Goal: Communication & Community: Answer question/provide support

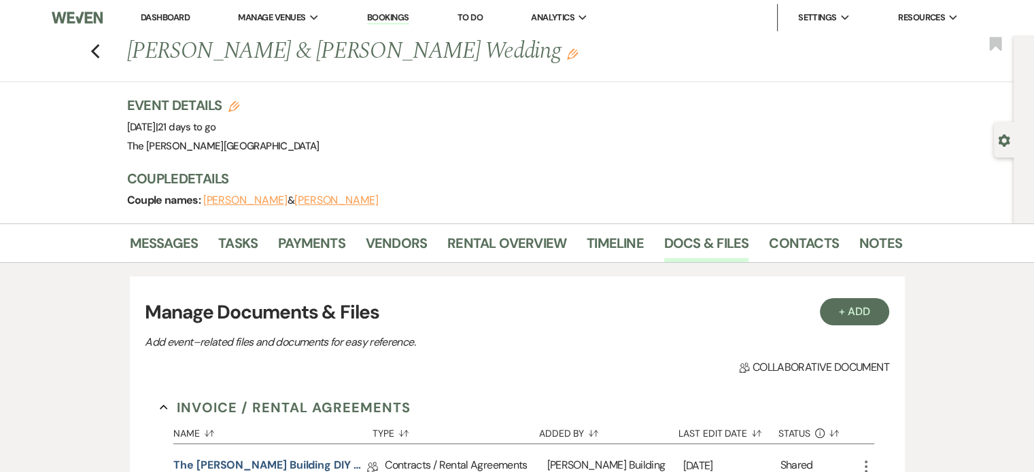
click at [378, 18] on link "Bookings" at bounding box center [388, 18] width 42 height 13
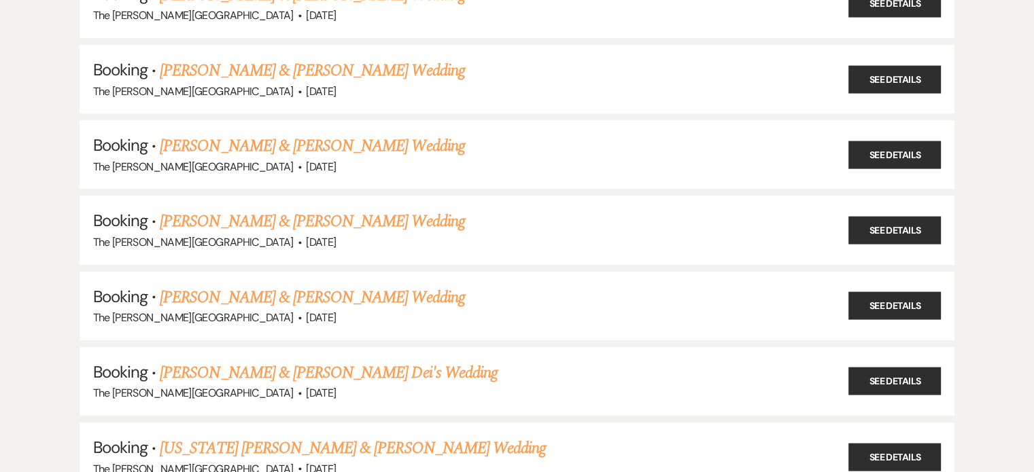
scroll to position [349, 0]
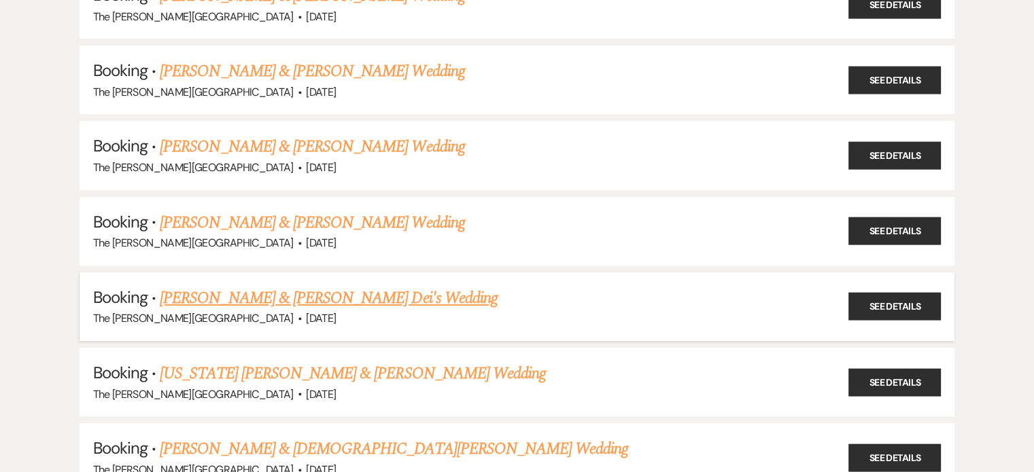
click at [380, 287] on link "[PERSON_NAME] & [PERSON_NAME] Dei's Wedding" at bounding box center [329, 298] width 338 height 24
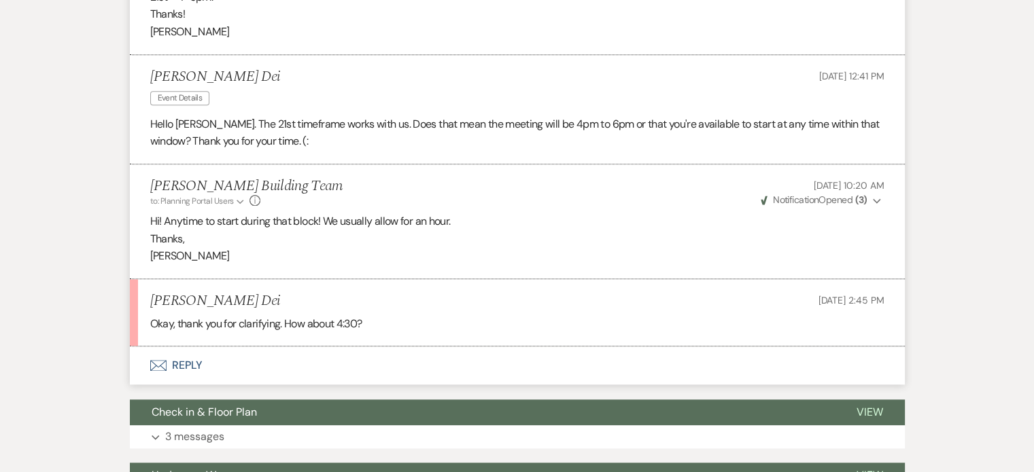
scroll to position [1502, 0]
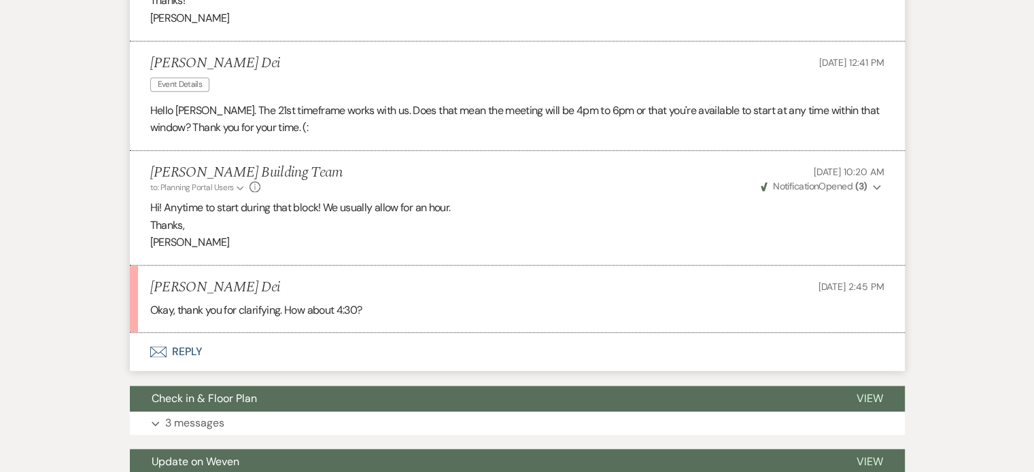
click at [191, 351] on button "Envelope Reply" at bounding box center [517, 352] width 775 height 38
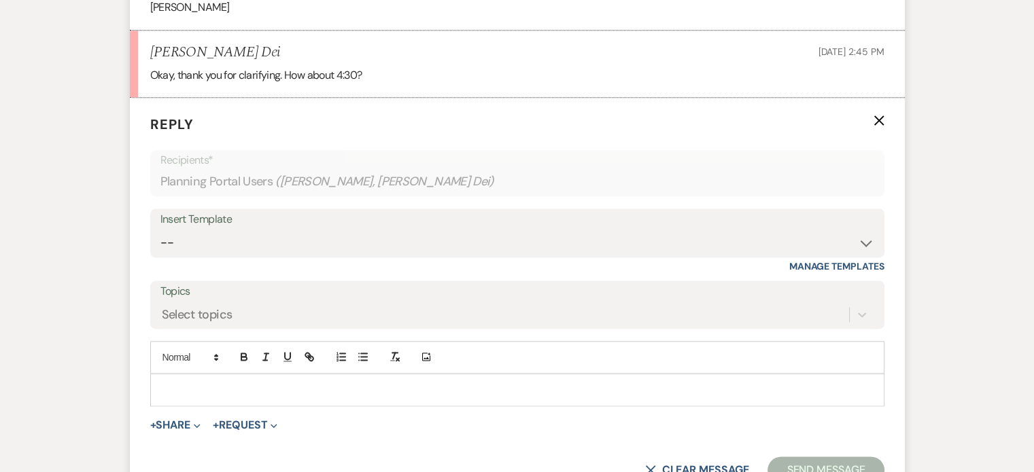
scroll to position [1738, 0]
click at [194, 387] on p at bounding box center [517, 389] width 712 height 15
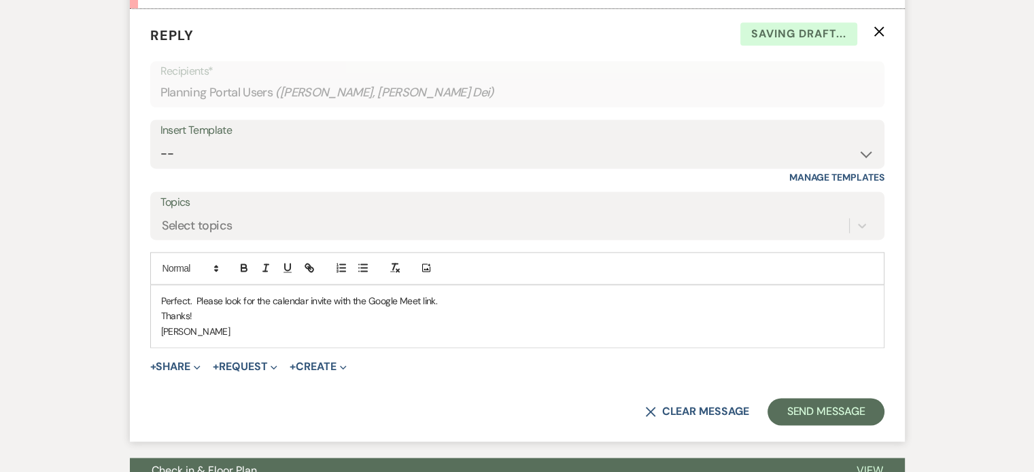
scroll to position [1829, 0]
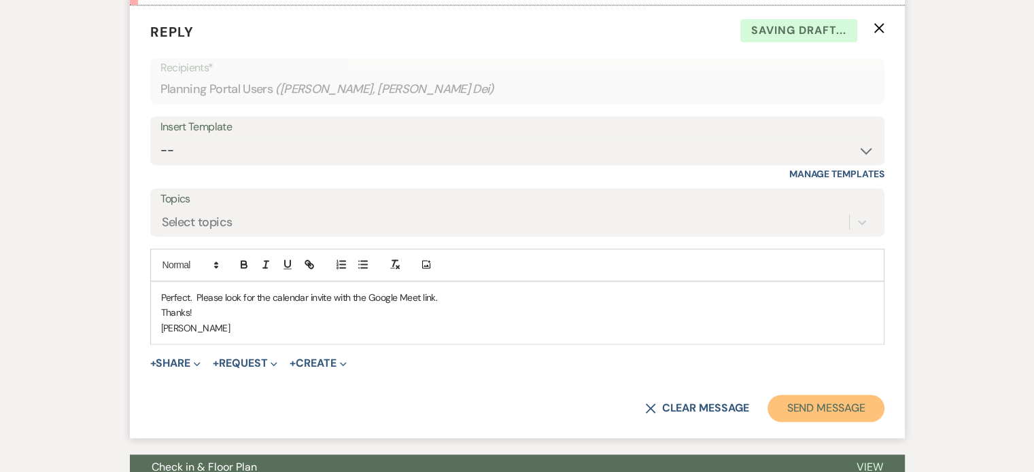
click at [819, 414] on button "Send Message" at bounding box center [825, 408] width 116 height 27
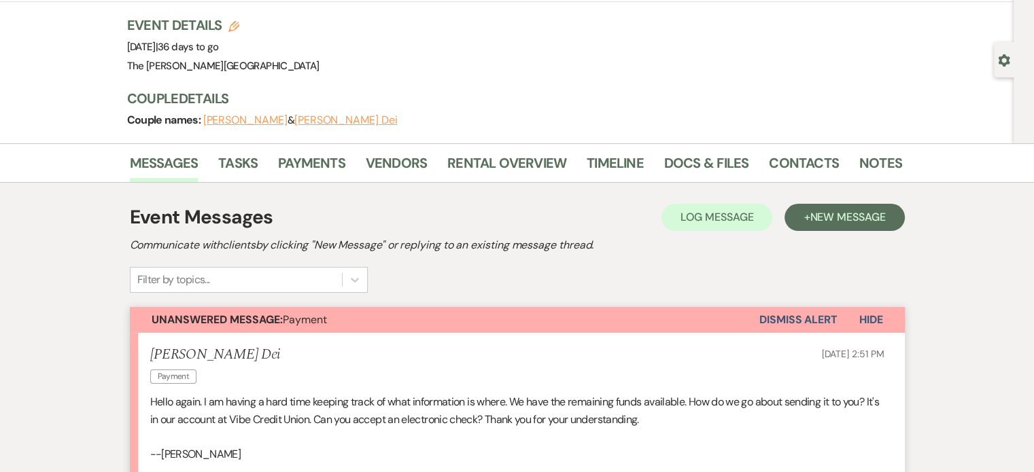
scroll to position [71, 0]
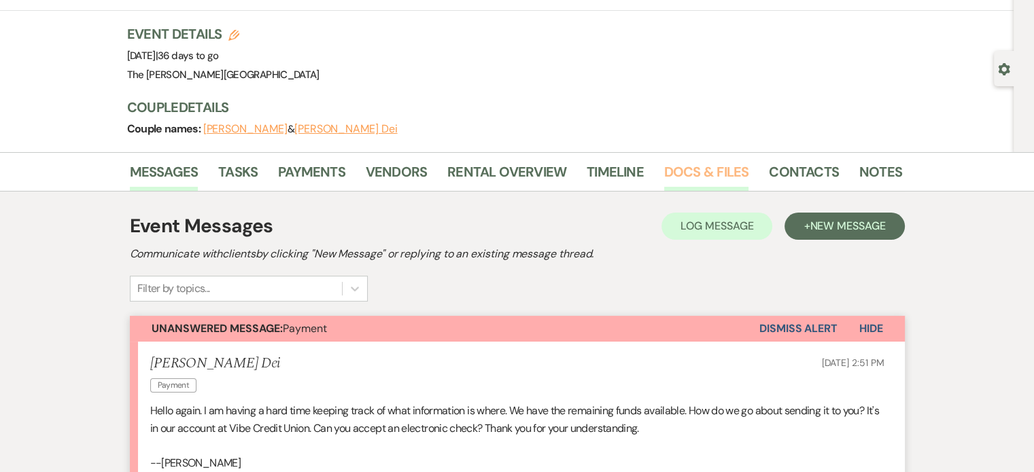
click at [703, 173] on link "Docs & Files" at bounding box center [706, 176] width 84 height 30
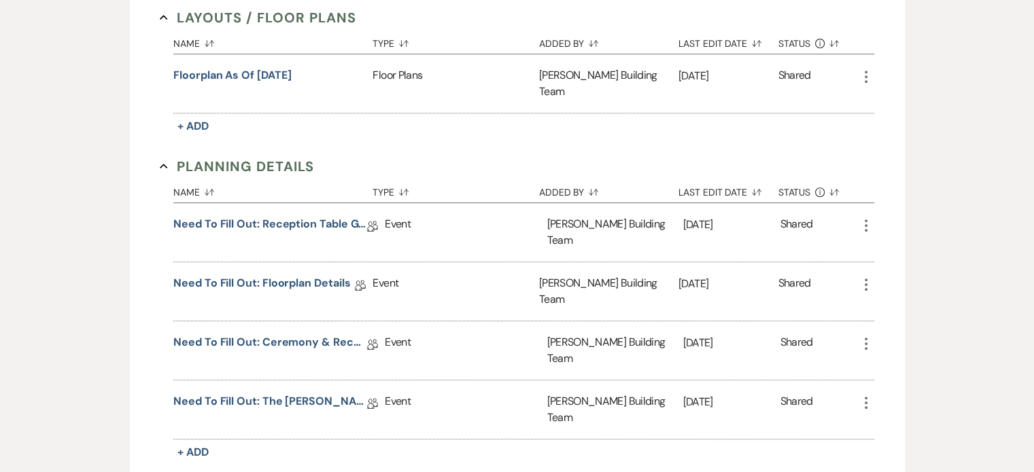
scroll to position [601, 0]
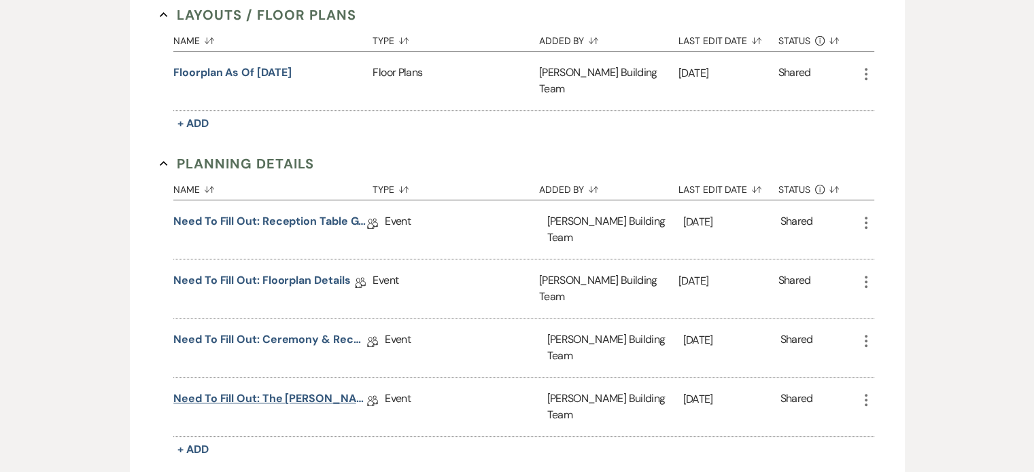
click at [299, 391] on link "Need to Fill Out: The [PERSON_NAME] Building Planning Document" at bounding box center [270, 401] width 194 height 21
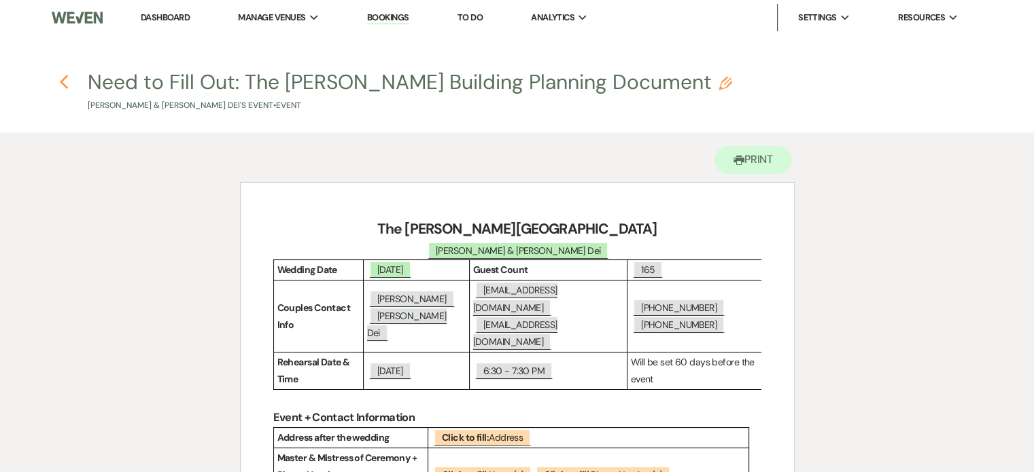
click at [64, 84] on icon "Previous" at bounding box center [64, 82] width 10 height 16
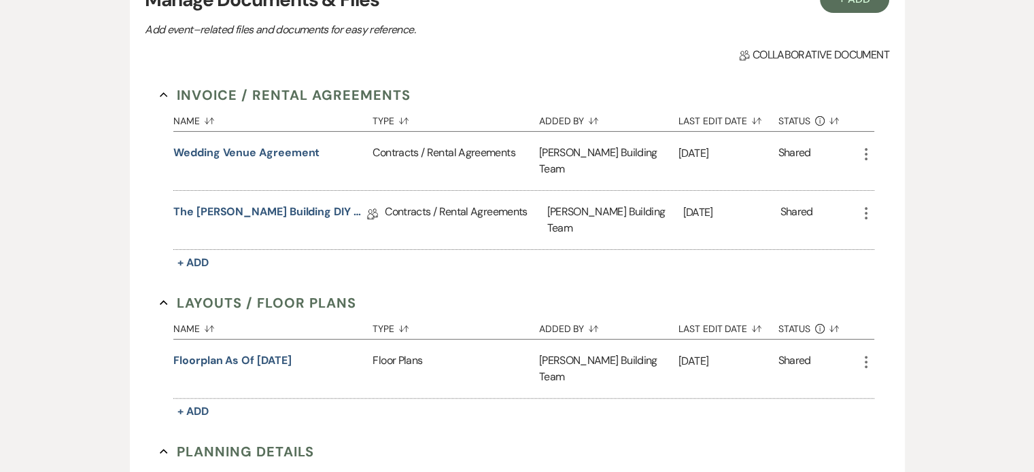
scroll to position [21, 0]
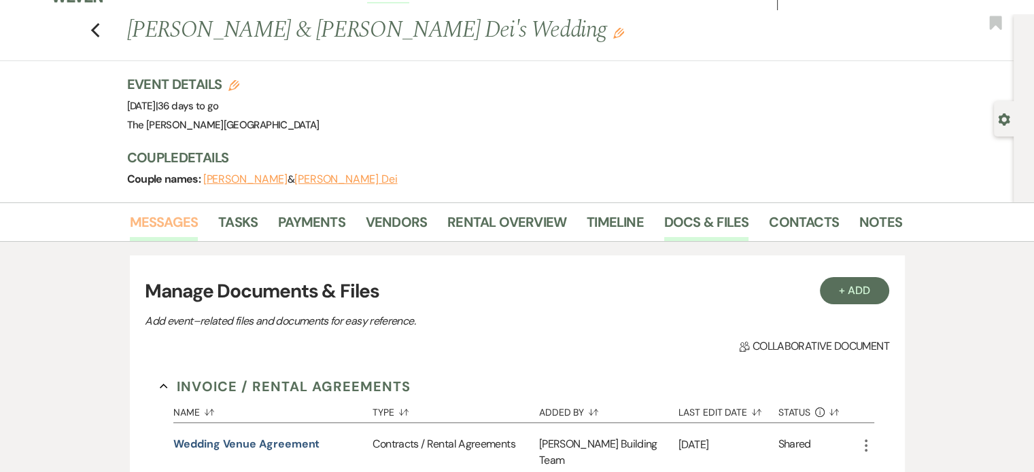
click at [152, 219] on link "Messages" at bounding box center [164, 226] width 69 height 30
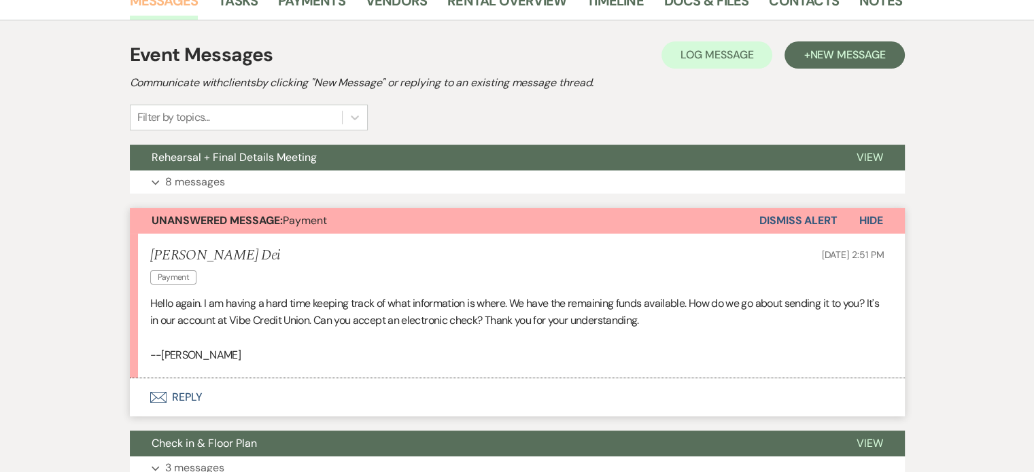
scroll to position [287, 0]
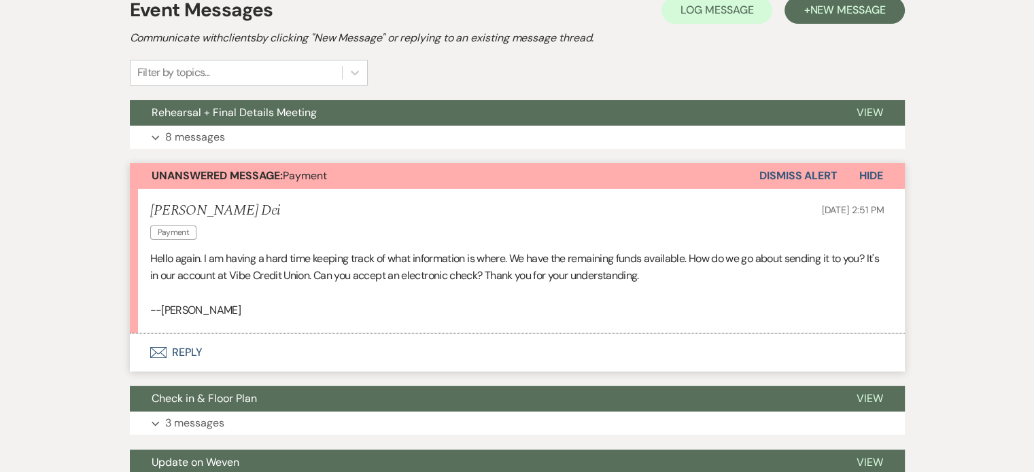
click at [191, 353] on button "Envelope Reply" at bounding box center [517, 353] width 775 height 38
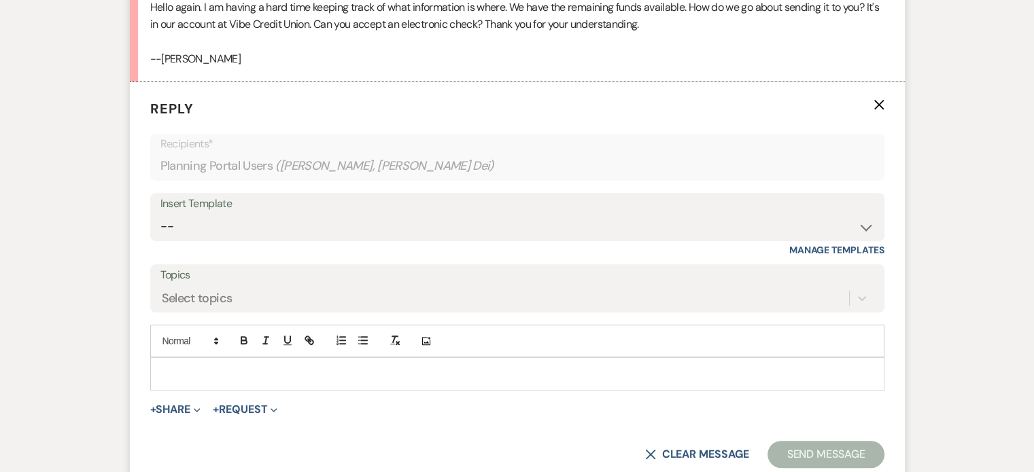
scroll to position [584, 0]
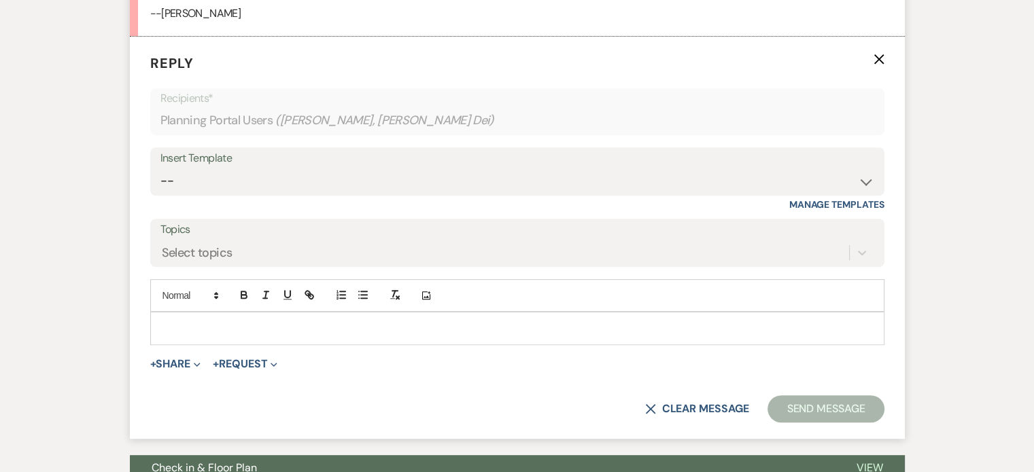
click at [221, 331] on p at bounding box center [517, 328] width 712 height 15
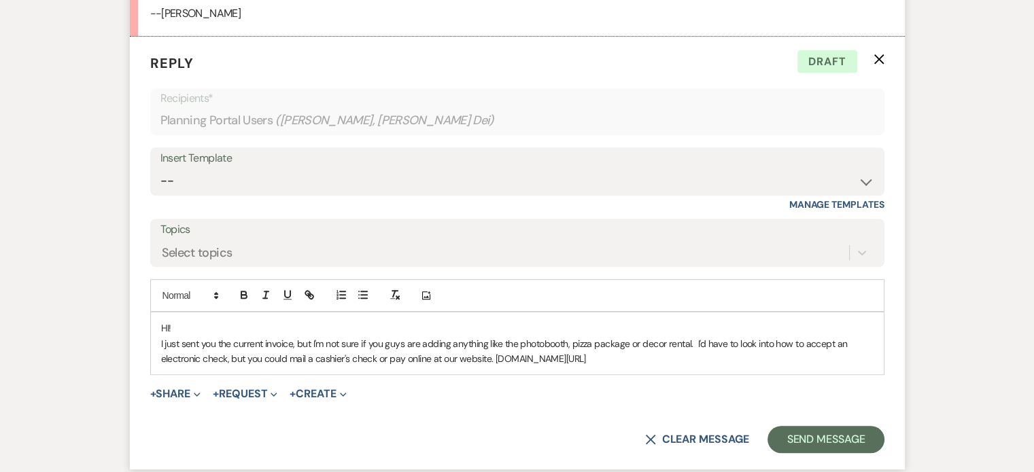
drag, startPoint x: 649, startPoint y: 358, endPoint x: 497, endPoint y: 359, distance: 152.2
click at [497, 359] on p "I just sent you the current invoice, but I'm not sure if you guys are adding an…" at bounding box center [517, 351] width 712 height 31
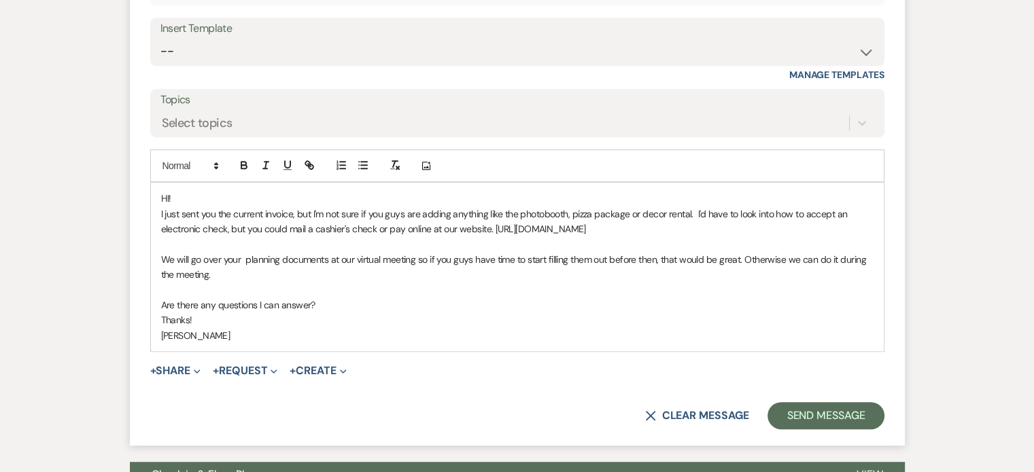
scroll to position [715, 0]
click at [834, 415] on button "Send Message" at bounding box center [825, 415] width 116 height 27
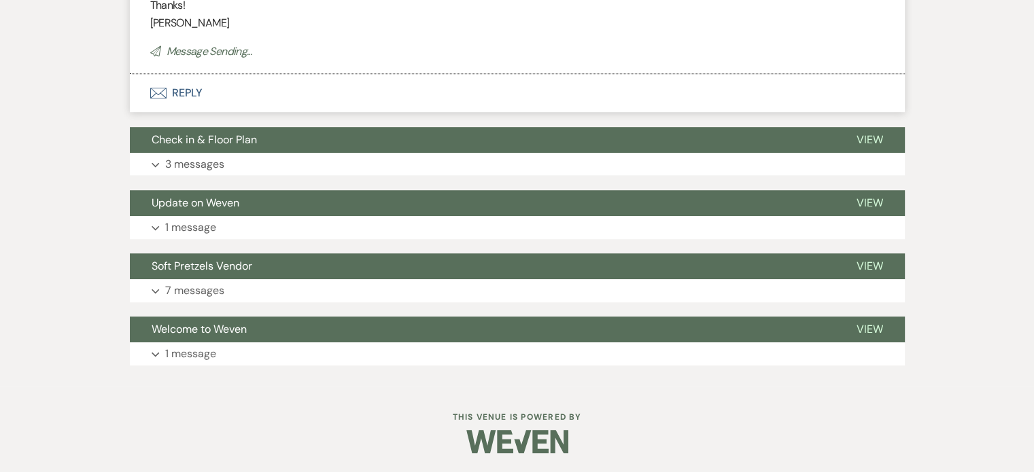
scroll to position [783, 0]
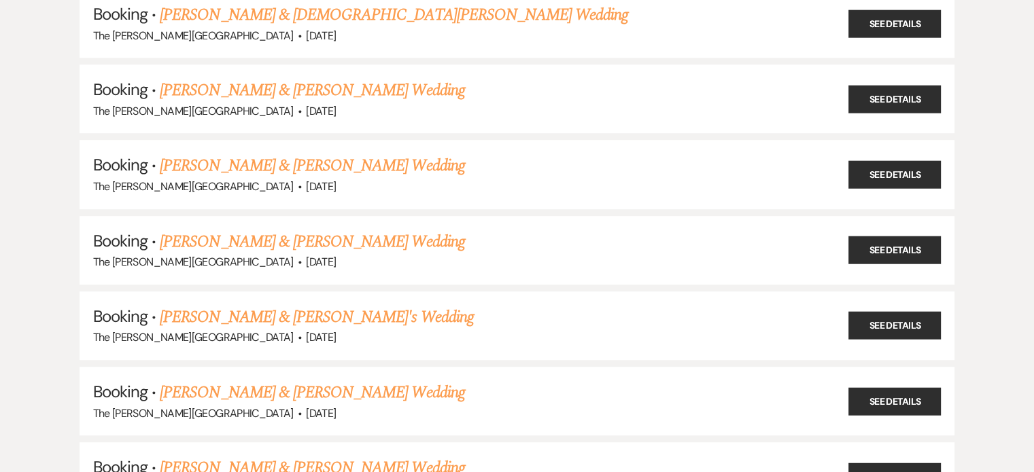
scroll to position [349, 0]
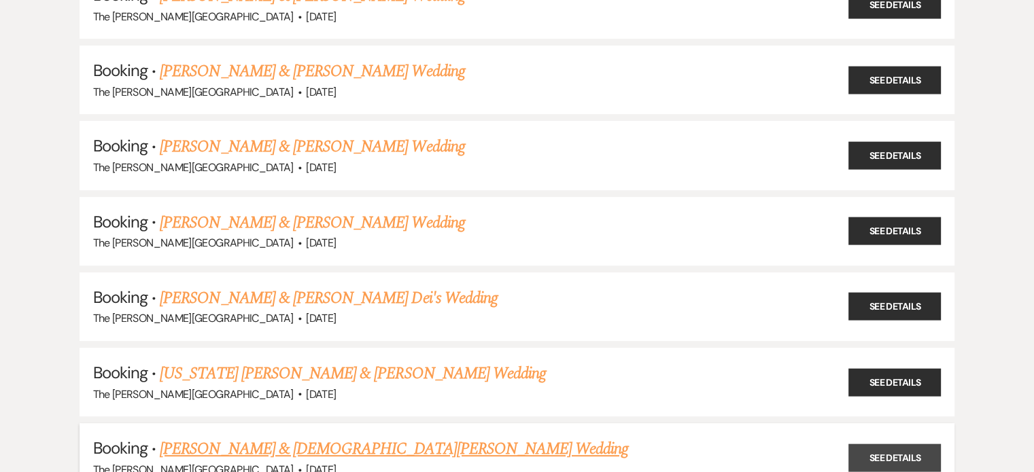
click at [907, 450] on link "See Details" at bounding box center [894, 458] width 92 height 28
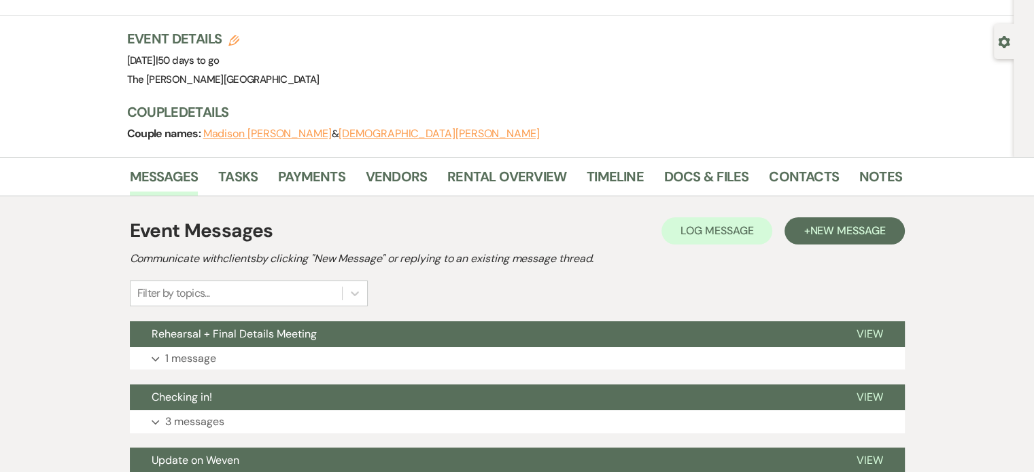
scroll to position [120, 0]
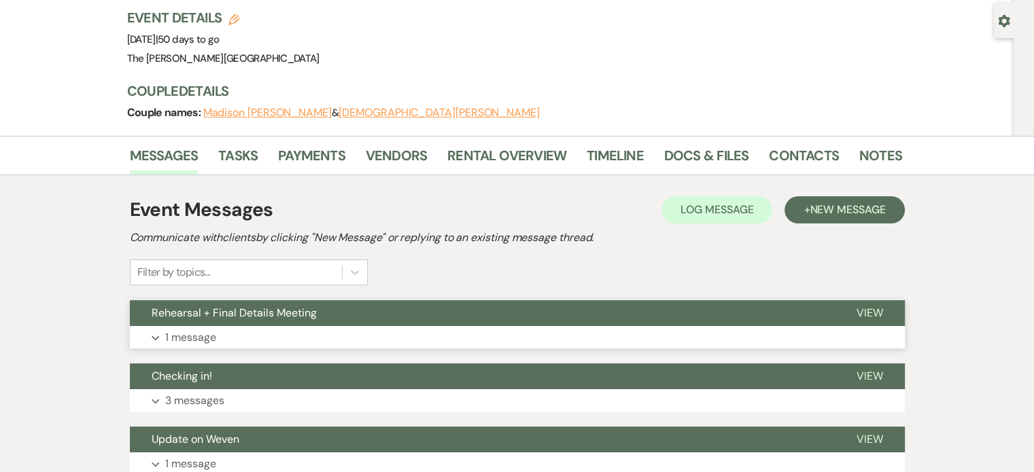
click at [193, 329] on p "1 message" at bounding box center [190, 338] width 51 height 18
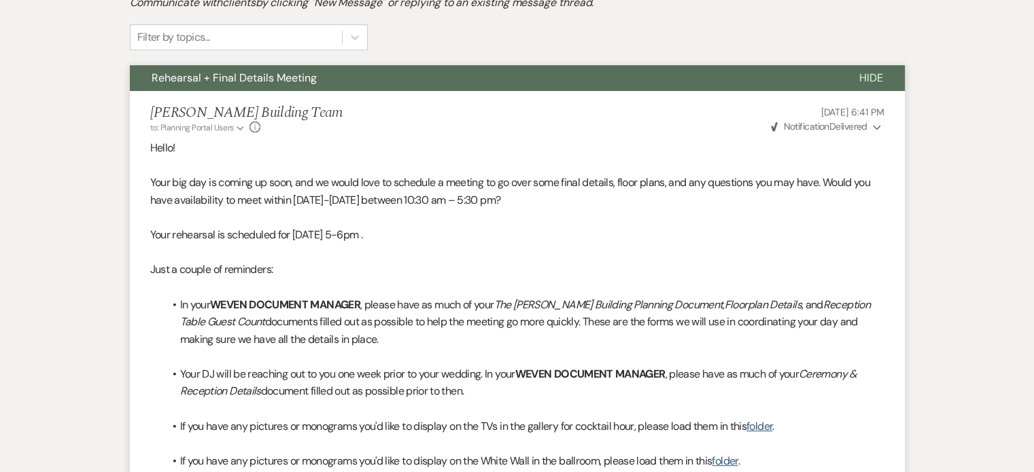
scroll to position [361, 0]
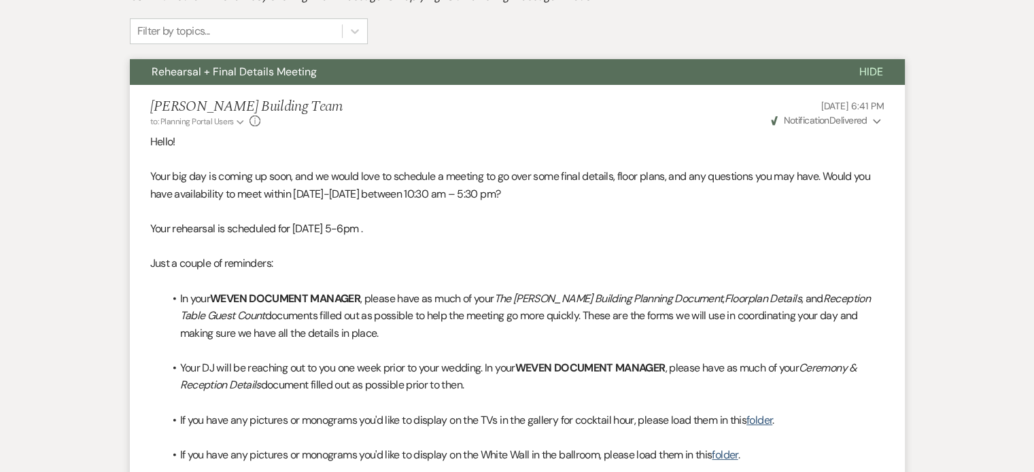
click at [954, 254] on div "Messages Tasks Payments Vendors Rental Overview Timeline Docs & Files Contacts …" at bounding box center [517, 380] width 1034 height 971
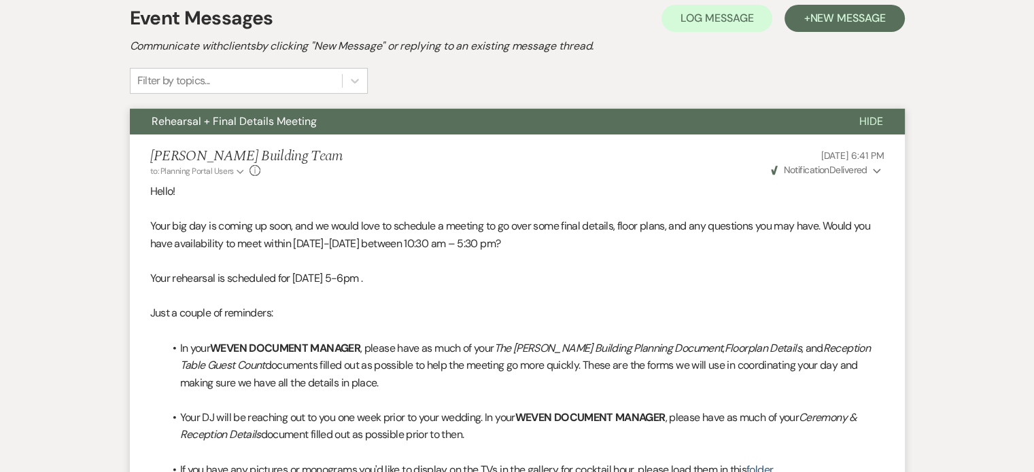
scroll to position [181, 0]
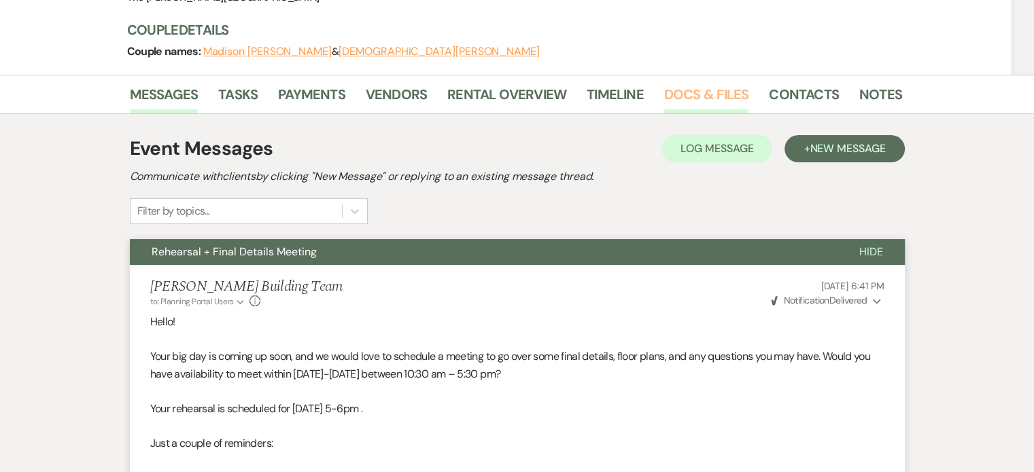
click at [685, 84] on link "Docs & Files" at bounding box center [706, 99] width 84 height 30
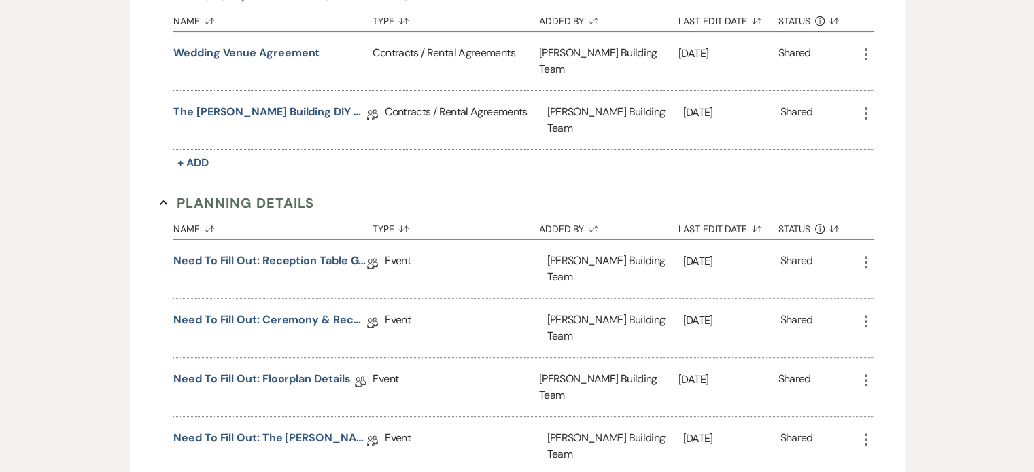
scroll to position [476, 0]
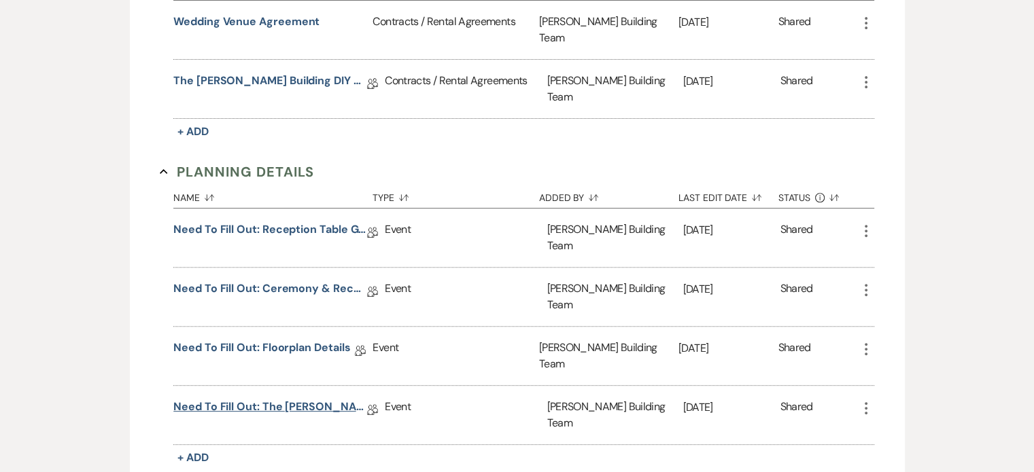
click at [307, 399] on link "Need to Fill Out: The [PERSON_NAME] Building Planning Document" at bounding box center [270, 409] width 194 height 21
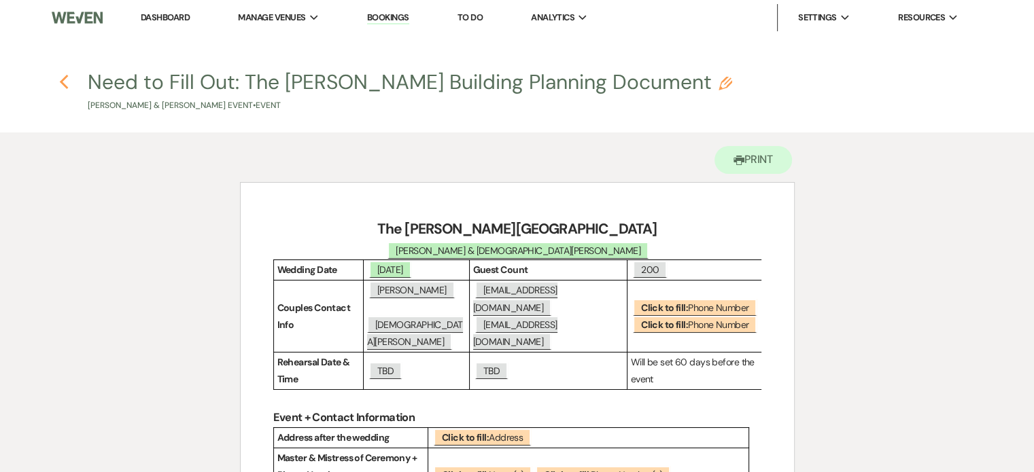
click at [60, 79] on icon "Previous" at bounding box center [64, 82] width 10 height 16
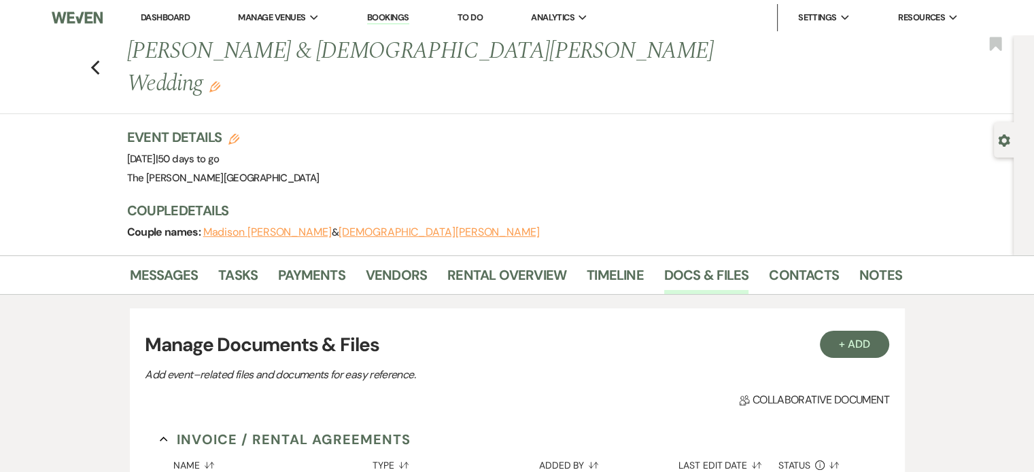
scroll to position [476, 0]
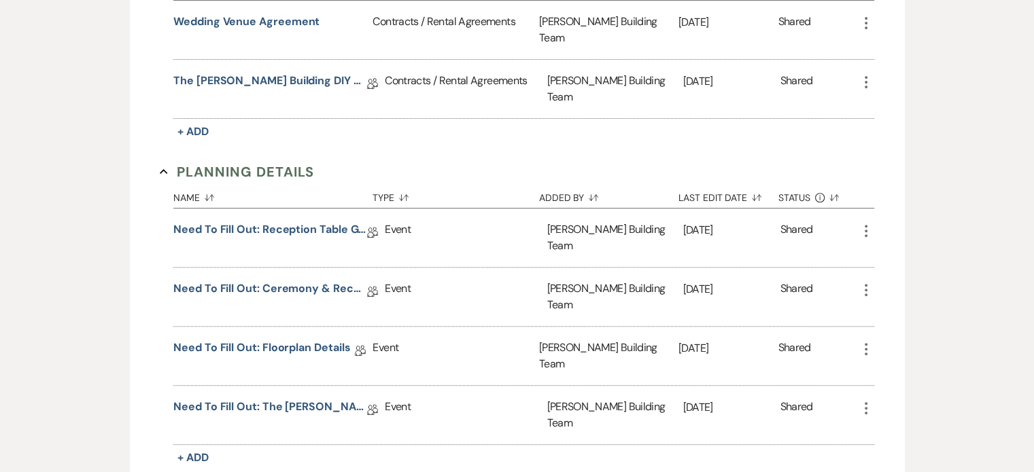
scroll to position [349, 0]
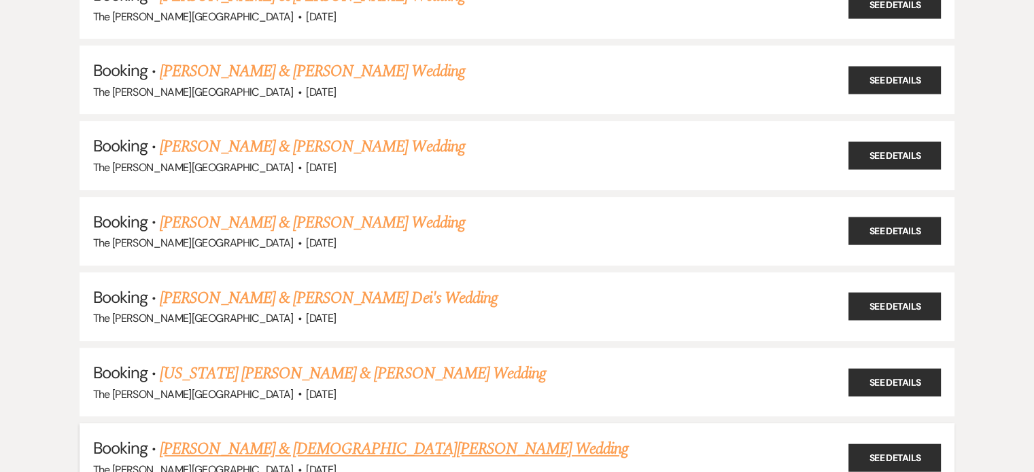
click at [375, 437] on link "[PERSON_NAME] & [DEMOGRAPHIC_DATA][PERSON_NAME] Wedding" at bounding box center [394, 449] width 468 height 24
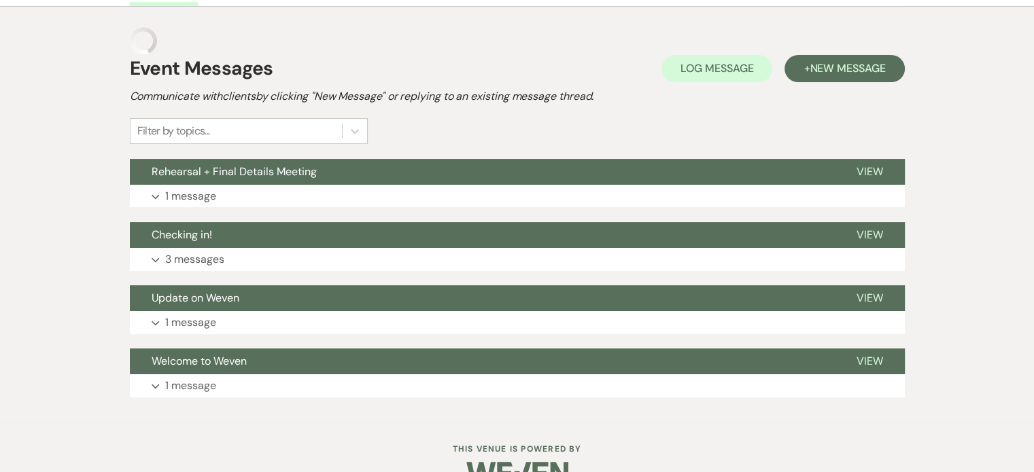
scroll to position [261, 0]
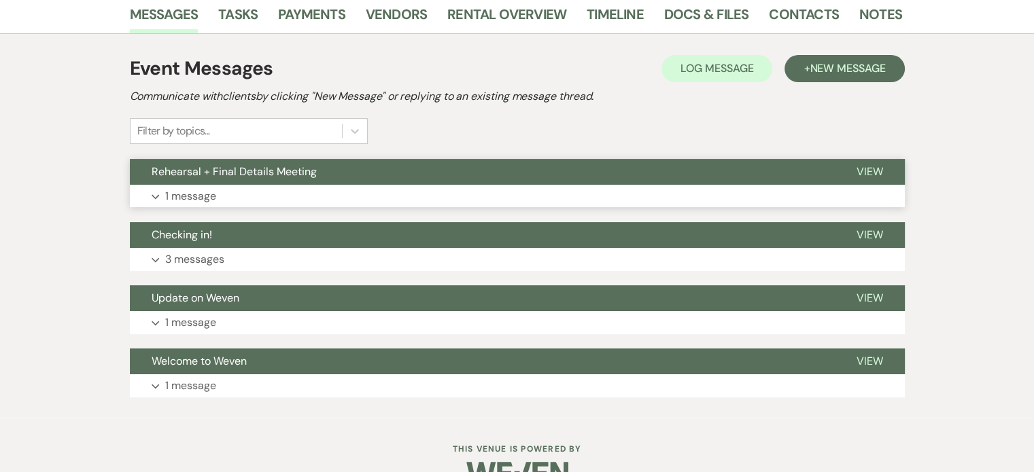
click at [193, 188] on p "1 message" at bounding box center [190, 197] width 51 height 18
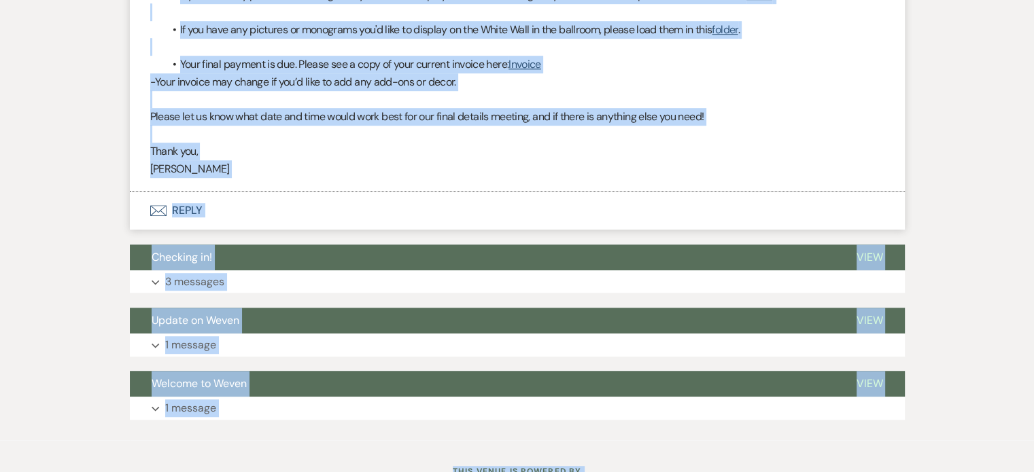
scroll to position [809, 0]
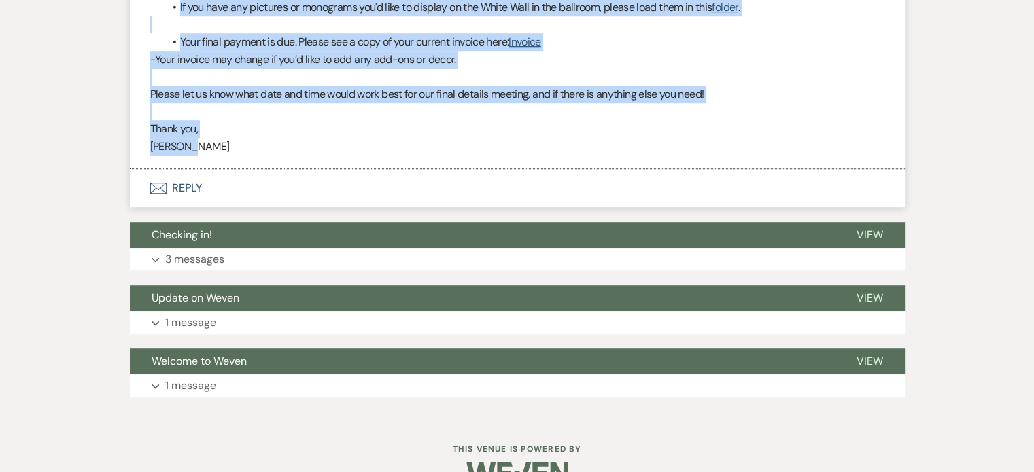
drag, startPoint x: 145, startPoint y: 211, endPoint x: 691, endPoint y: 127, distance: 552.8
copy div "Lorem! Ipsu dol sit am consec ad elit, sed do eiusm temp in utlabore e dolorem …"
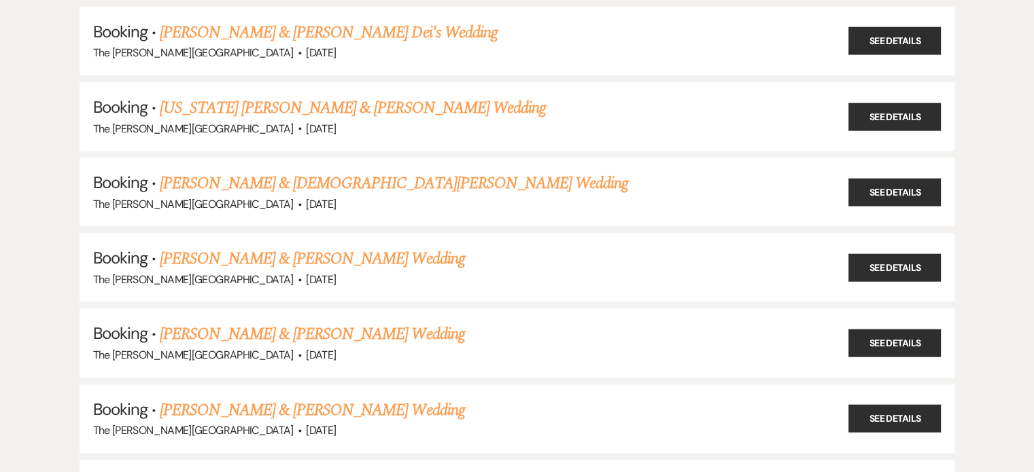
scroll to position [618, 0]
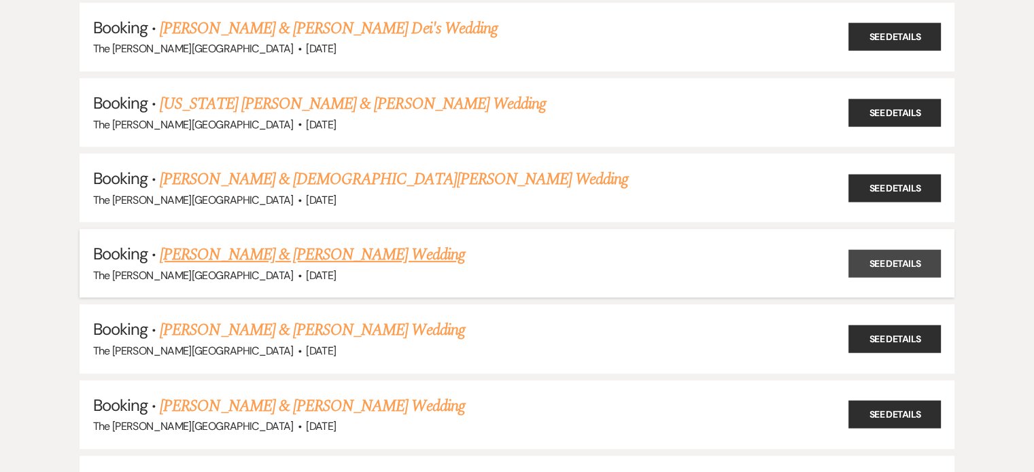
click at [883, 253] on link "See Details" at bounding box center [894, 263] width 92 height 28
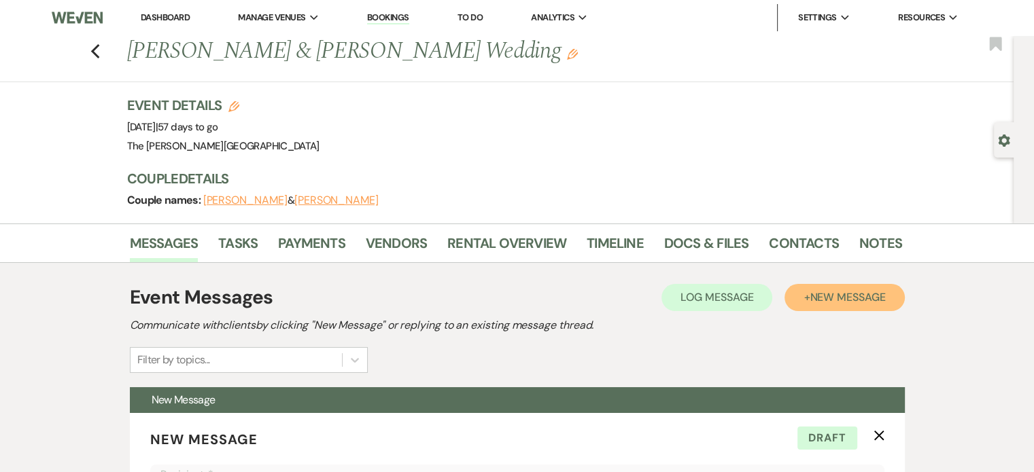
click at [864, 296] on span "New Message" at bounding box center [846, 297] width 75 height 14
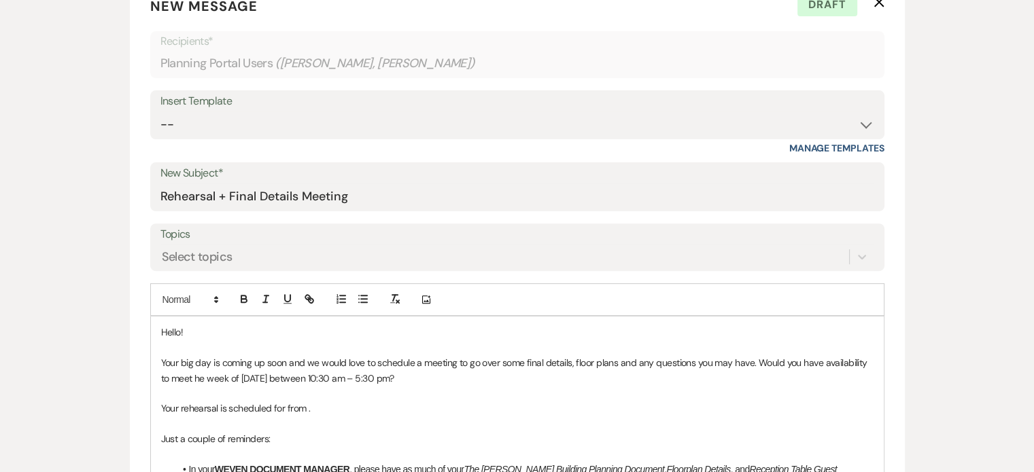
scroll to position [459, 0]
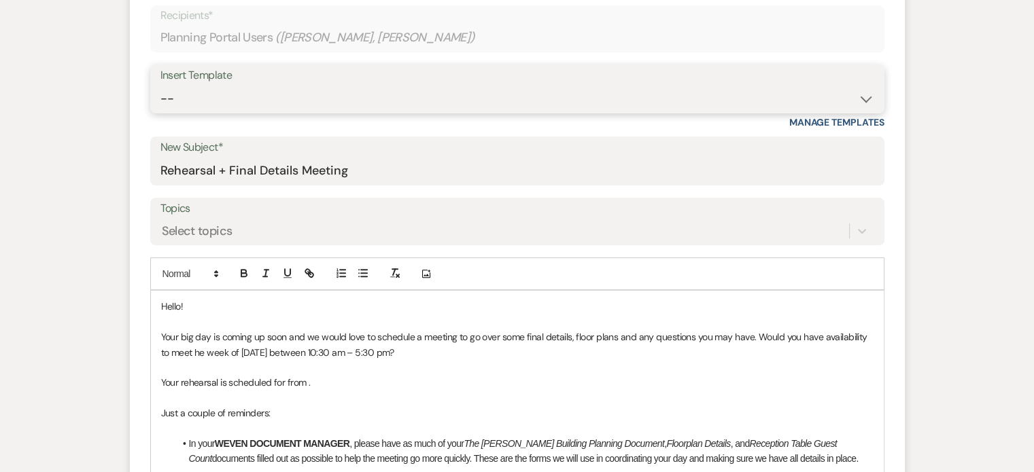
click at [854, 94] on select "-- Weven Planning Portal Introduction (Booked Events) Initial Inquiry Response …" at bounding box center [517, 99] width 714 height 27
select select "5256"
click at [160, 86] on select "-- Weven Planning Portal Introduction (Booked Events) Initial Inquiry Response …" at bounding box center [517, 99] width 714 height 27
click at [211, 353] on span "Your big day is coming up soon and we would love to schedule a meeting to go ov…" at bounding box center [515, 344] width 709 height 27
click at [483, 353] on p "Your big day is coming up soon and we would love to schedule a meeting to go ov…" at bounding box center [517, 345] width 712 height 31
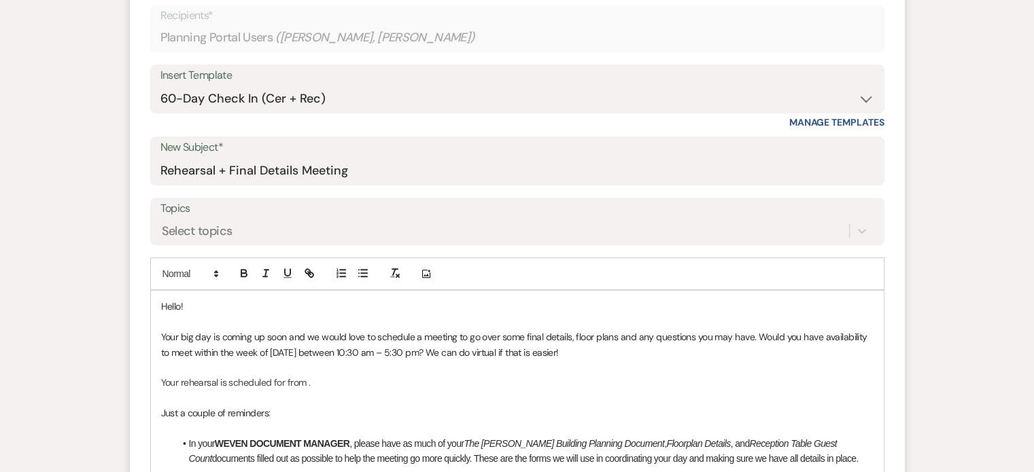
click at [284, 380] on span "Your rehearsal is scheduled for from ." at bounding box center [236, 382] width 150 height 12
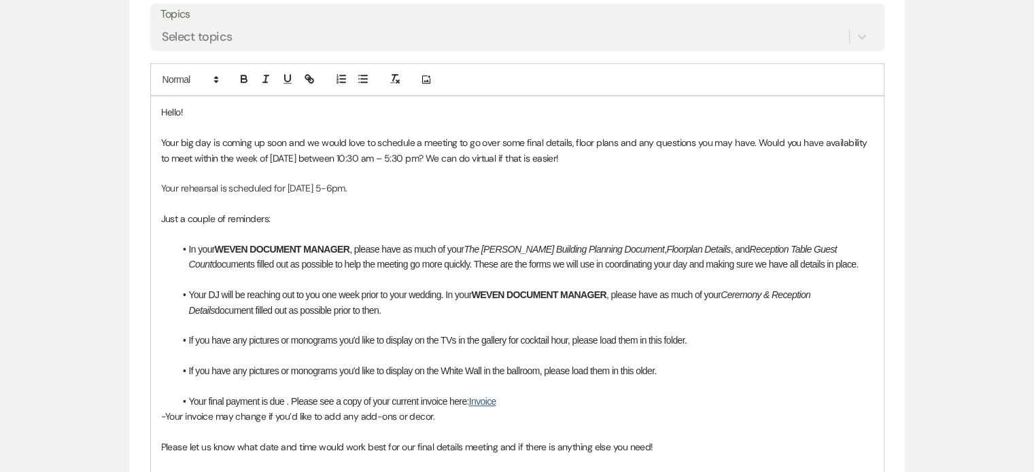
scroll to position [661, 0]
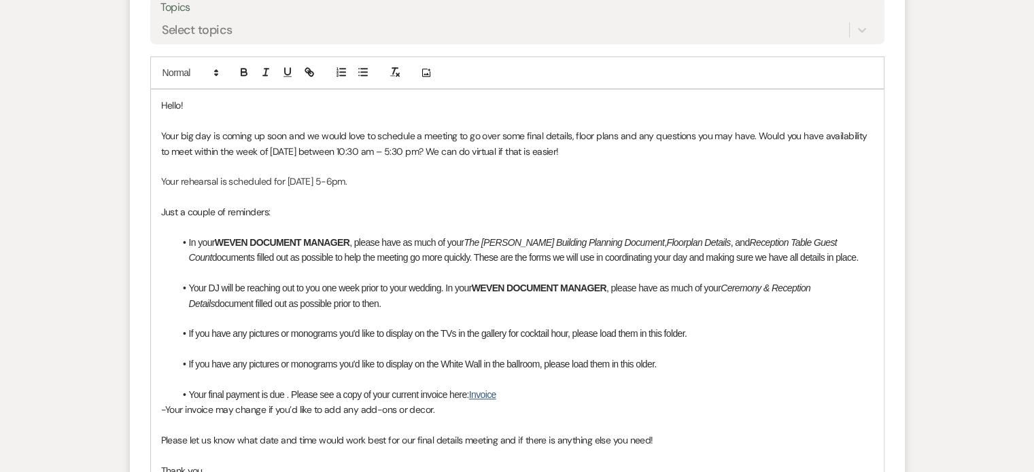
drag, startPoint x: 823, startPoint y: 239, endPoint x: 709, endPoint y: 247, distance: 113.7
click at [709, 247] on li "In your WEVEN DOCUMENT MANAGER , please have as much of your The [PERSON_NAME] …" at bounding box center [524, 250] width 699 height 31
click at [709, 256] on span "filled out as possible to help the meeting go more quickly. These are the forms…" at bounding box center [531, 257] width 601 height 11
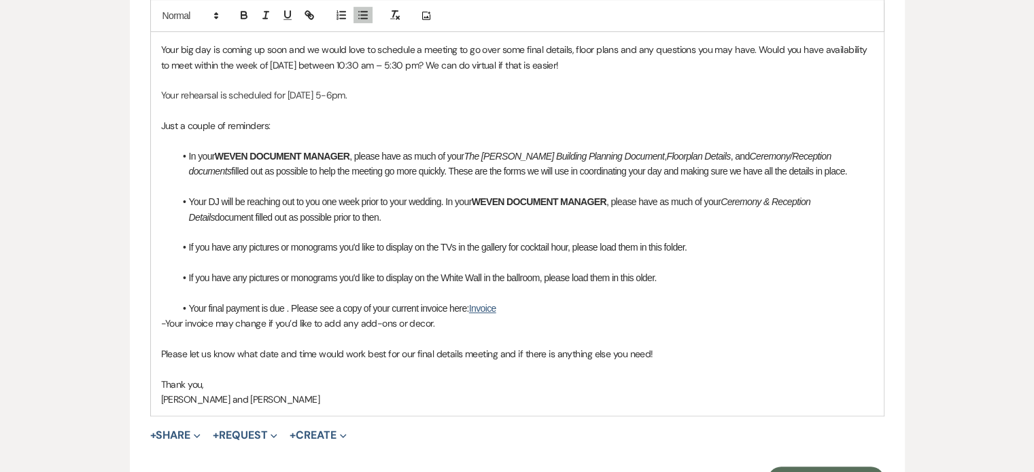
scroll to position [761, 0]
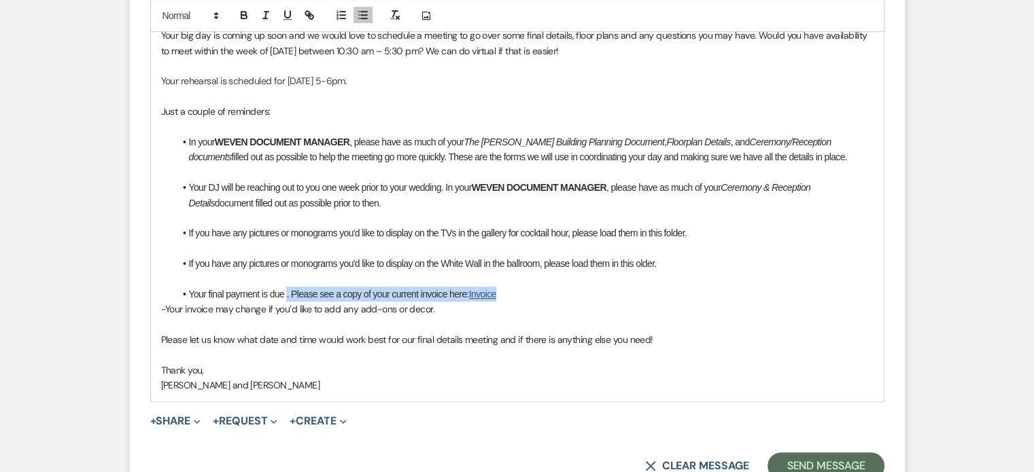
drag, startPoint x: 513, startPoint y: 294, endPoint x: 286, endPoint y: 296, distance: 227.0
click at [286, 296] on li "Your final payment is due . Please see a copy of your current invoice here: Inv…" at bounding box center [524, 294] width 699 height 15
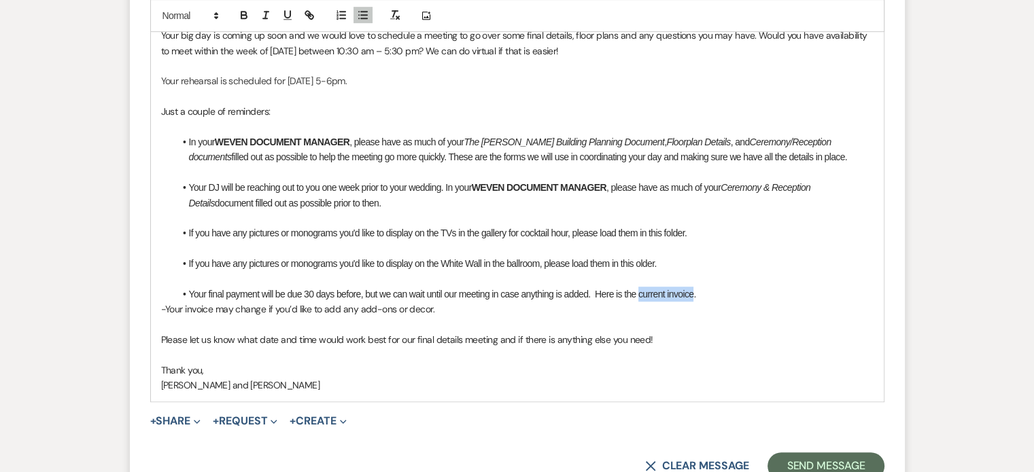
drag, startPoint x: 692, startPoint y: 295, endPoint x: 638, endPoint y: 295, distance: 53.7
click at [638, 295] on span "Your final payment will be due 30 days before, but we can wait until our meetin…" at bounding box center [442, 294] width 507 height 11
click at [305, 14] on icon "button" at bounding box center [309, 16] width 12 height 12
paste input "Lorem! Ipsu dol sit am consec ad elit, sed do eiusm temp in utlabore e dolorem …"
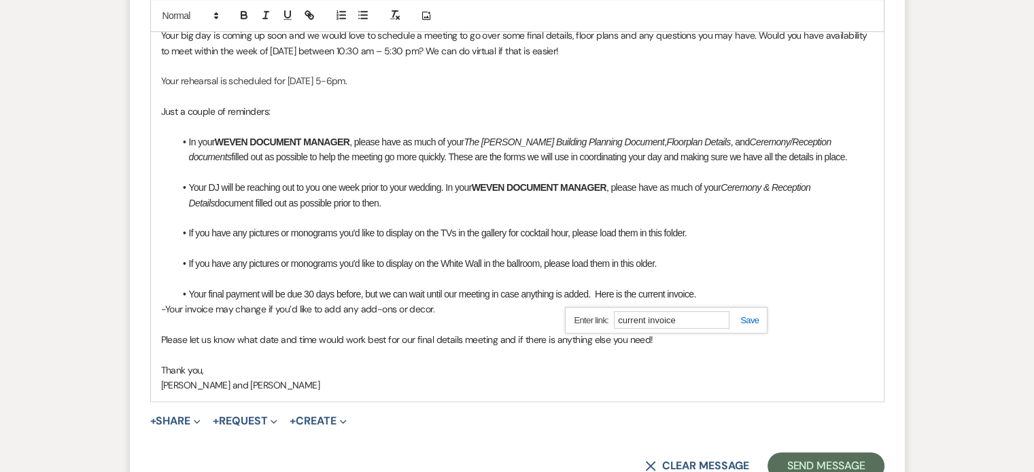
paste input "[URL][DOMAIN_NAME]"
click at [748, 317] on link at bounding box center [743, 320] width 29 height 10
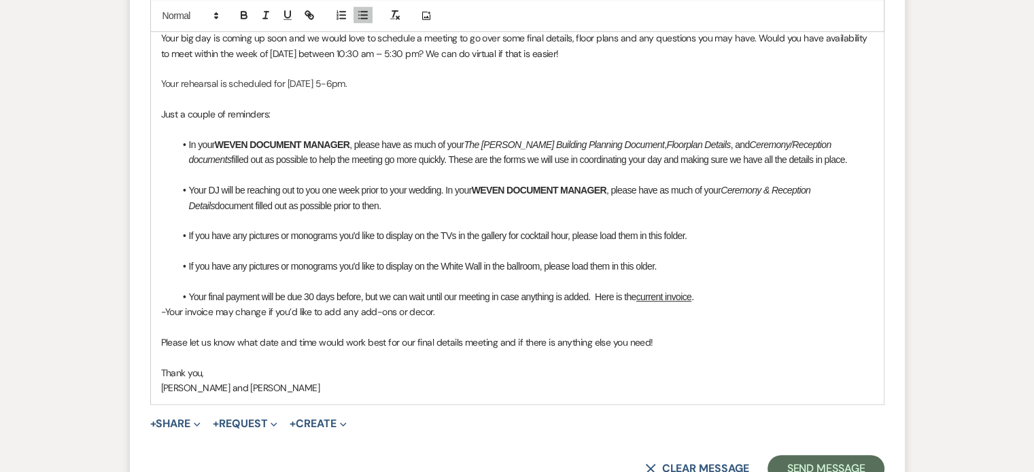
click at [748, 317] on p "- Your invoice may change if you’d like to add any add-ons or decor." at bounding box center [517, 311] width 712 height 15
click at [667, 234] on span "If you have any pictures or monograms you'd like to display on the TVs in the g…" at bounding box center [438, 235] width 498 height 11
click at [307, 16] on icon "button" at bounding box center [307, 14] width 5 height 5
paste input "[URL][DOMAIN_NAME]"
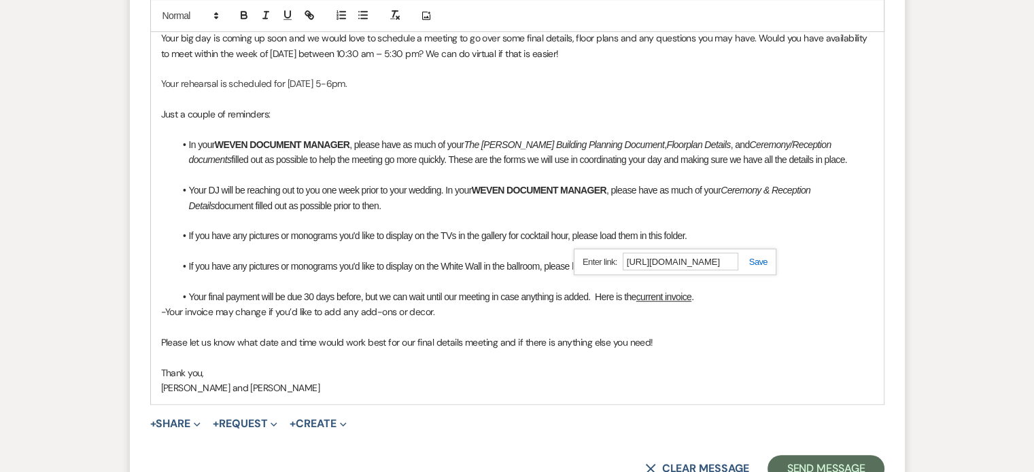
scroll to position [0, 0]
click at [754, 266] on div "[URL][DOMAIN_NAME]" at bounding box center [675, 262] width 203 height 27
click at [755, 263] on link at bounding box center [752, 262] width 29 height 10
click at [755, 263] on li "If you have any pictures or monograms you'd like to display on the White Wall i…" at bounding box center [524, 266] width 699 height 15
click at [665, 264] on li "If you have any pictures or monograms you'd like to display on the White Wall i…" at bounding box center [524, 266] width 699 height 15
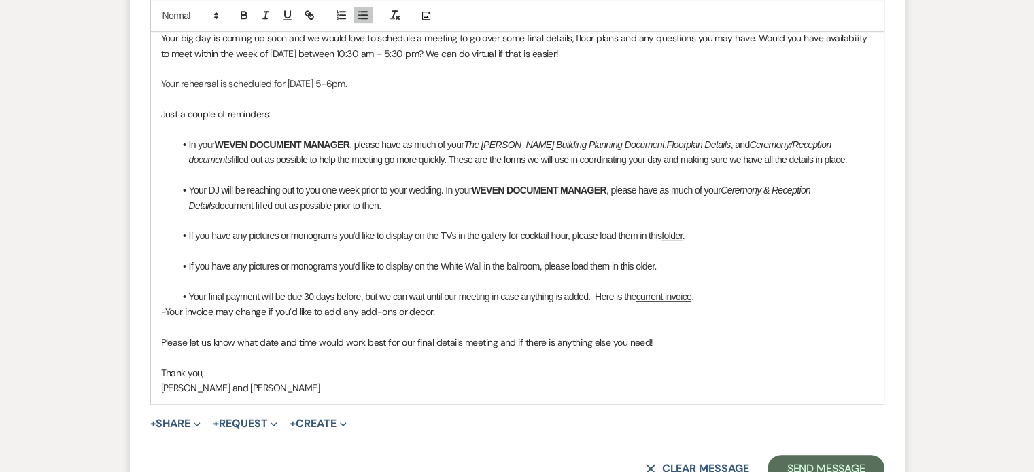
click at [636, 265] on span "If you have any pictures or monograms you'd like to display on the White Wall i…" at bounding box center [423, 266] width 468 height 11
click at [644, 264] on span "If you have any pictures or monograms you'd like to display on the White Wall i…" at bounding box center [424, 266] width 470 height 11
click at [310, 20] on icon "button" at bounding box center [309, 16] width 12 height 12
paste input "[URL][DOMAIN_NAME]"
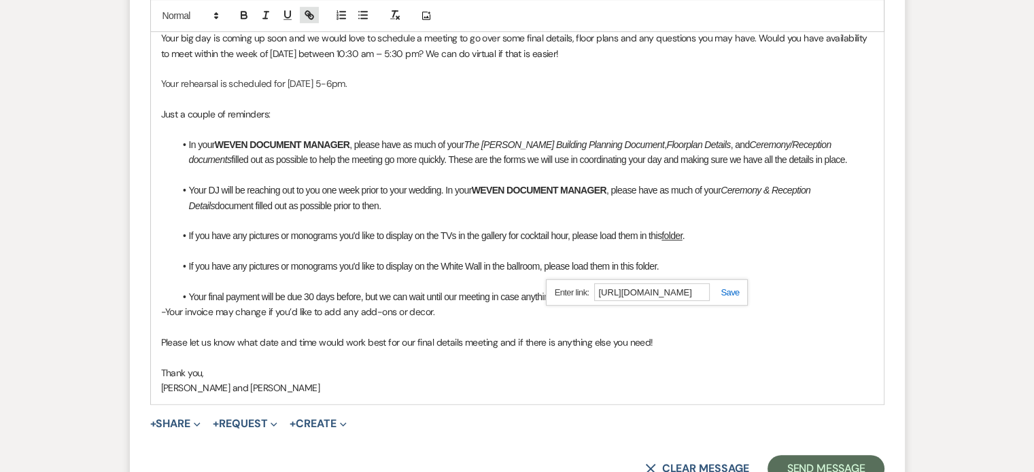
scroll to position [0, 256]
type input "[URL][DOMAIN_NAME]"
click at [733, 294] on link at bounding box center [723, 292] width 29 height 10
click at [733, 294] on li "Your final payment will be due 30 days before, but we can wait until our meetin…" at bounding box center [524, 296] width 699 height 15
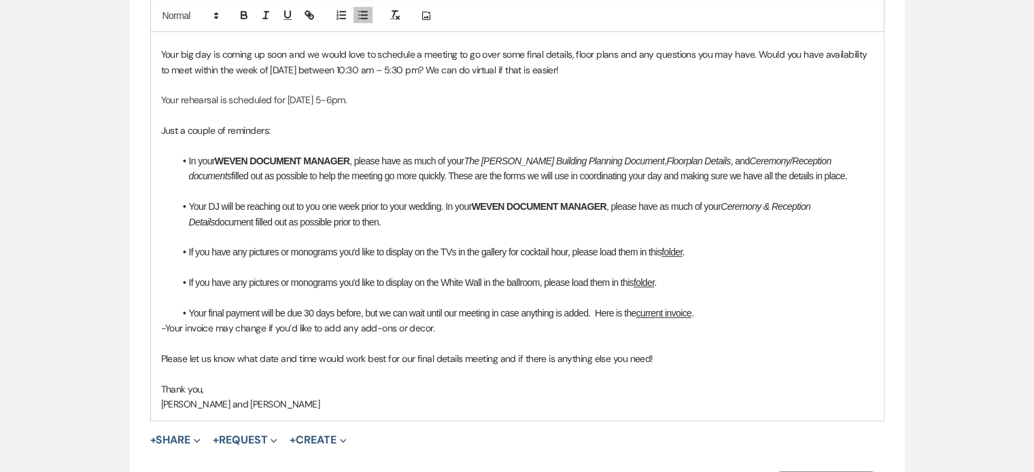
scroll to position [783, 0]
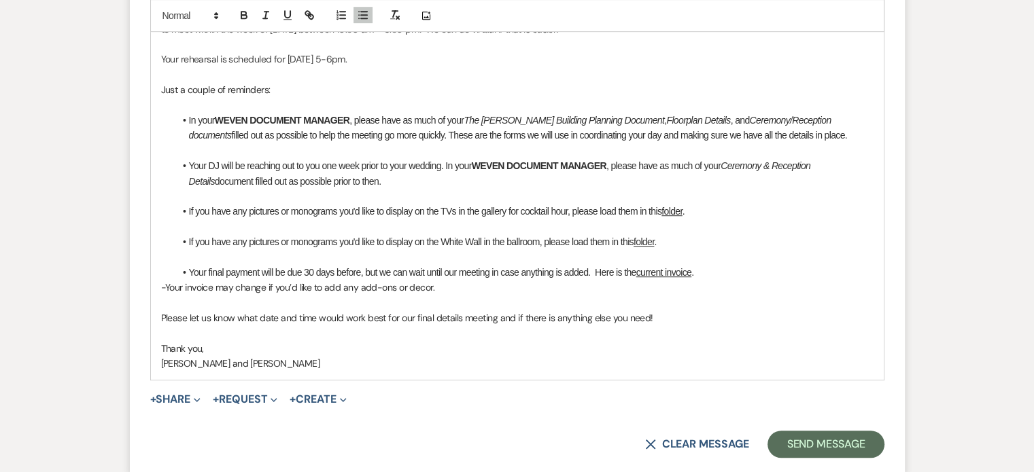
click at [226, 362] on span "[PERSON_NAME] and [PERSON_NAME]" at bounding box center [240, 363] width 159 height 12
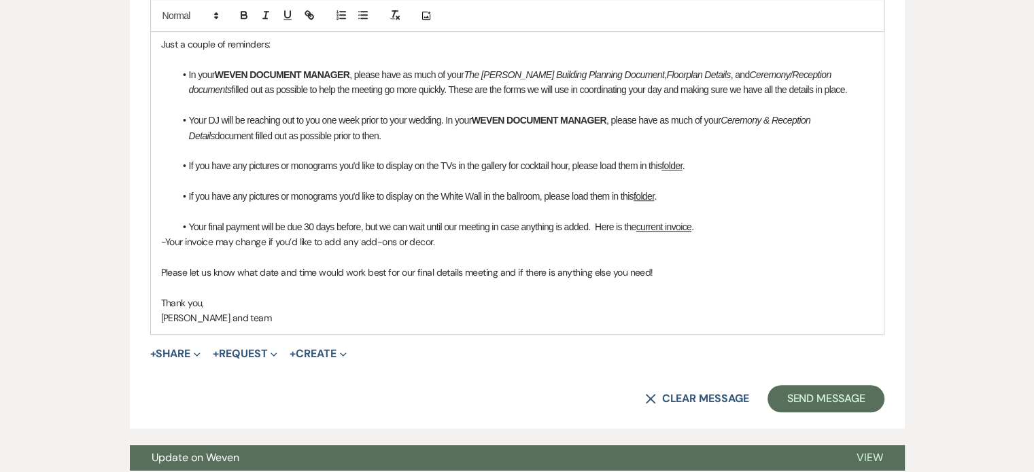
scroll to position [832, 0]
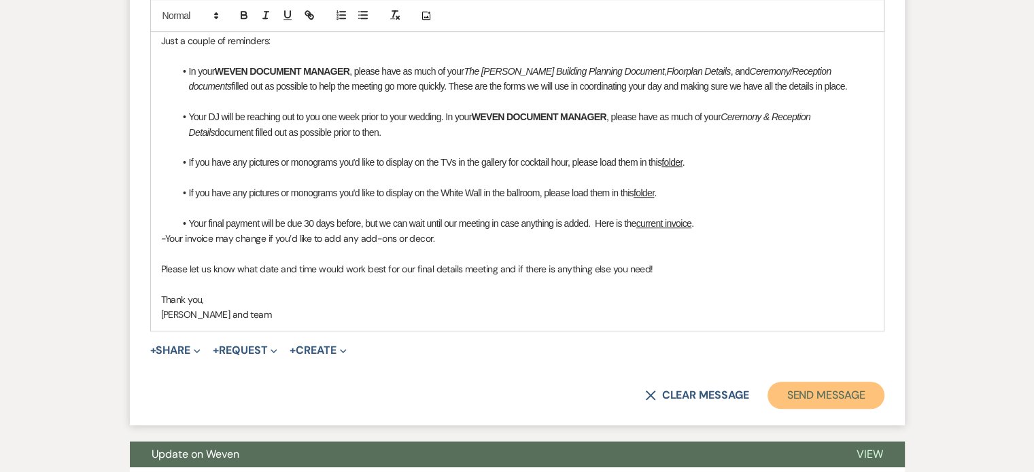
click at [851, 394] on button "Send Message" at bounding box center [825, 395] width 116 height 27
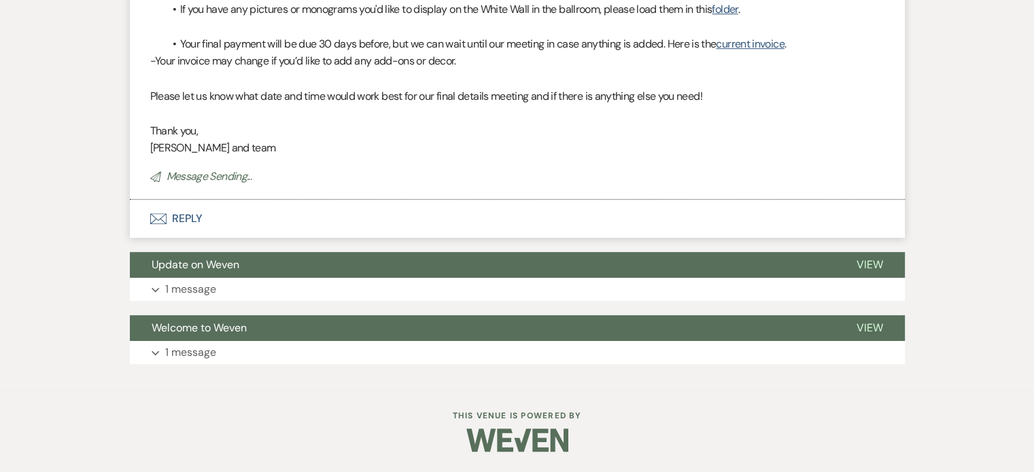
scroll to position [328, 0]
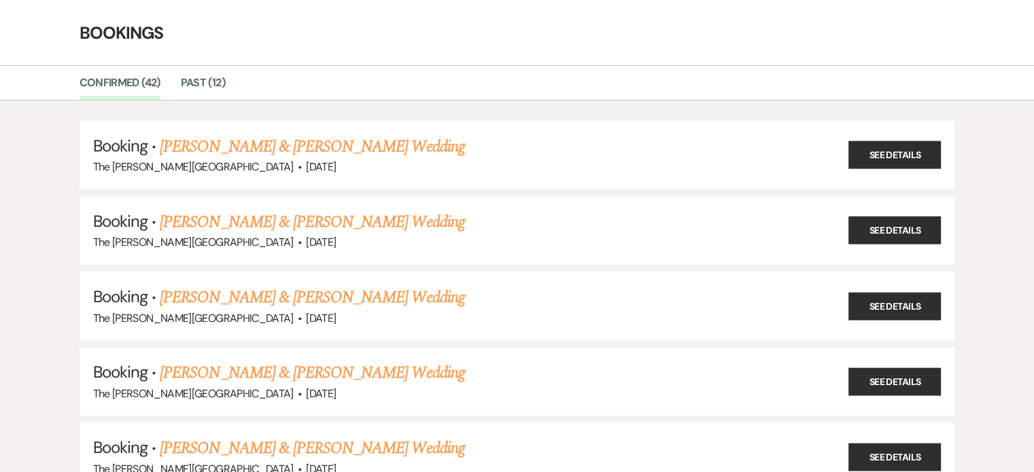
scroll to position [38, 0]
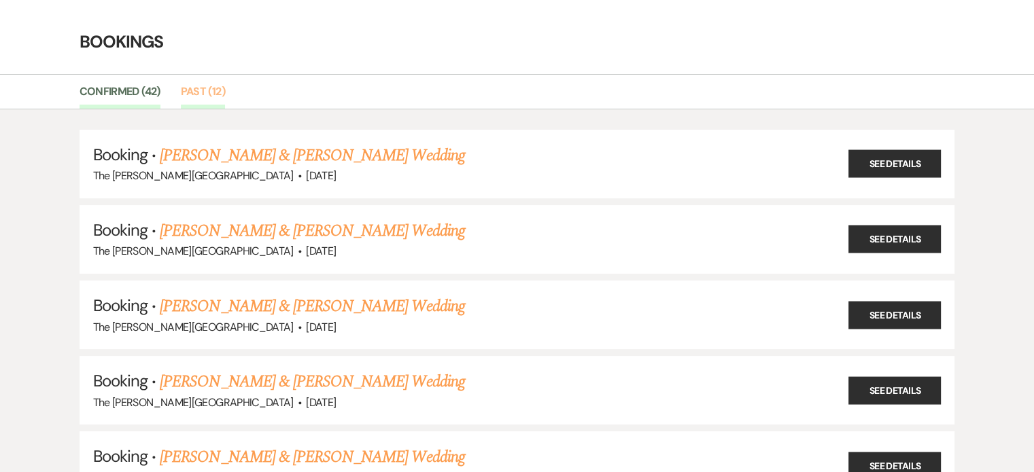
click at [206, 92] on link "Past (12)" at bounding box center [203, 96] width 44 height 26
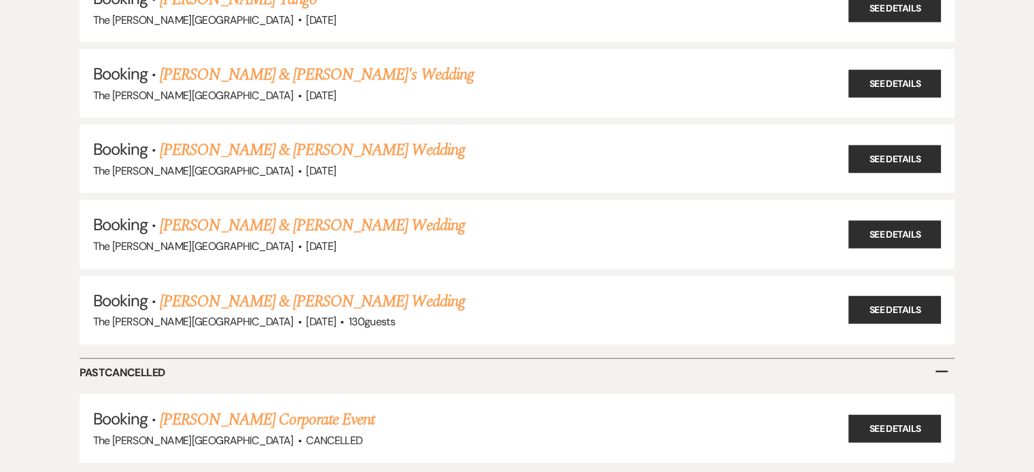
scroll to position [725, 0]
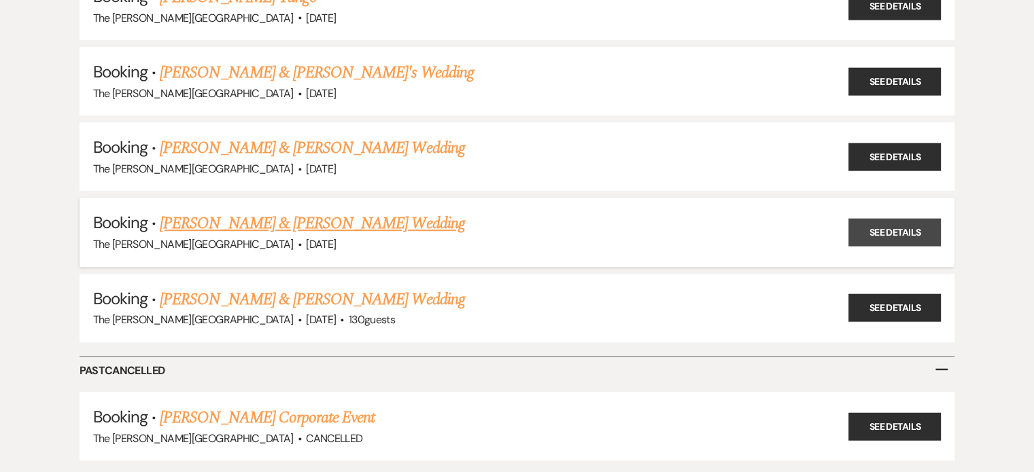
click at [885, 223] on link "See Details" at bounding box center [894, 233] width 92 height 28
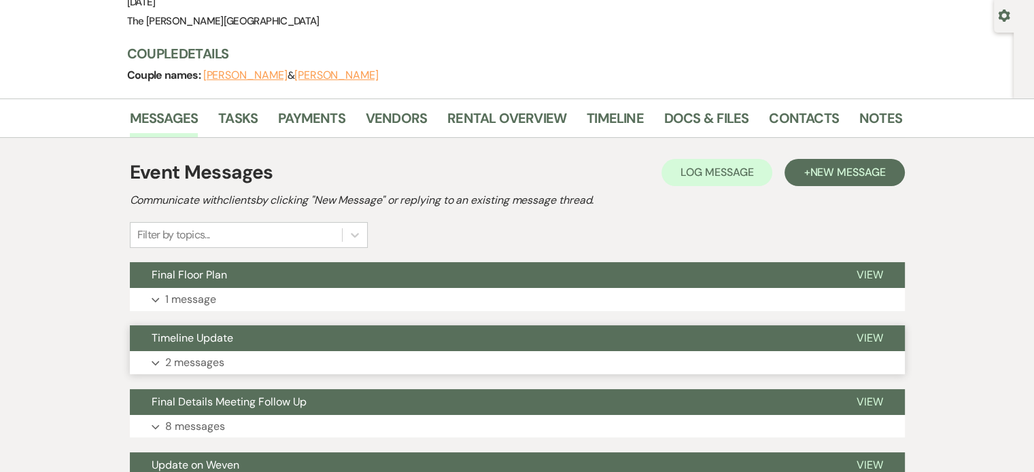
scroll to position [124, 0]
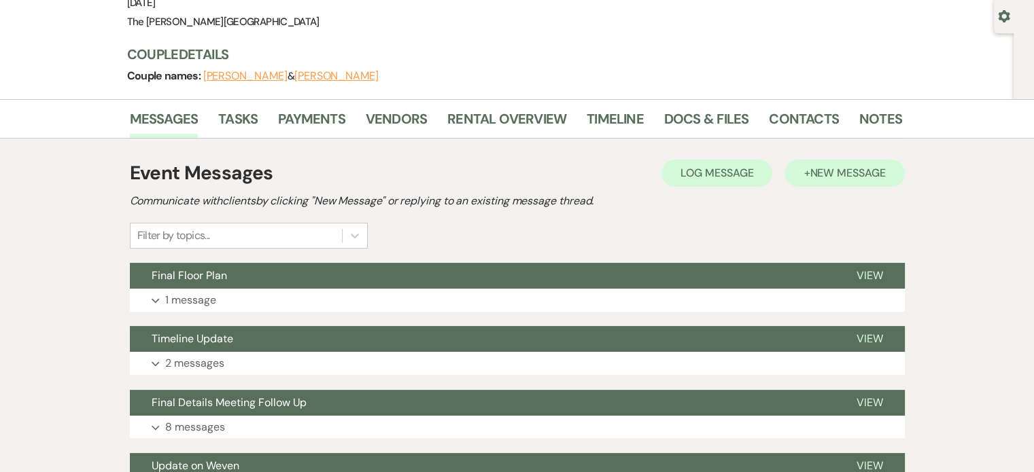
click at [813, 180] on button "+ New Message" at bounding box center [844, 173] width 120 height 27
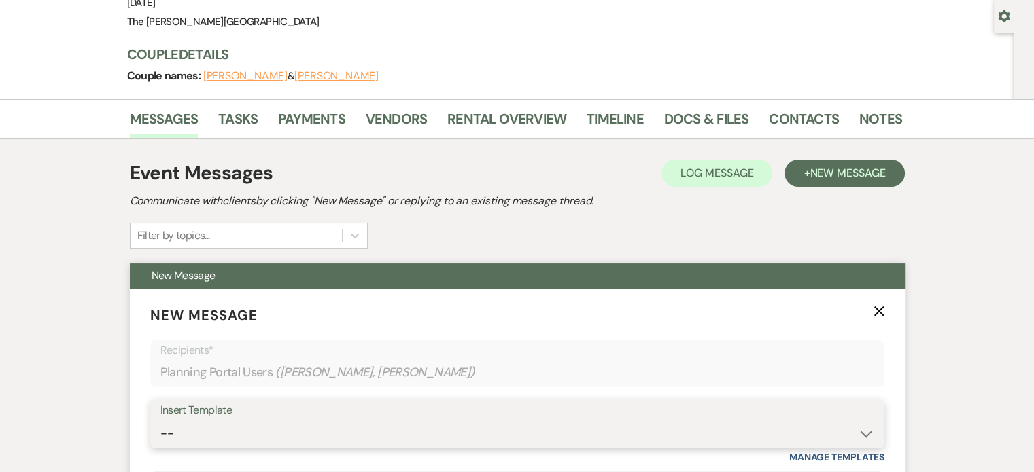
click at [566, 427] on select "-- Weven Planning Portal Introduction (Booked Events) Initial Inquiry Response …" at bounding box center [517, 434] width 714 height 27
select select "5258"
click at [160, 421] on select "-- Weven Planning Portal Introduction (Booked Events) Initial Inquiry Response …" at bounding box center [517, 434] width 714 height 27
type input "Thank You!"
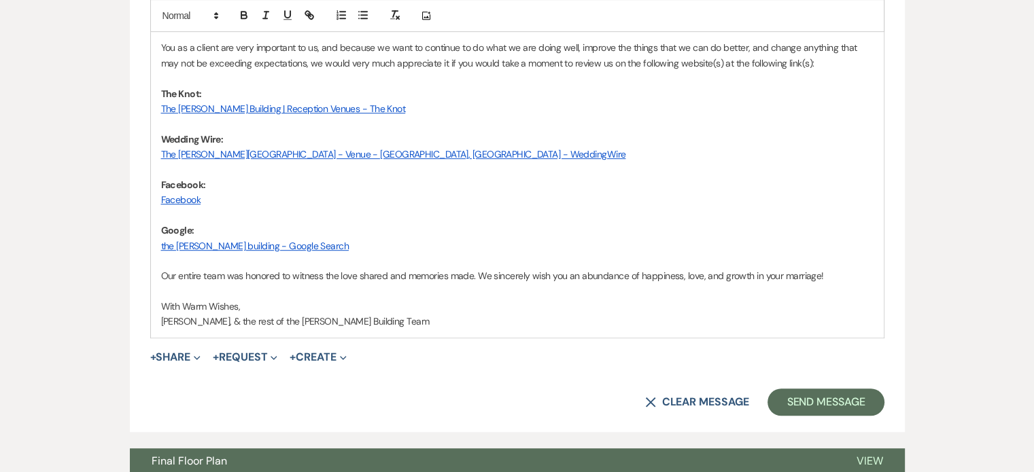
scroll to position [796, 0]
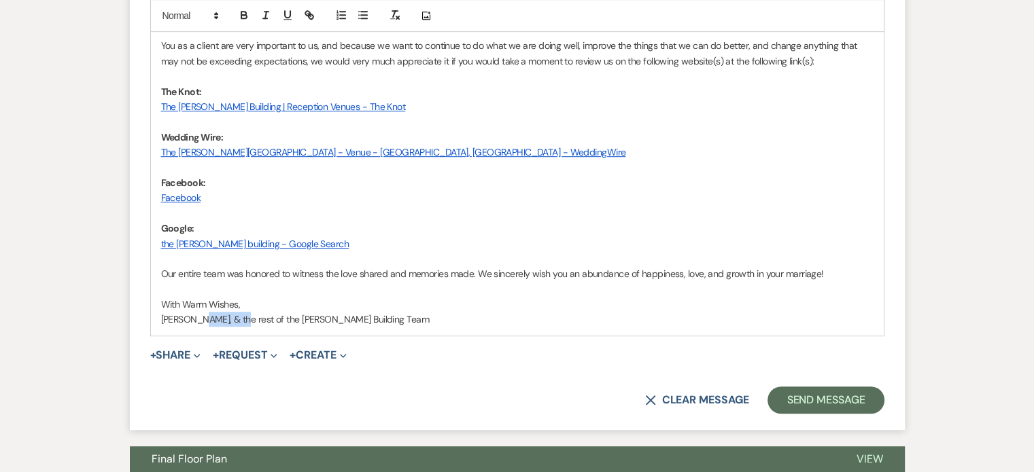
drag, startPoint x: 230, startPoint y: 320, endPoint x: 194, endPoint y: 317, distance: 35.4
click at [194, 317] on span "[PERSON_NAME], & the rest of the [PERSON_NAME] Building Team" at bounding box center [295, 319] width 268 height 12
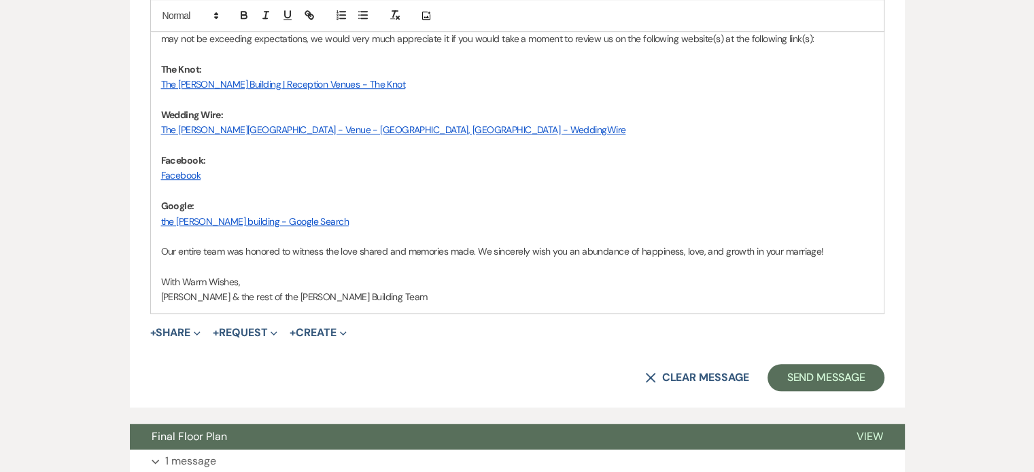
scroll to position [877, 0]
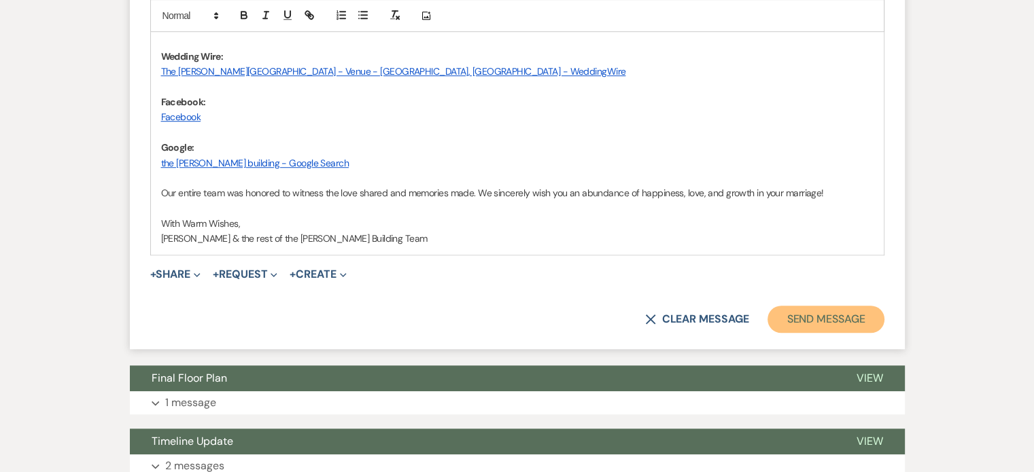
click at [837, 320] on button "Send Message" at bounding box center [825, 319] width 116 height 27
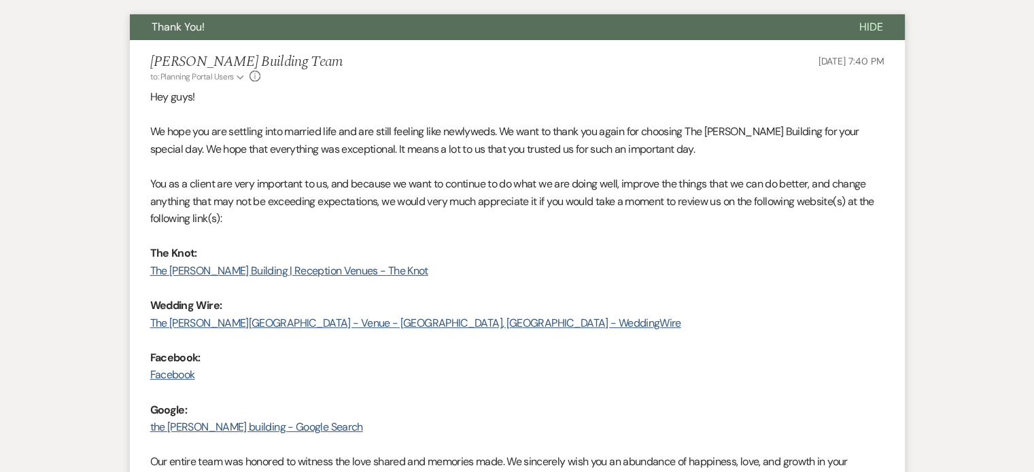
scroll to position [188, 0]
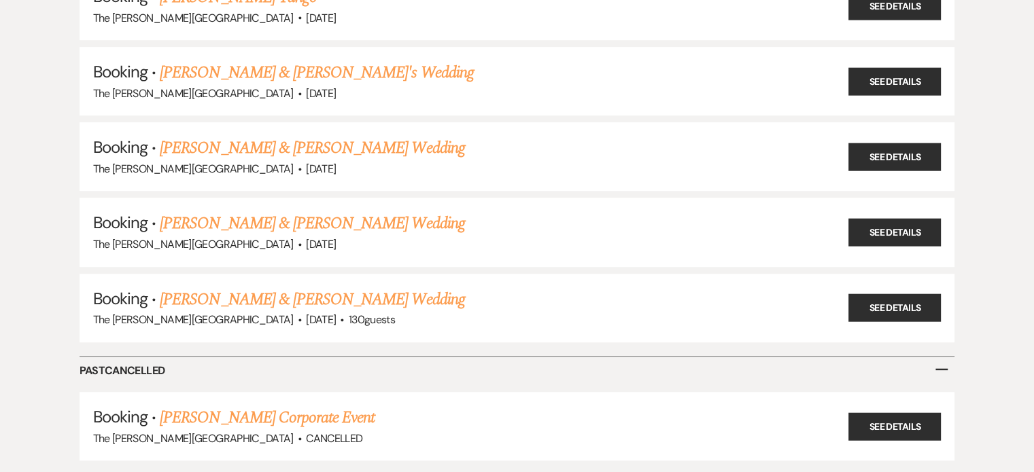
scroll to position [312, 0]
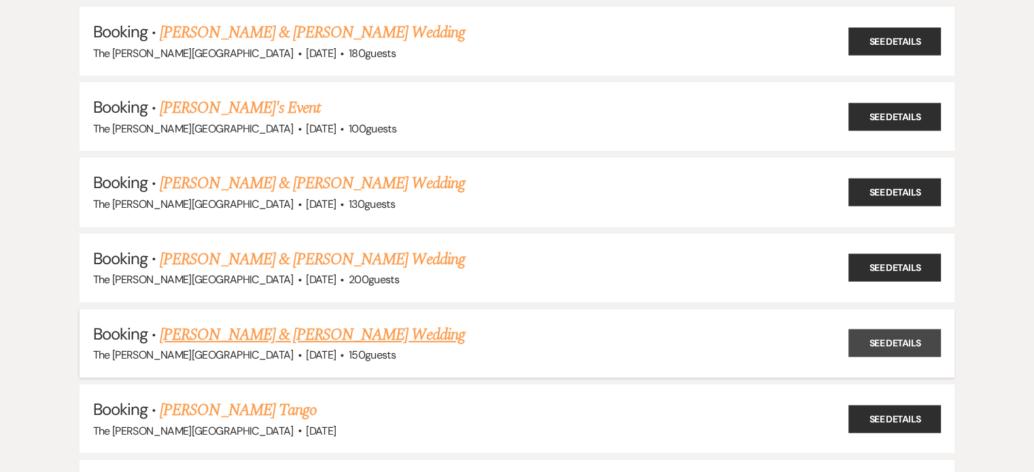
click at [886, 334] on link "See Details" at bounding box center [894, 344] width 92 height 28
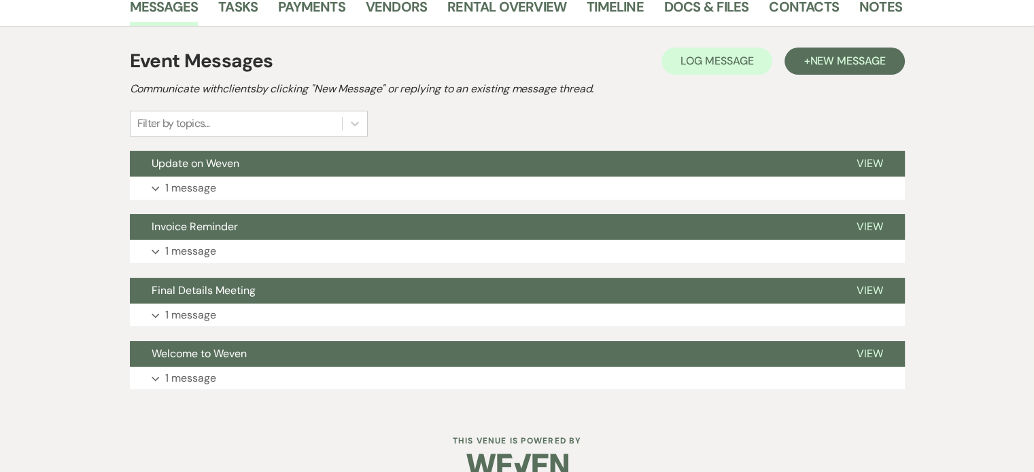
scroll to position [196, 0]
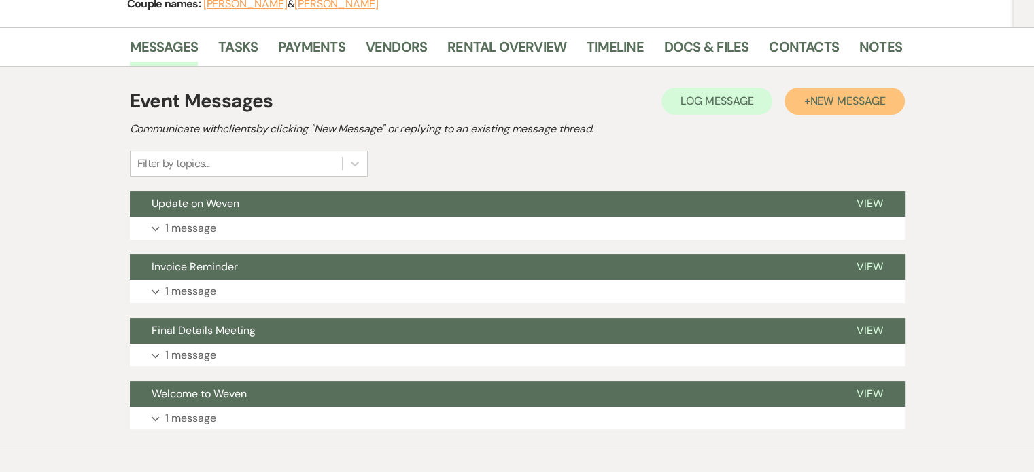
click at [837, 102] on span "New Message" at bounding box center [846, 101] width 75 height 14
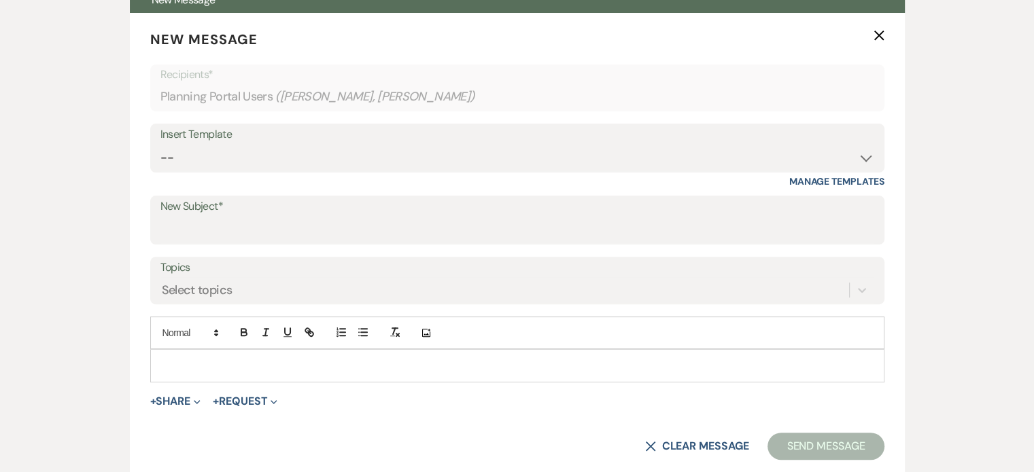
scroll to position [413, 0]
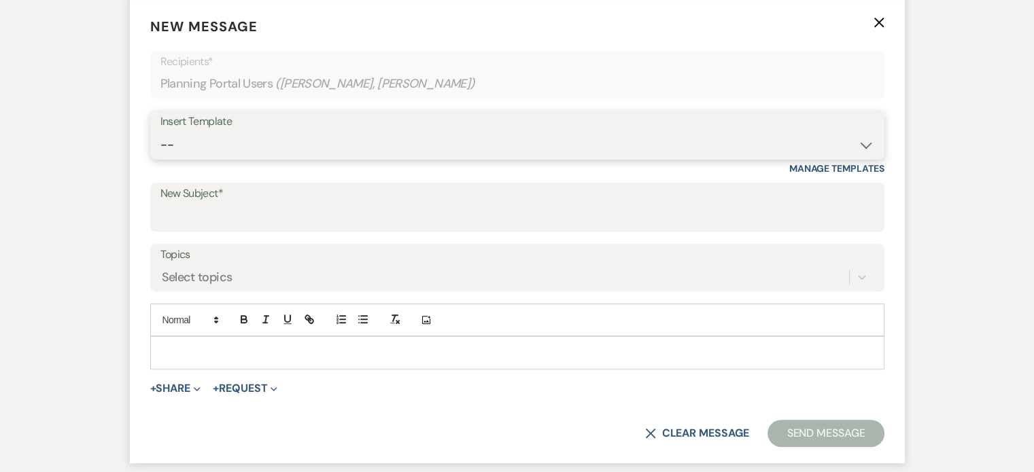
click at [858, 141] on select "-- Weven Planning Portal Introduction (Booked Events) Initial Inquiry Response …" at bounding box center [517, 145] width 714 height 27
select select "5258"
click at [160, 132] on select "-- Weven Planning Portal Introduction (Booked Events) Initial Inquiry Response …" at bounding box center [517, 145] width 714 height 27
type input "Thank You!"
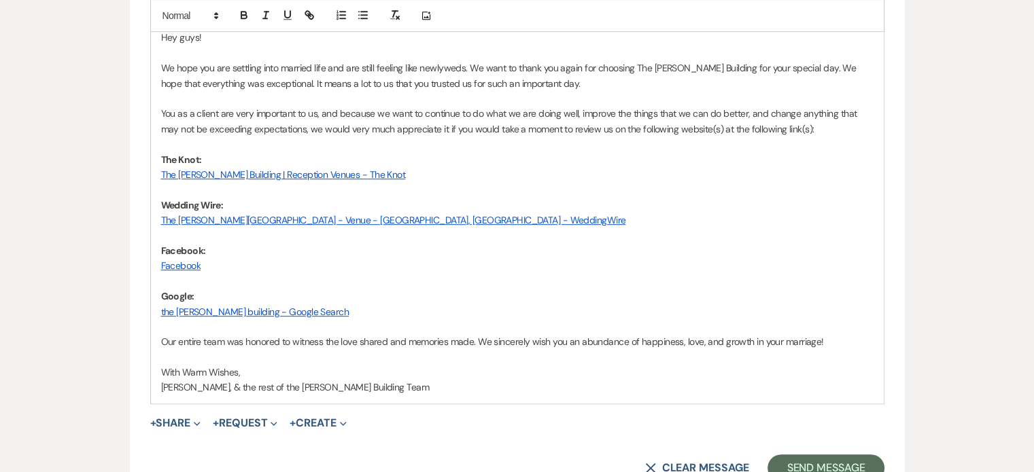
scroll to position [735, 0]
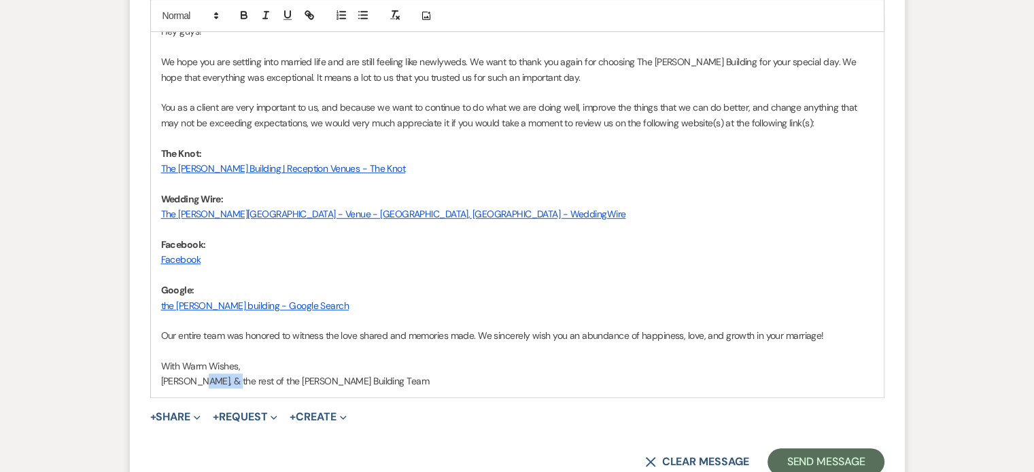
drag, startPoint x: 219, startPoint y: 377, endPoint x: 194, endPoint y: 377, distance: 25.8
click at [194, 377] on span "[PERSON_NAME], & the rest of the [PERSON_NAME] Building Team" at bounding box center [295, 381] width 268 height 12
drag, startPoint x: 246, startPoint y: 381, endPoint x: 209, endPoint y: 381, distance: 36.7
click at [209, 381] on span "[PERSON_NAME] & the rest of the [PERSON_NAME] Building Team" at bounding box center [294, 381] width 266 height 12
click at [802, 459] on button "Send Message" at bounding box center [825, 462] width 116 height 27
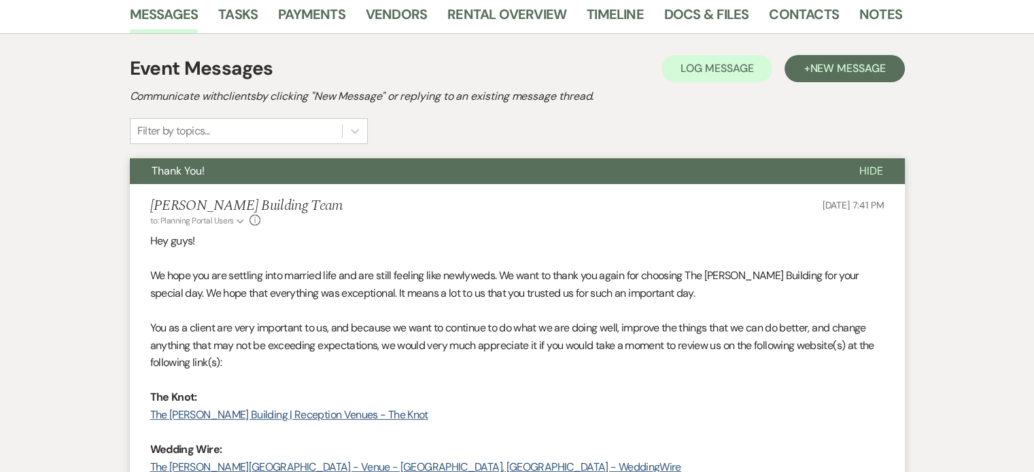
scroll to position [0, 0]
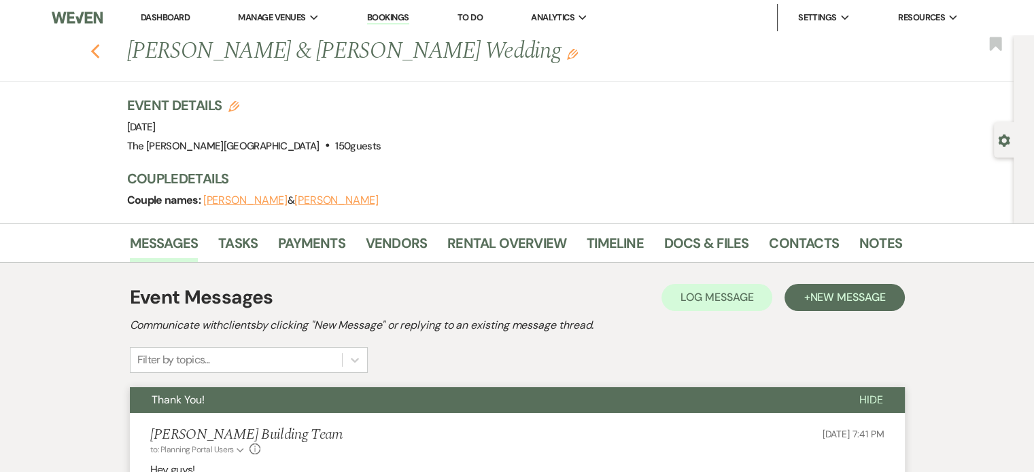
click at [101, 50] on icon "Previous" at bounding box center [95, 51] width 10 height 16
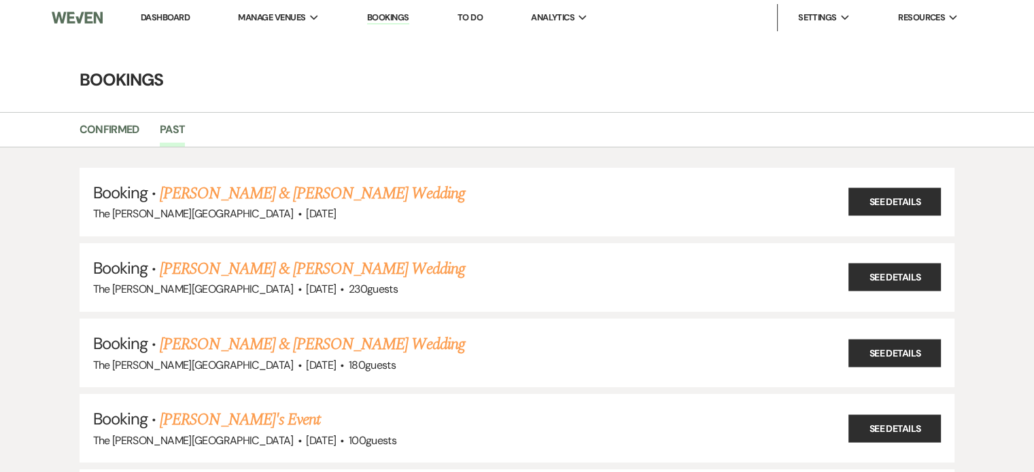
scroll to position [312, 0]
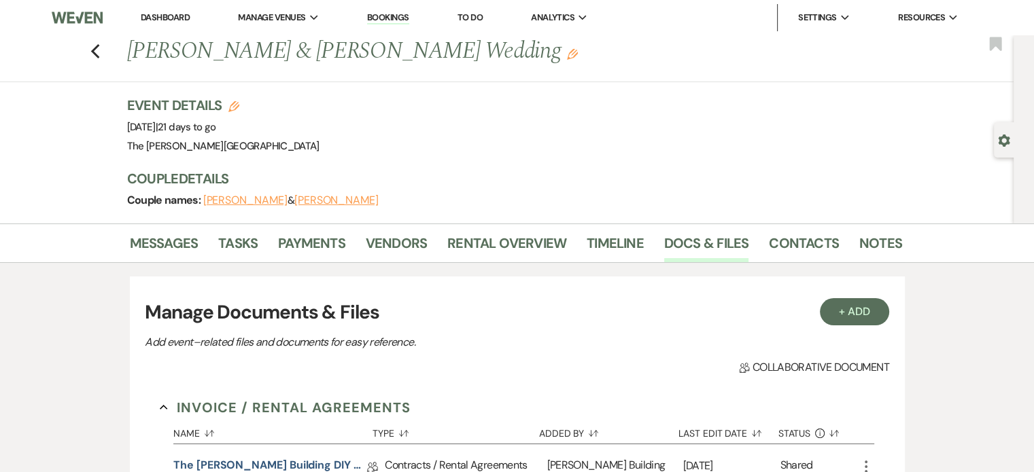
click at [386, 17] on link "Bookings" at bounding box center [388, 18] width 42 height 13
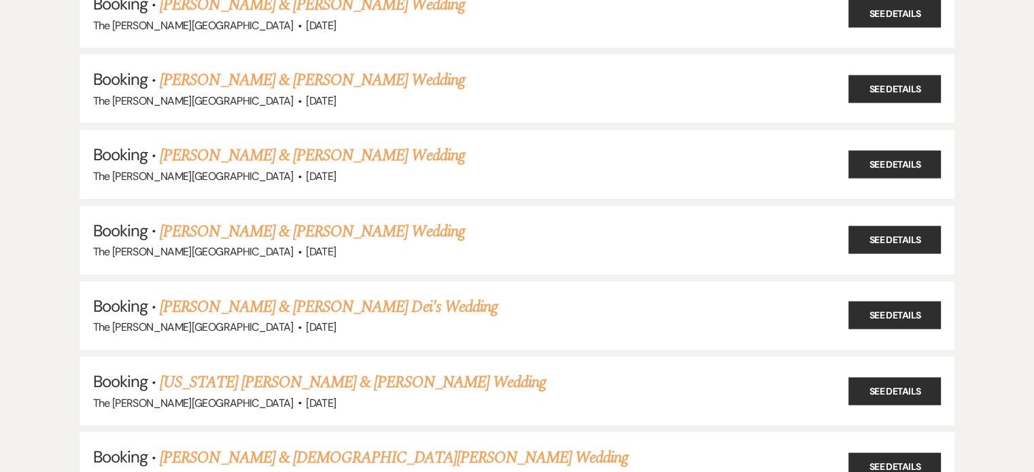
scroll to position [349, 0]
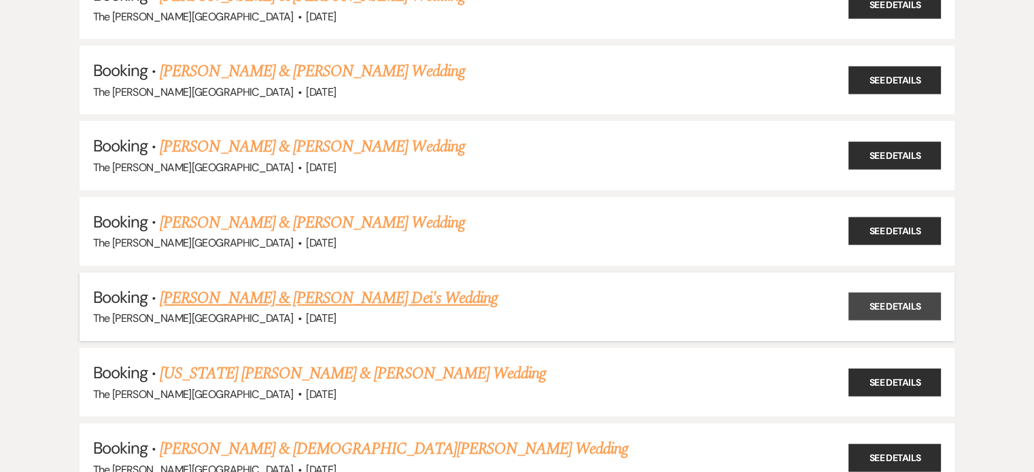
click at [856, 302] on link "See Details" at bounding box center [894, 307] width 92 height 28
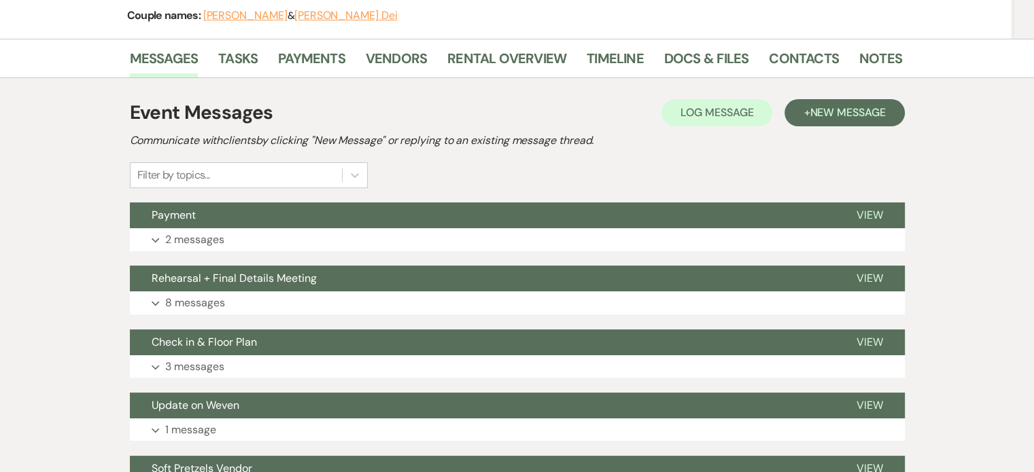
scroll to position [179, 0]
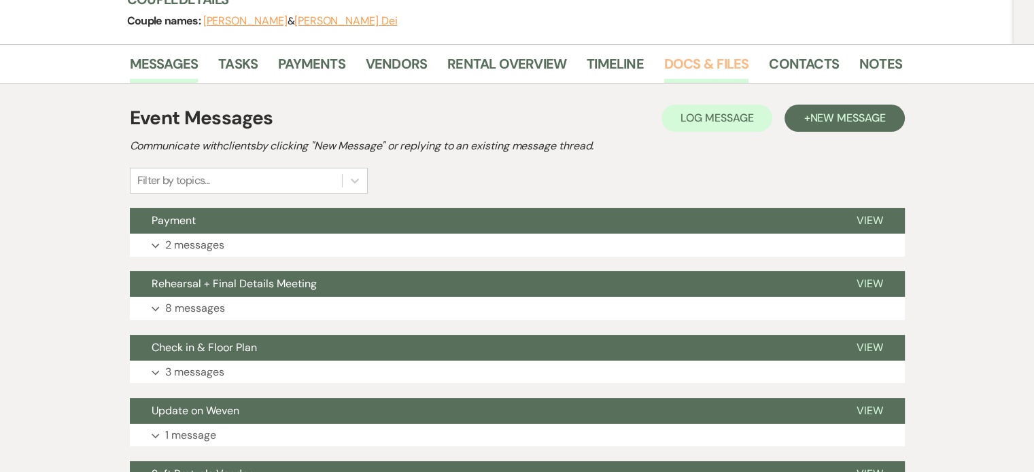
click at [695, 65] on link "Docs & Files" at bounding box center [706, 68] width 84 height 30
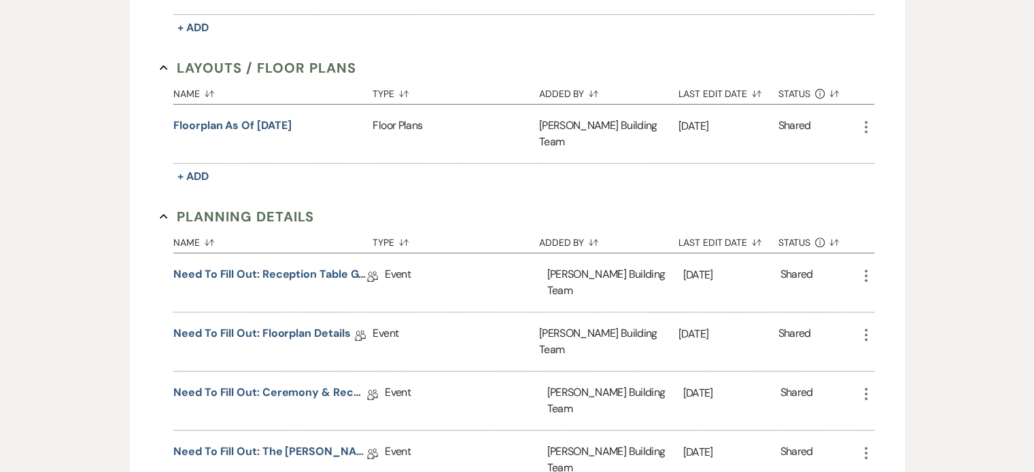
scroll to position [581, 0]
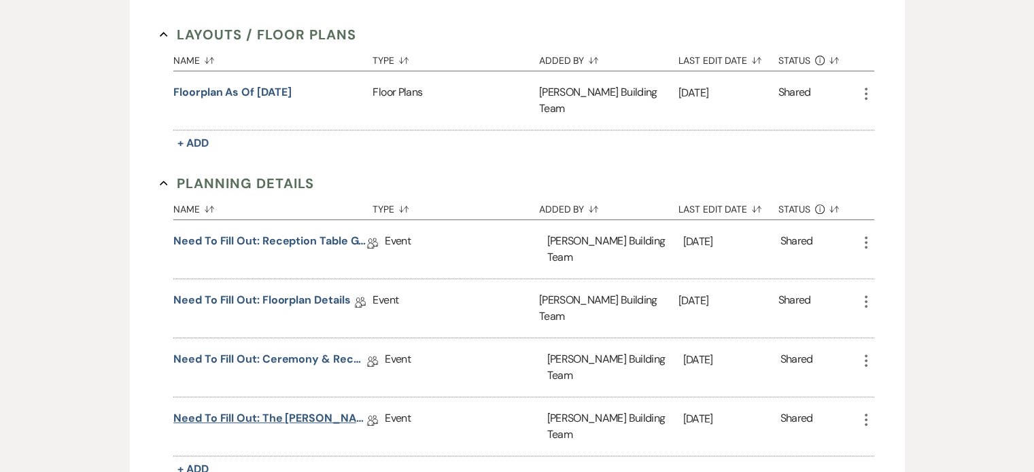
click at [312, 410] on link "Need to Fill Out: The [PERSON_NAME] Building Planning Document" at bounding box center [270, 420] width 194 height 21
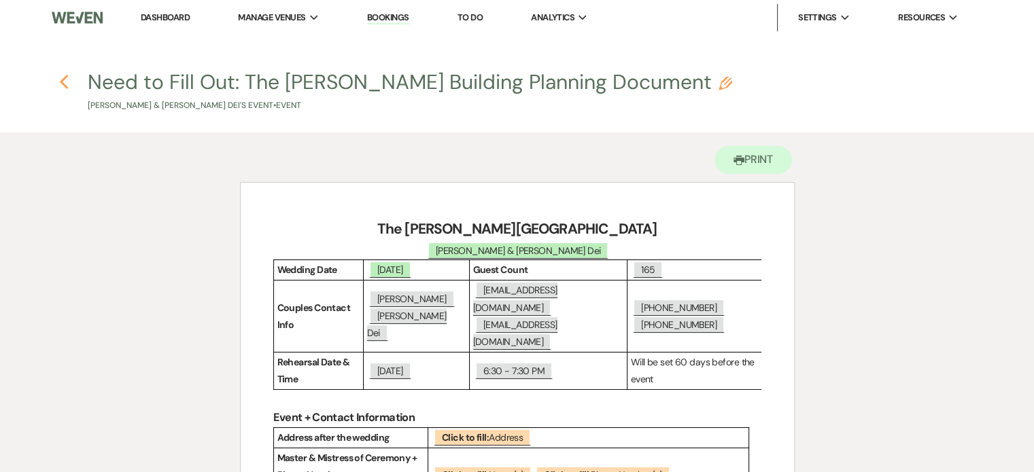
click at [60, 82] on use "button" at bounding box center [63, 82] width 9 height 15
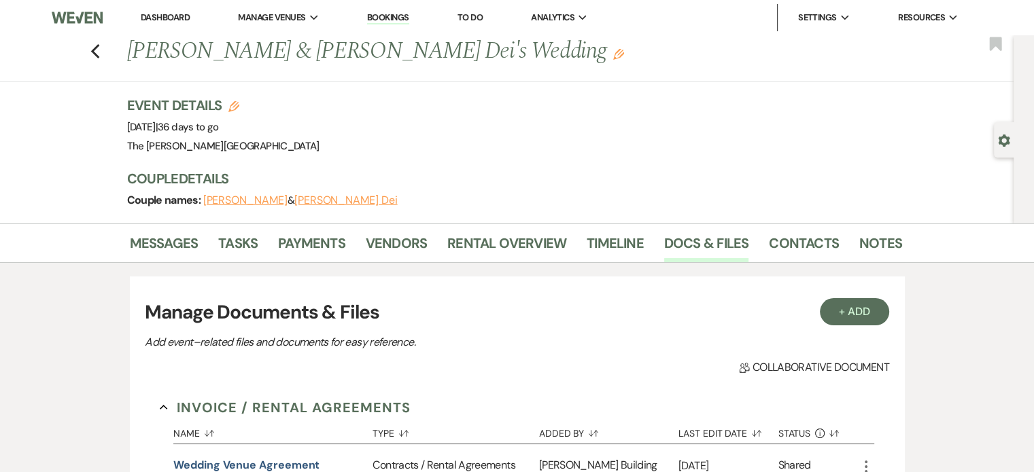
scroll to position [581, 0]
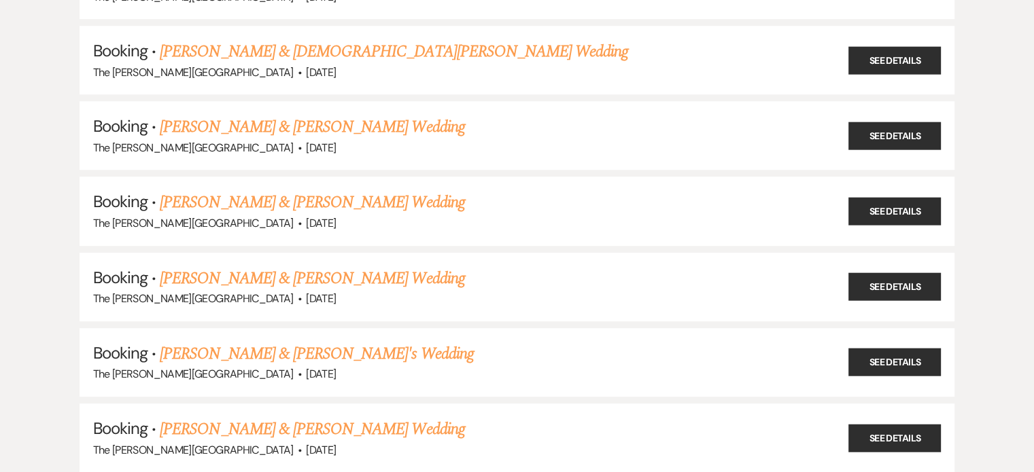
scroll to position [724, 0]
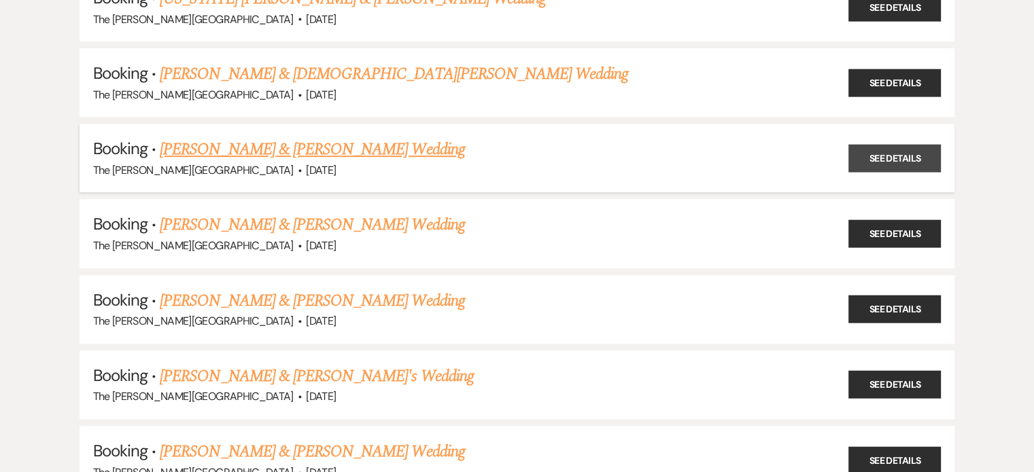
click at [895, 144] on link "See Details" at bounding box center [894, 158] width 92 height 28
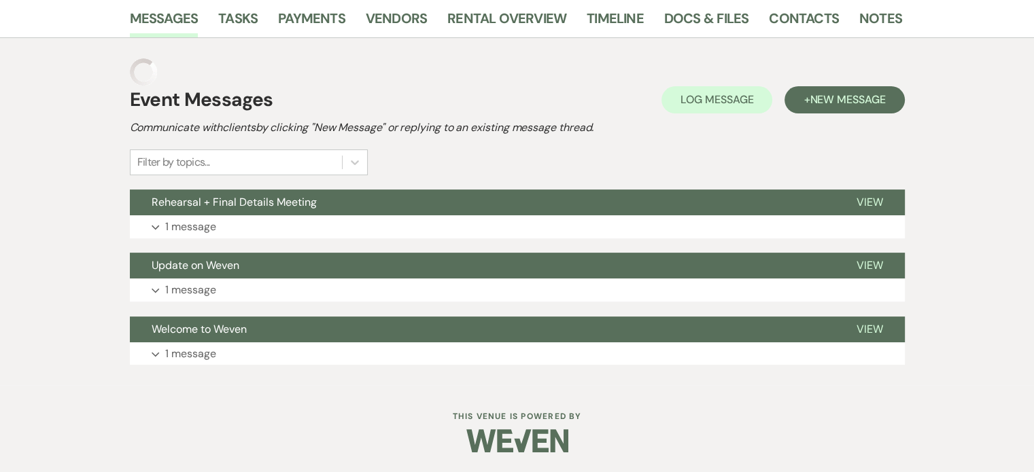
scroll to position [198, 0]
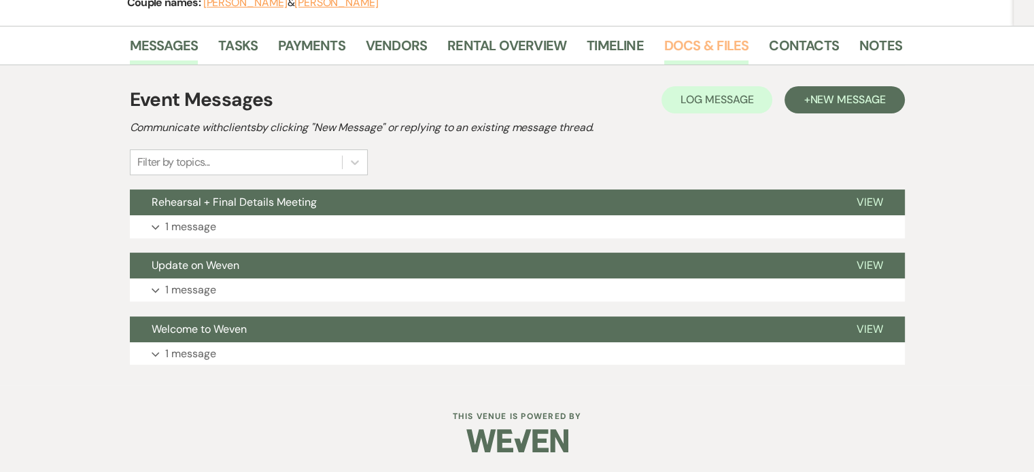
click at [689, 40] on link "Docs & Files" at bounding box center [706, 50] width 84 height 30
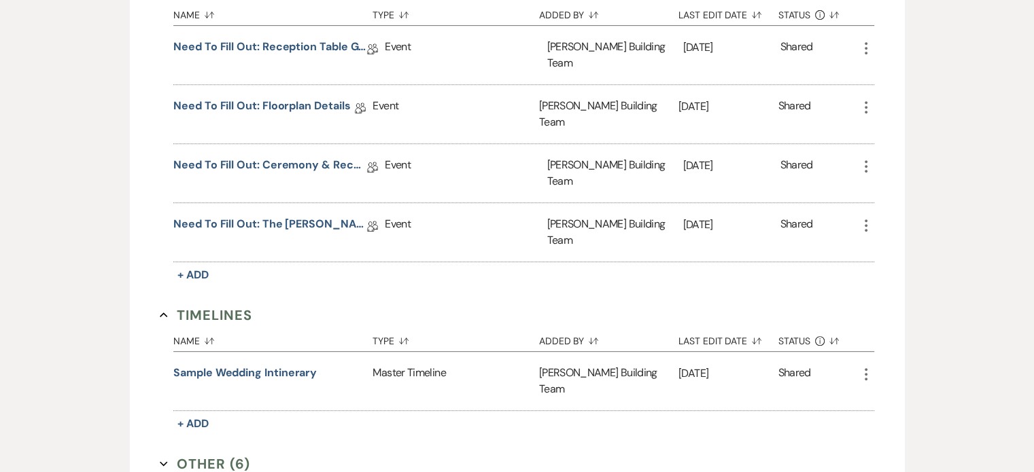
scroll to position [572, 0]
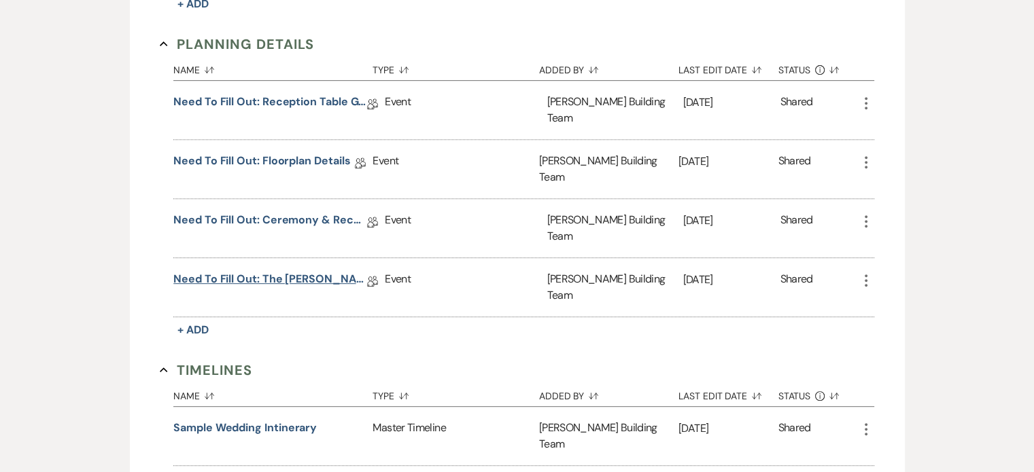
click at [324, 271] on link "Need to Fill Out: The [PERSON_NAME] Building Planning Document" at bounding box center [270, 281] width 194 height 21
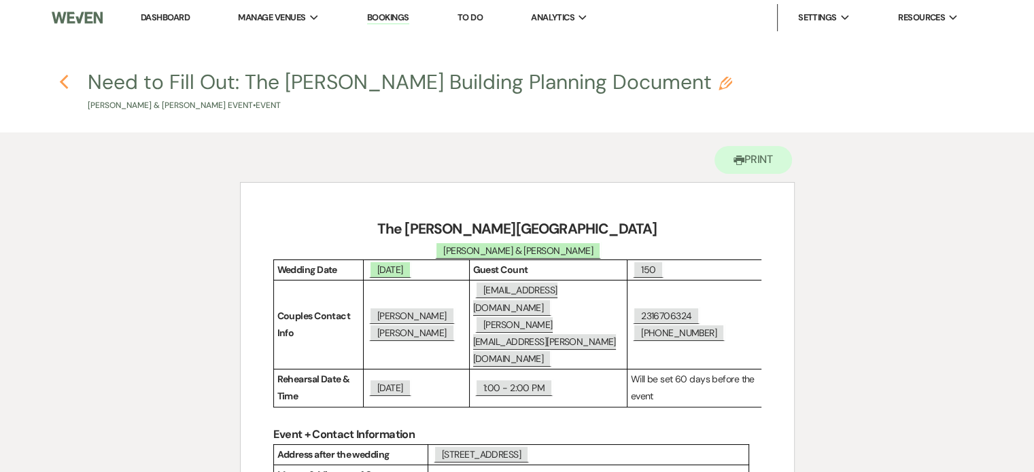
click at [63, 77] on icon "Previous" at bounding box center [64, 82] width 10 height 16
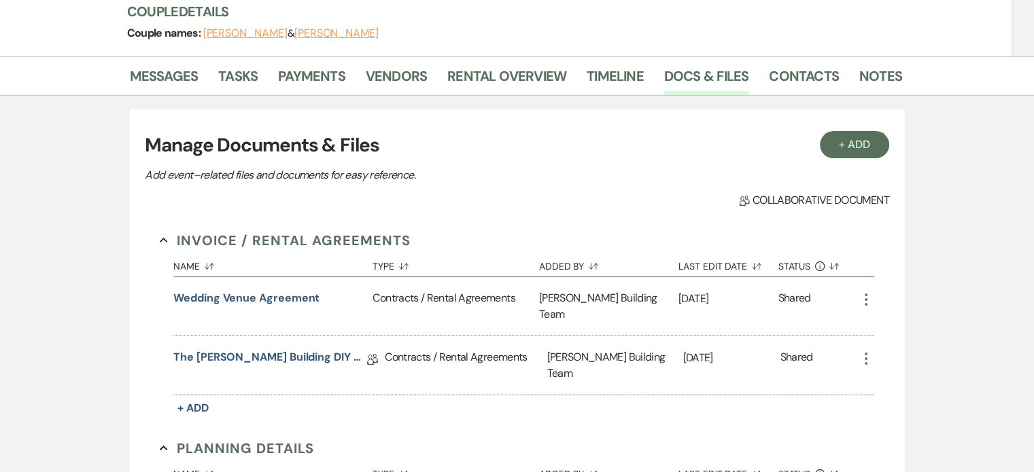
scroll to position [151, 0]
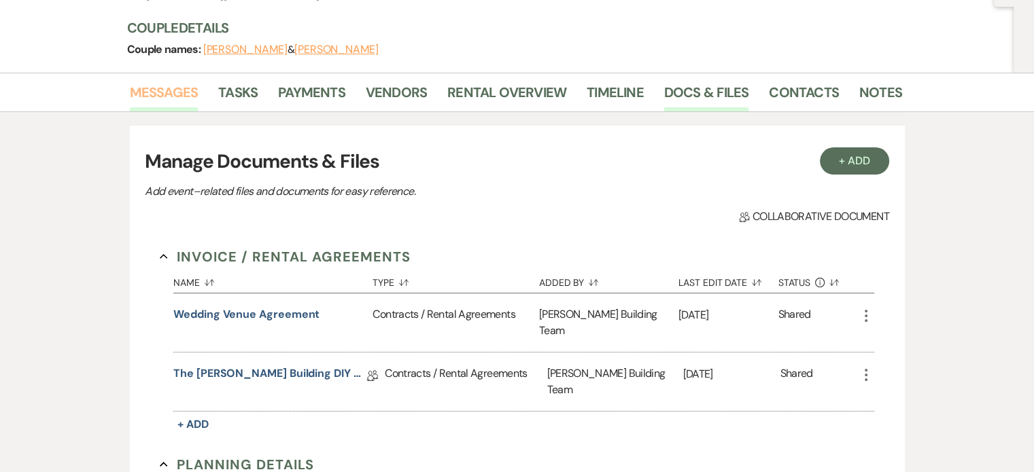
click at [137, 99] on link "Messages" at bounding box center [164, 97] width 69 height 30
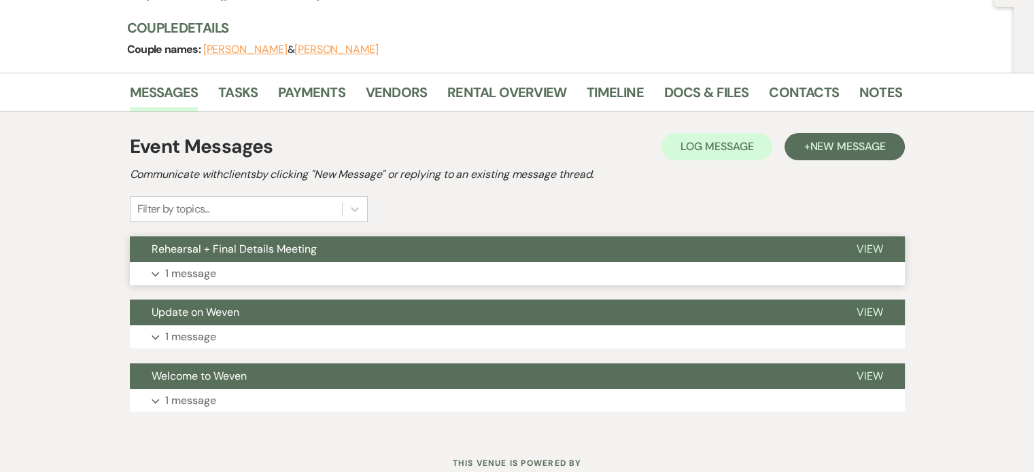
click at [198, 274] on p "1 message" at bounding box center [190, 274] width 51 height 18
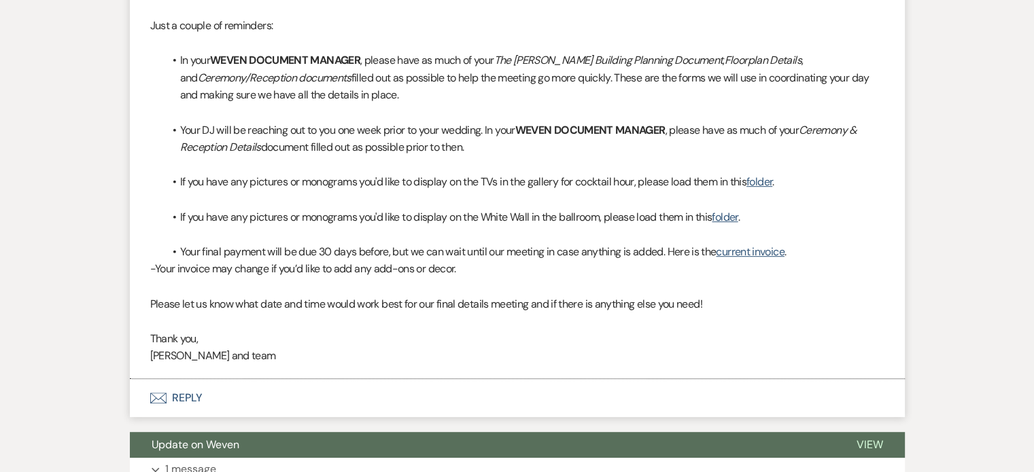
scroll to position [568, 0]
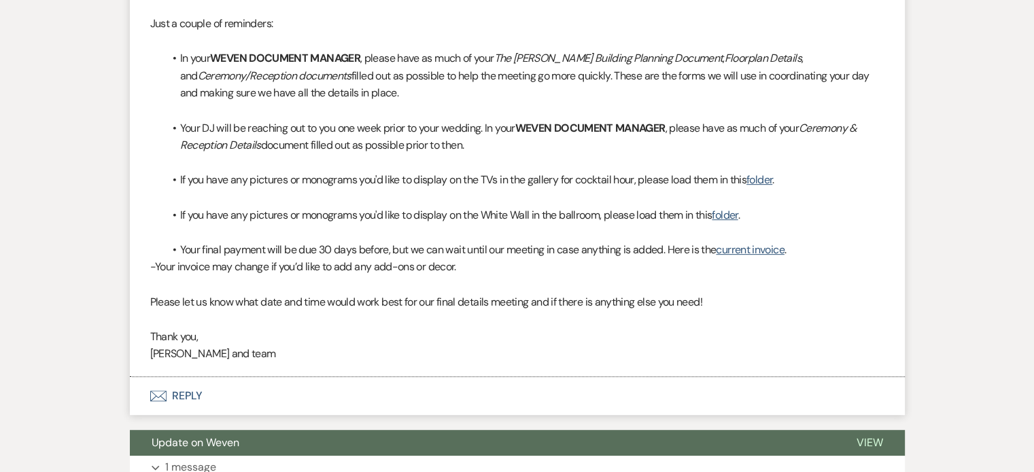
click at [190, 396] on button "Envelope Reply" at bounding box center [517, 396] width 775 height 38
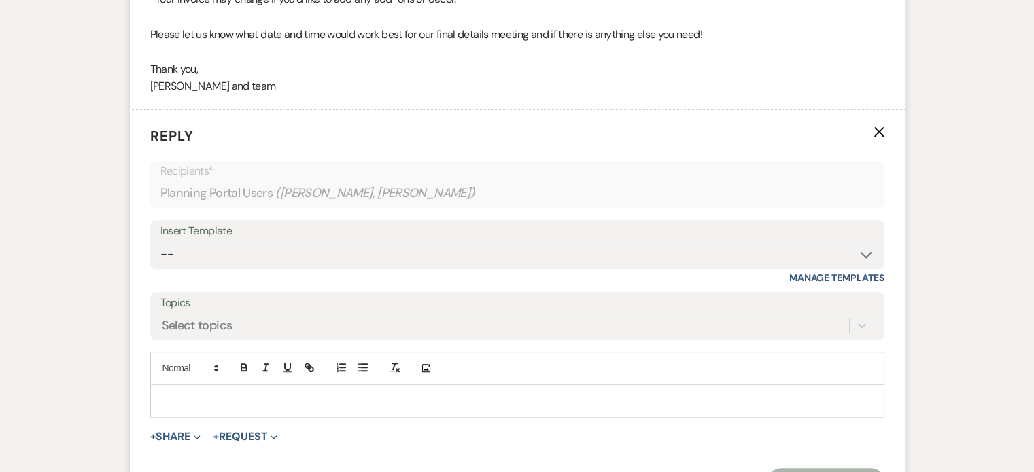
scroll to position [909, 0]
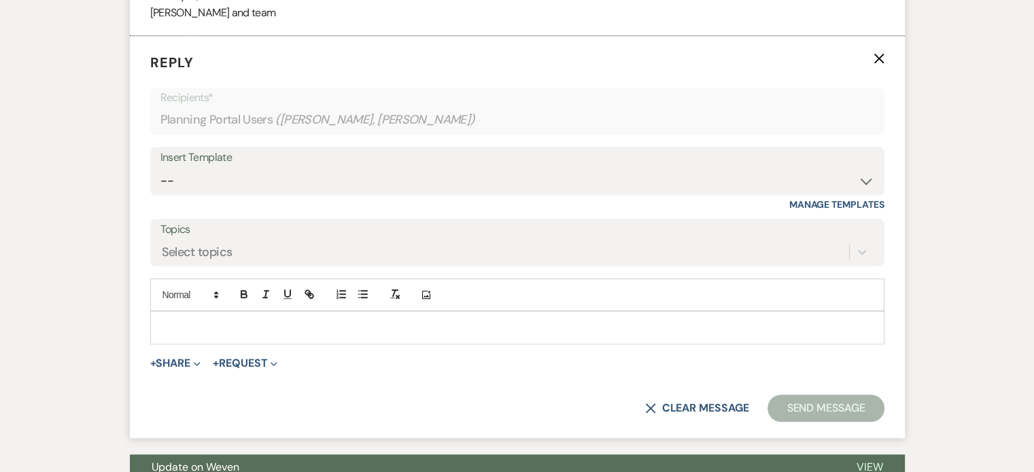
click at [239, 332] on p at bounding box center [517, 327] width 712 height 15
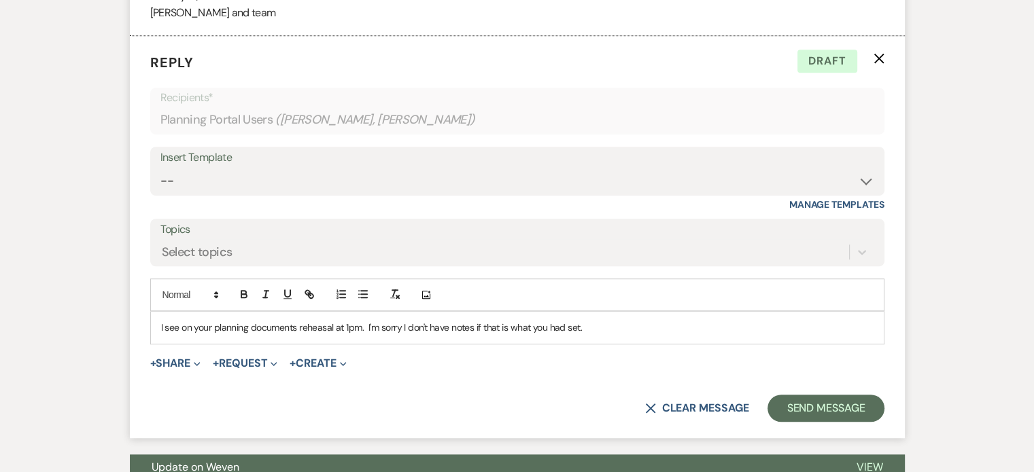
drag, startPoint x: 589, startPoint y: 326, endPoint x: 127, endPoint y: 336, distance: 461.5
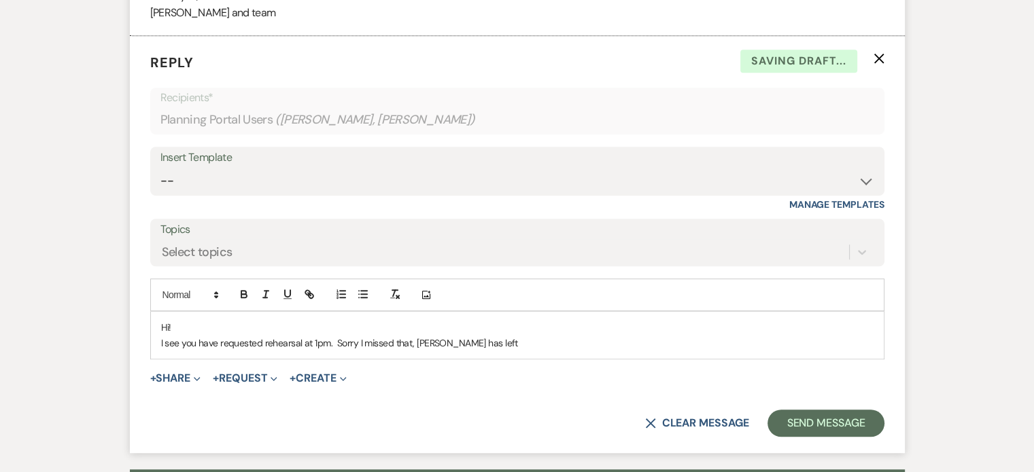
drag, startPoint x: 499, startPoint y: 339, endPoint x: 483, endPoint y: 341, distance: 15.8
click at [483, 341] on p "I see you have requested rehearsal at 1pm. Sorry I missed that, [PERSON_NAME] h…" at bounding box center [517, 343] width 712 height 15
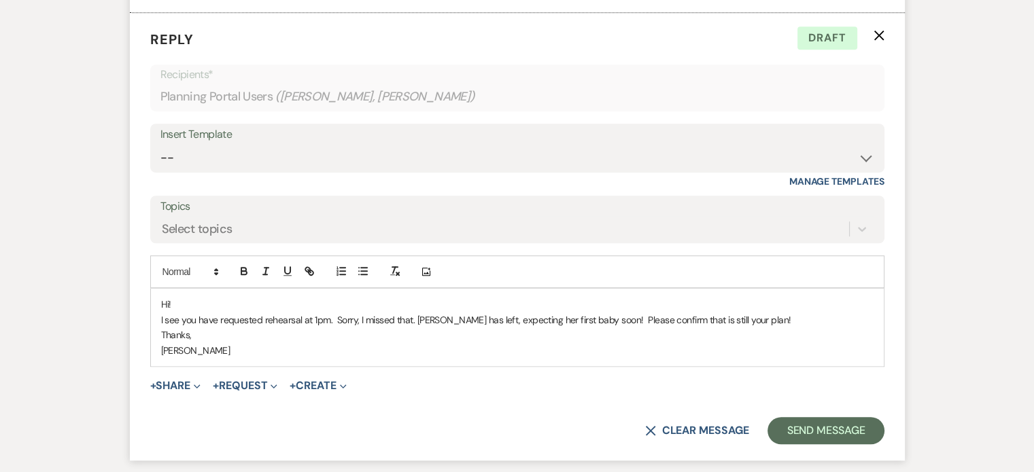
scroll to position [942, 0]
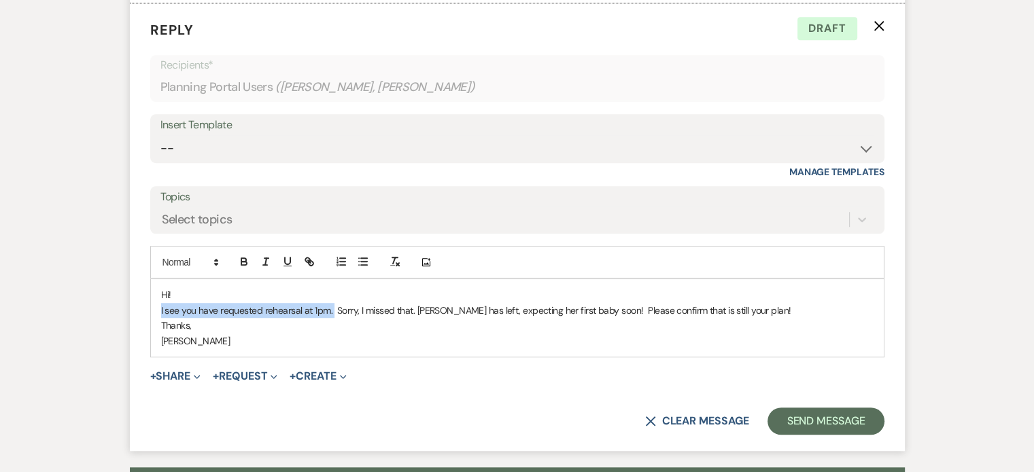
drag, startPoint x: 158, startPoint y: 311, endPoint x: 333, endPoint y: 304, distance: 175.4
click at [333, 304] on div "Hi! I see you have requested rehearsal at 1pm. Sorry, I missed that. [PERSON_NA…" at bounding box center [517, 317] width 733 height 77
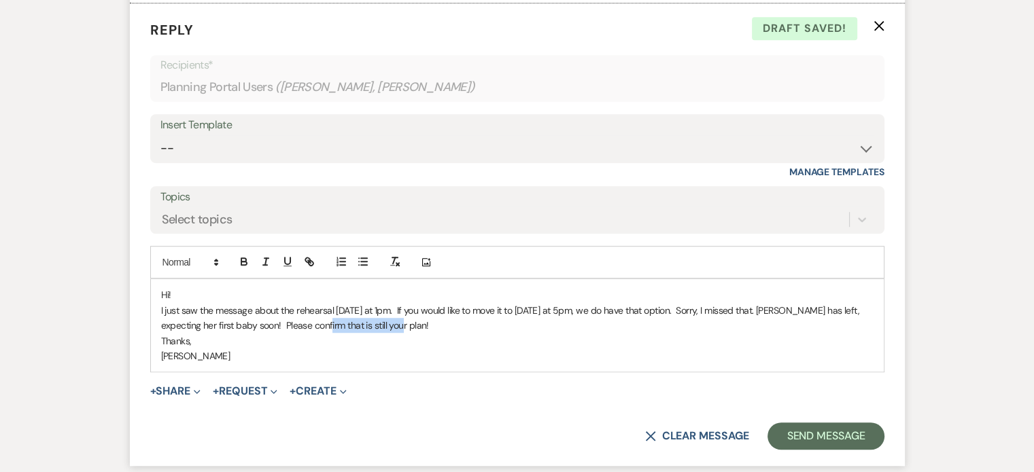
drag, startPoint x: 383, startPoint y: 323, endPoint x: 310, endPoint y: 328, distance: 72.9
click at [310, 328] on p "I just saw the message about the rehearsal [DATE] at 1pm. If you would like to …" at bounding box center [517, 318] width 712 height 31
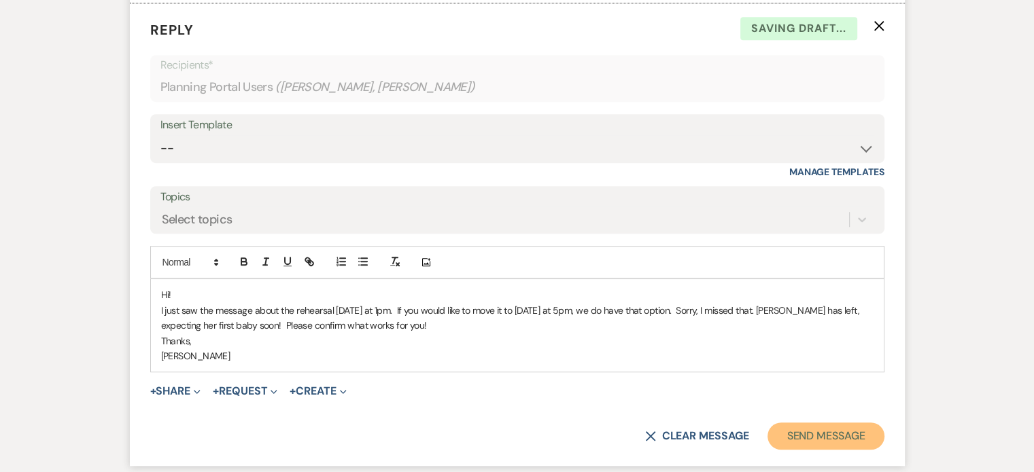
click at [811, 432] on button "Send Message" at bounding box center [825, 436] width 116 height 27
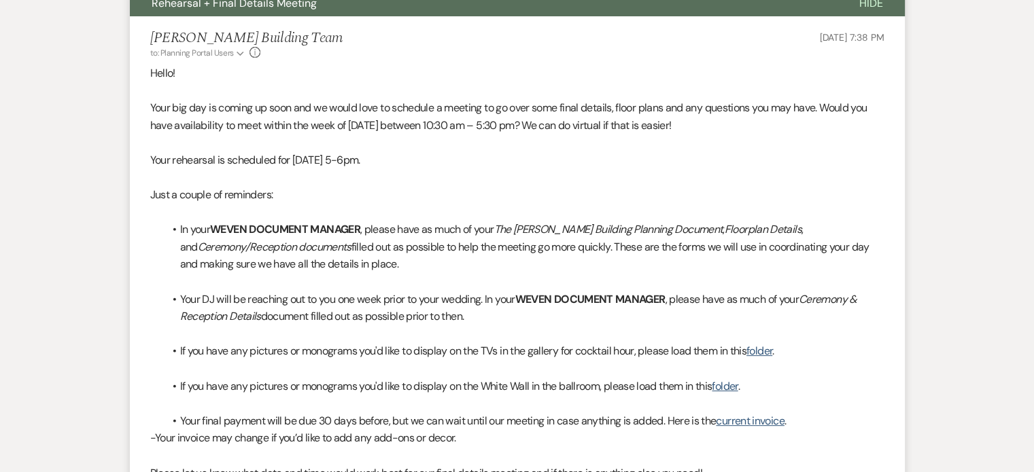
scroll to position [342, 0]
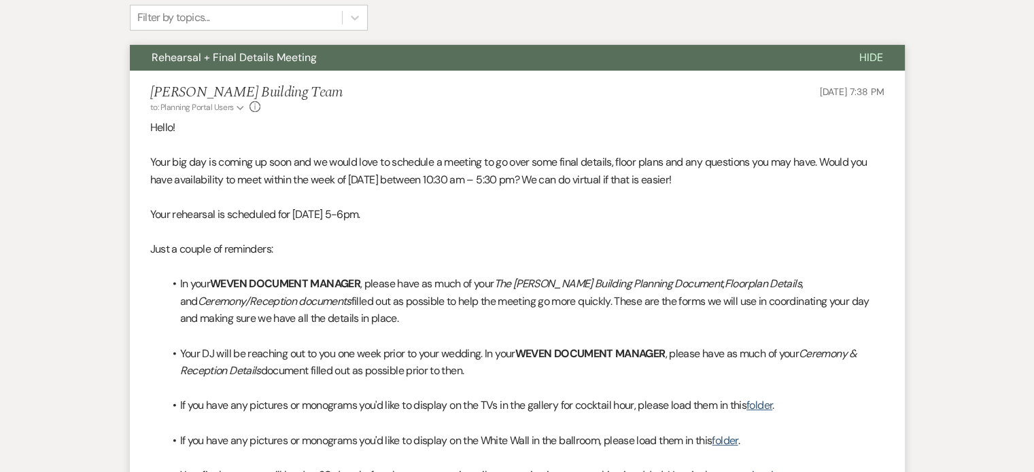
scroll to position [724, 0]
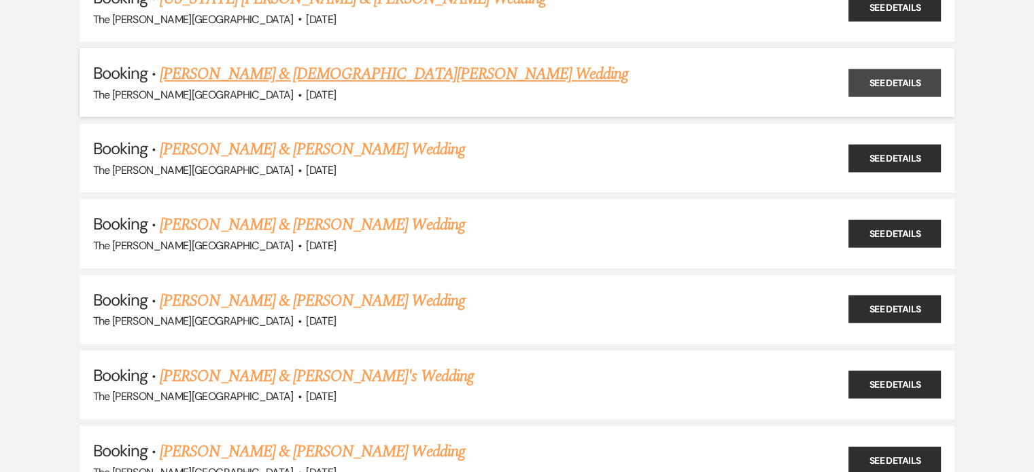
click at [865, 78] on link "See Details" at bounding box center [894, 83] width 92 height 28
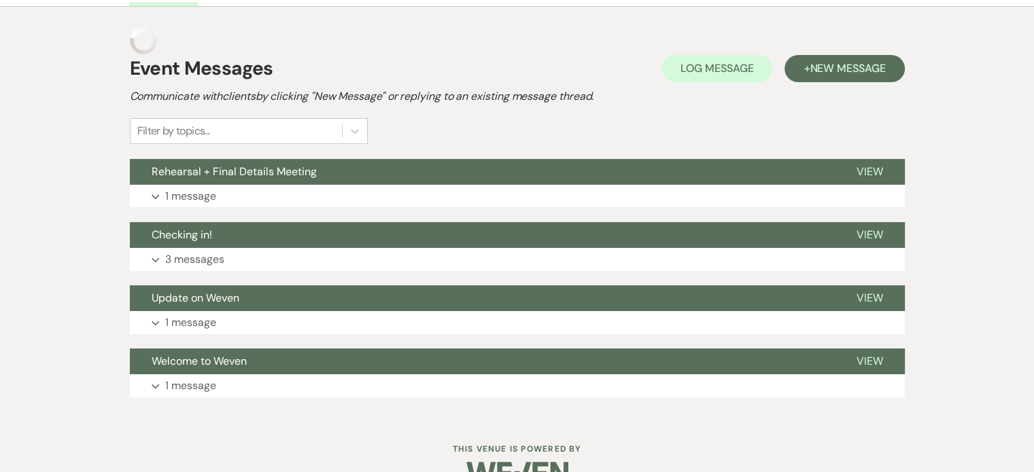
scroll to position [261, 0]
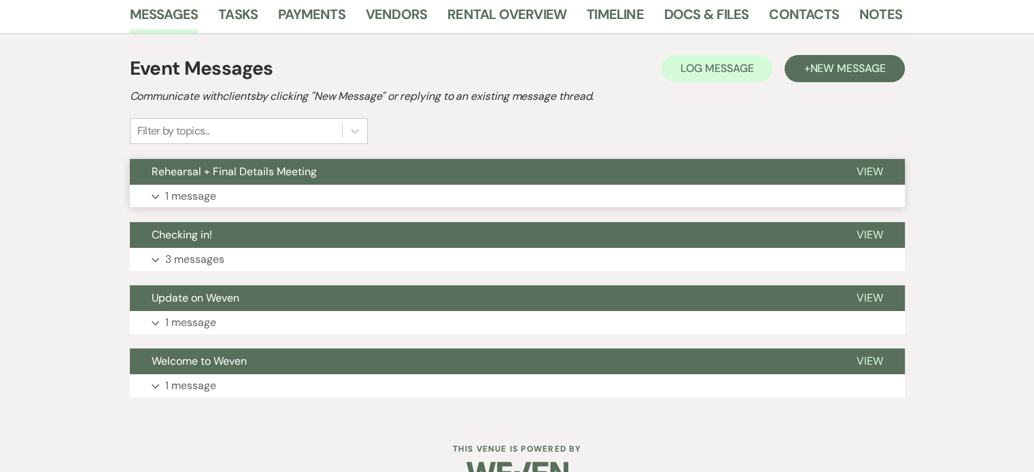
click at [870, 164] on span "View" at bounding box center [869, 171] width 27 height 14
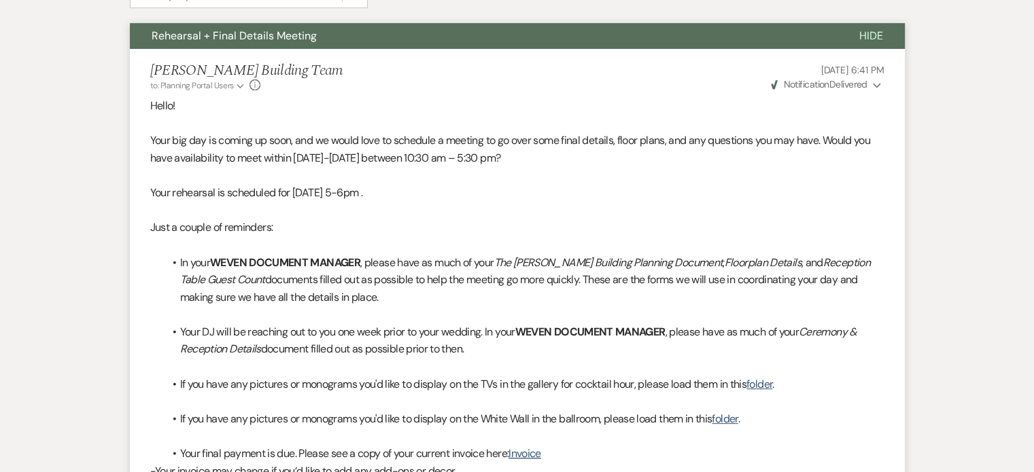
scroll to position [601, 0]
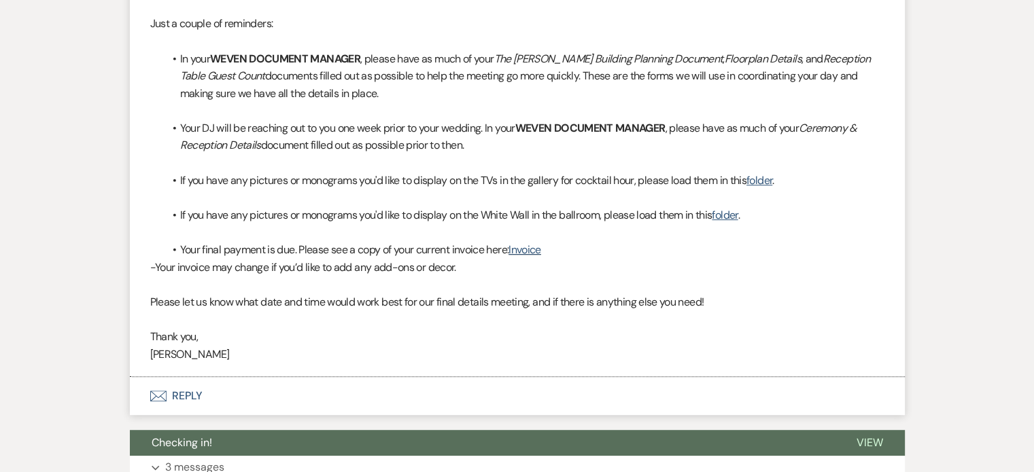
click at [188, 377] on button "Envelope Reply" at bounding box center [517, 396] width 775 height 38
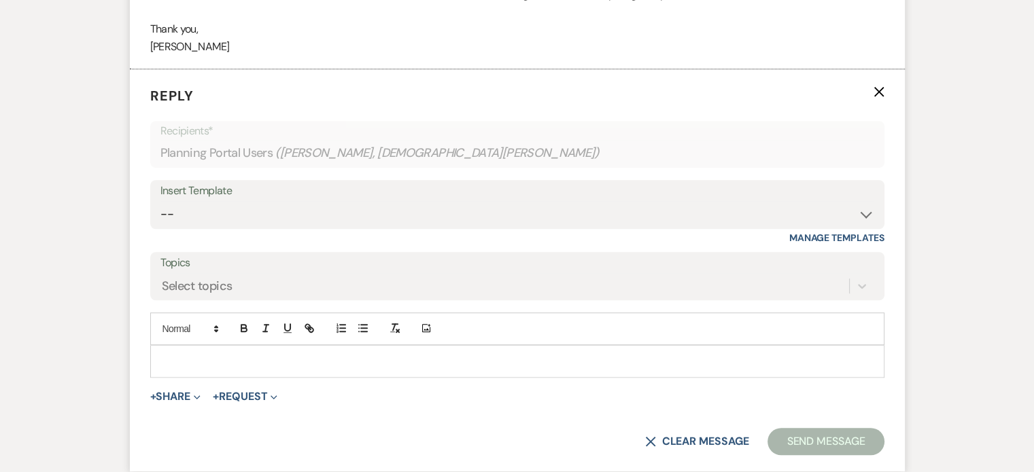
scroll to position [910, 0]
click at [529, 353] on p at bounding box center [517, 360] width 712 height 15
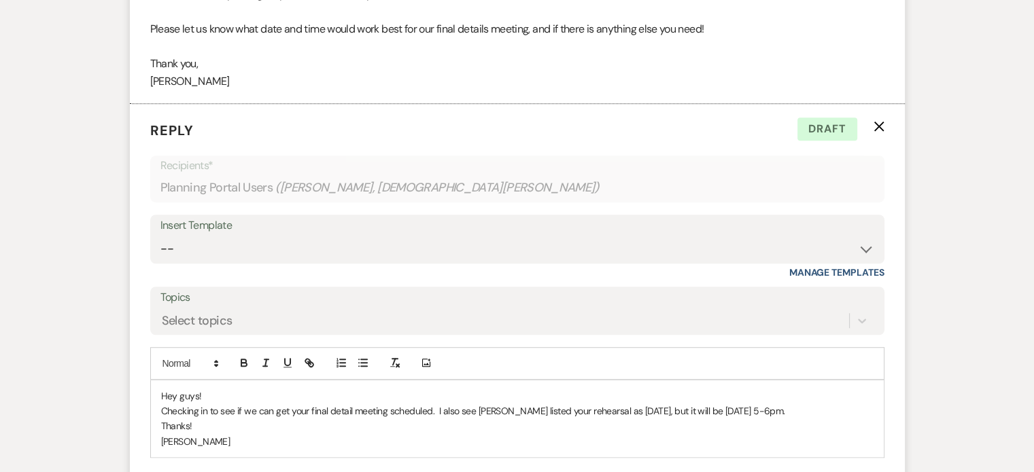
scroll to position [894, 0]
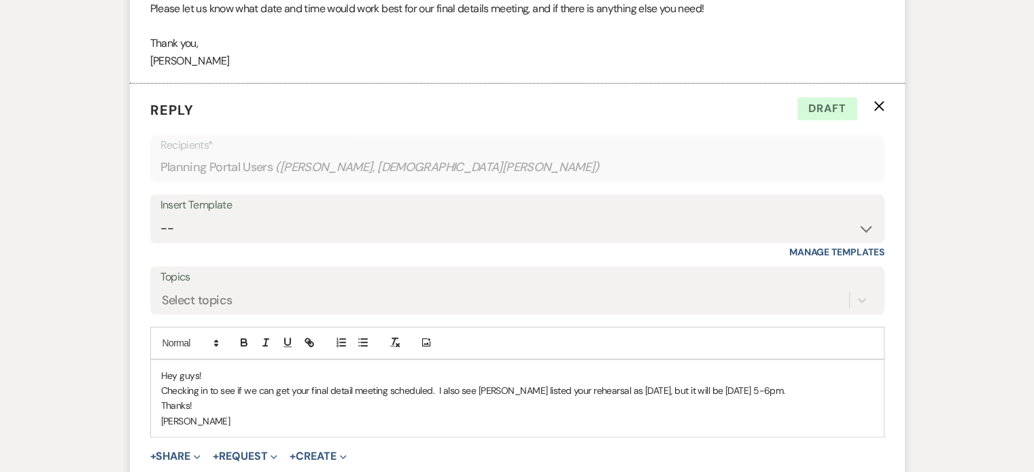
click at [486, 383] on p "Checking in to see if we can get your final detail meeting scheduled. I also se…" at bounding box center [517, 390] width 712 height 15
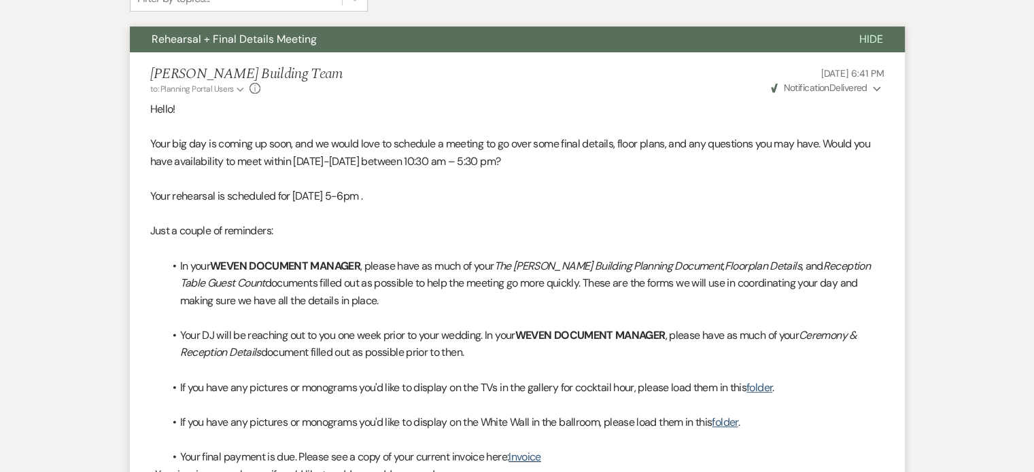
scroll to position [0, 0]
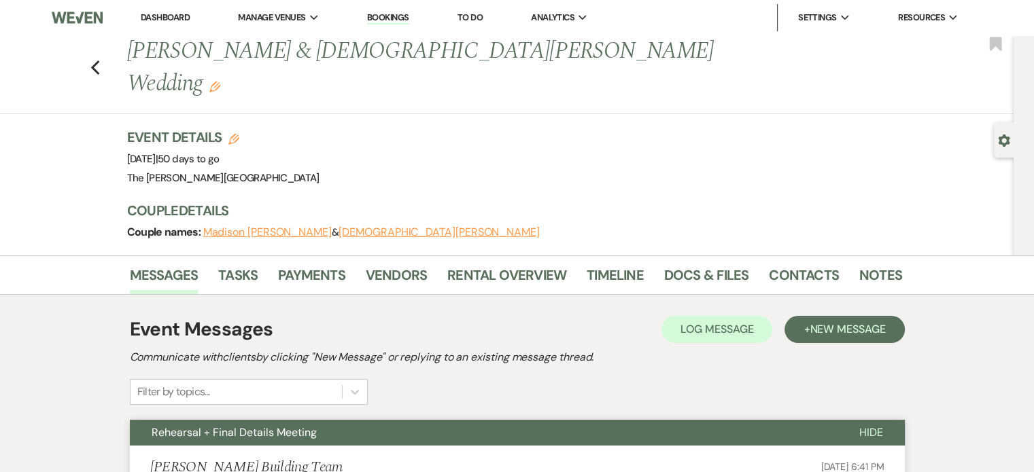
click at [353, 227] on button "[DEMOGRAPHIC_DATA][PERSON_NAME]" at bounding box center [438, 232] width 201 height 11
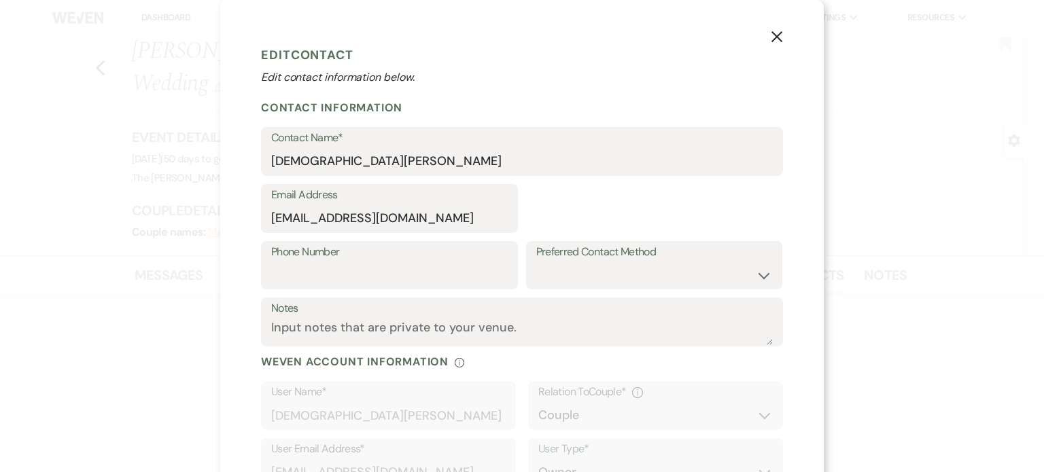
select select "1"
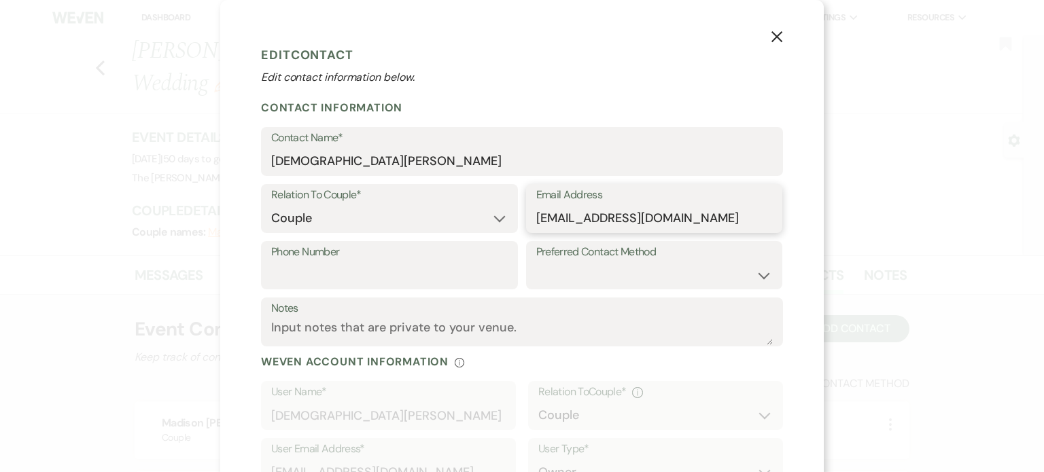
click at [568, 215] on input "[EMAIL_ADDRESS][DOMAIN_NAME]" at bounding box center [654, 218] width 236 height 27
click at [771, 39] on icon "X" at bounding box center [777, 37] width 12 height 12
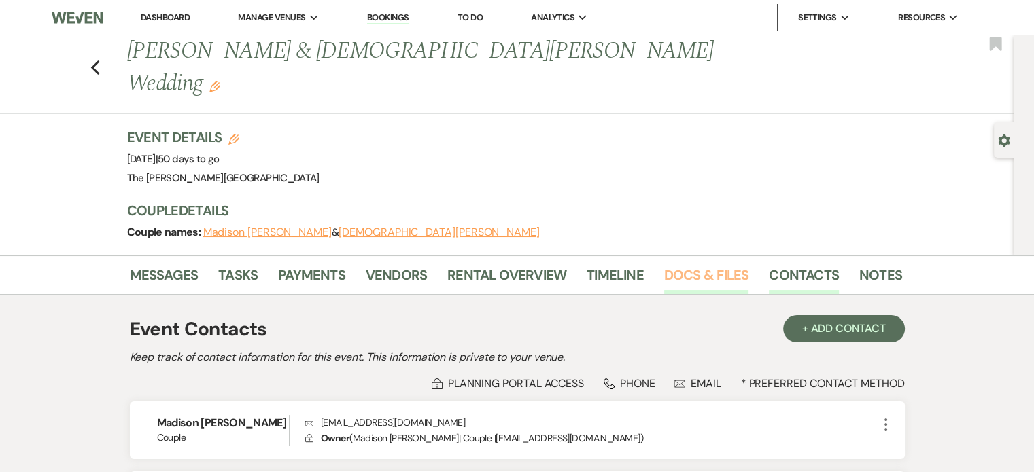
click at [704, 264] on link "Docs & Files" at bounding box center [706, 279] width 84 height 30
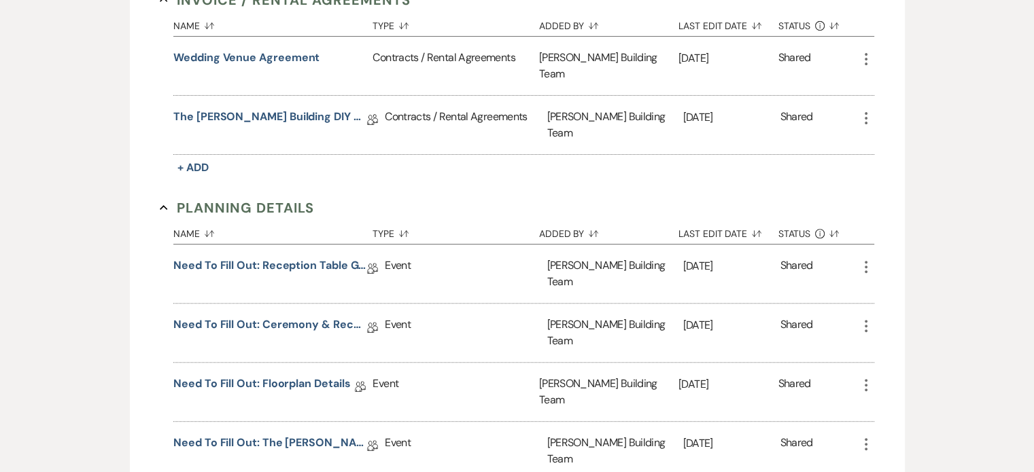
scroll to position [453, 0]
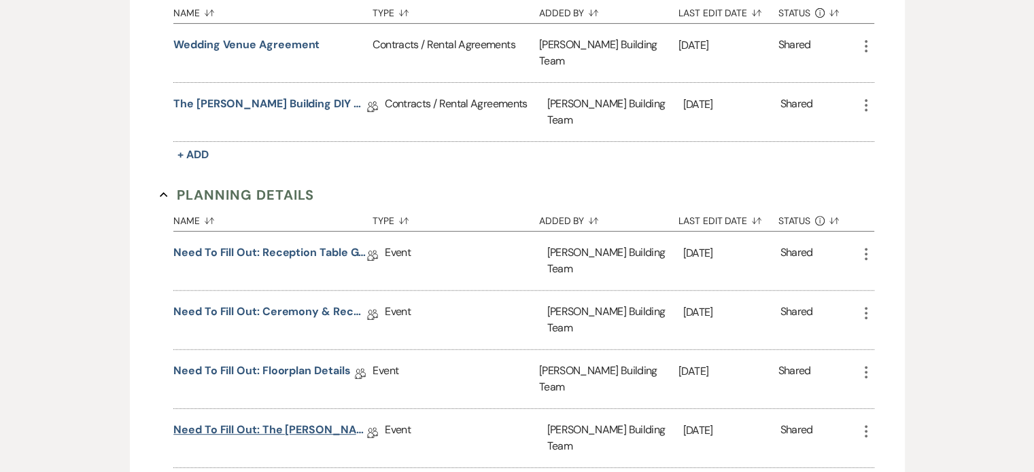
click at [338, 422] on link "Need to Fill Out: The [PERSON_NAME] Building Planning Document" at bounding box center [270, 432] width 194 height 21
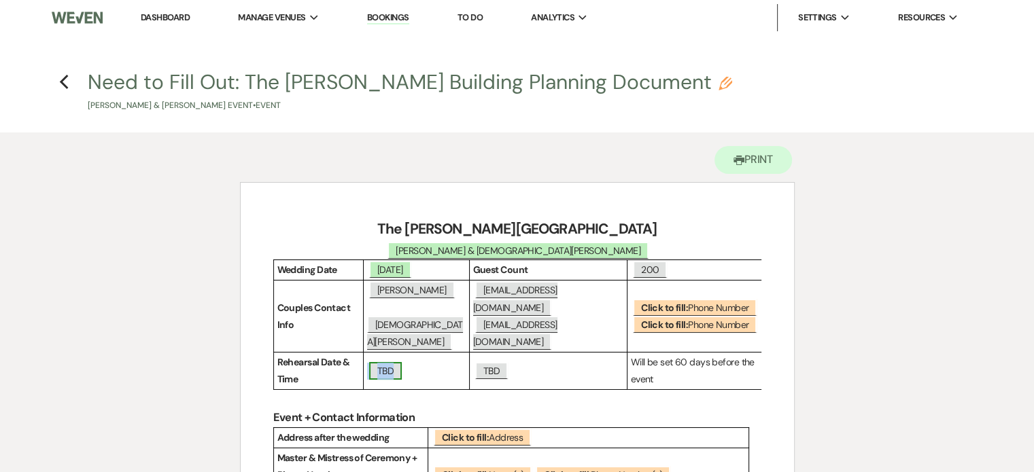
click at [387, 362] on span "TBD" at bounding box center [385, 371] width 33 height 18
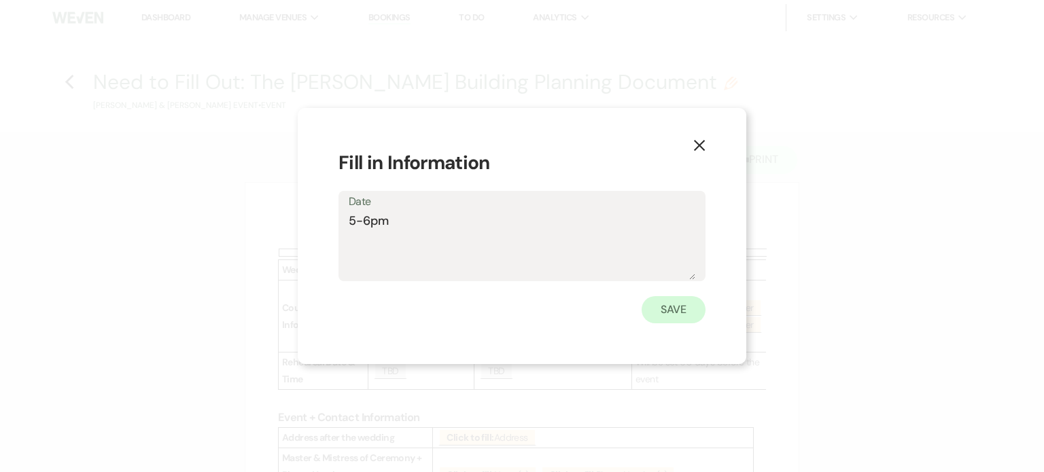
type textarea "5-6pm"
click at [682, 311] on button "Save" at bounding box center [674, 309] width 64 height 27
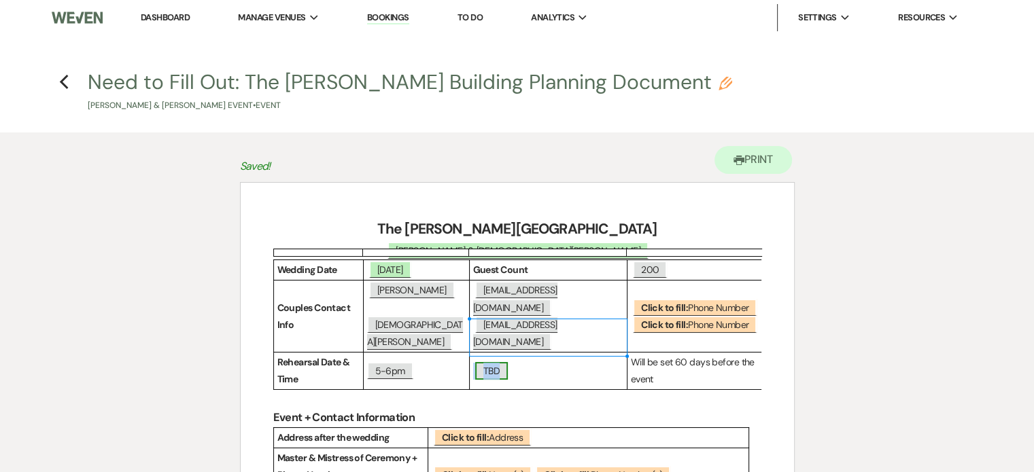
click at [495, 362] on span "TBD" at bounding box center [491, 371] width 33 height 18
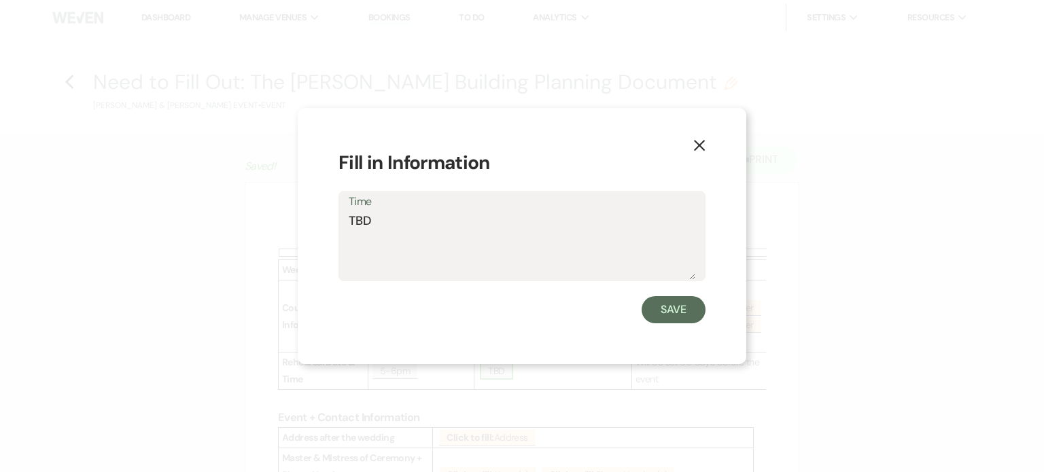
click at [495, 338] on div "X Fill in Information Time TBD Save" at bounding box center [522, 236] width 449 height 256
drag, startPoint x: 386, startPoint y: 217, endPoint x: 293, endPoint y: 224, distance: 93.3
click at [293, 224] on div "X Fill in Information Time TBD Save" at bounding box center [522, 236] width 1044 height 472
type textarea "[DATE]"
click at [664, 311] on button "Save" at bounding box center [674, 309] width 64 height 27
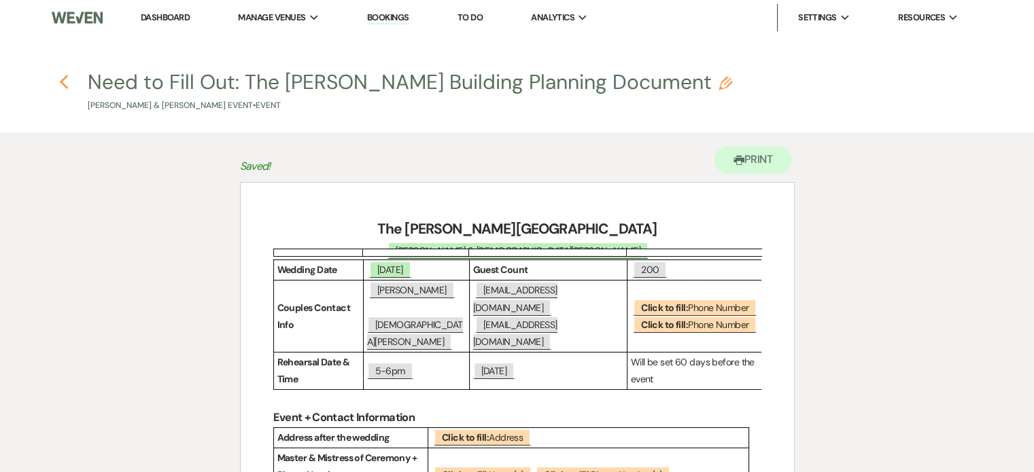
click at [67, 84] on icon "Previous" at bounding box center [64, 82] width 10 height 16
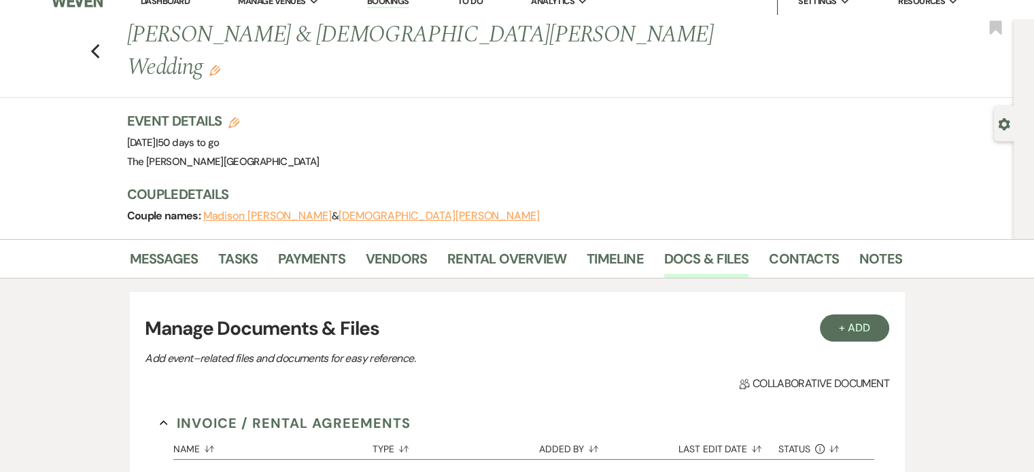
scroll to position [11, 0]
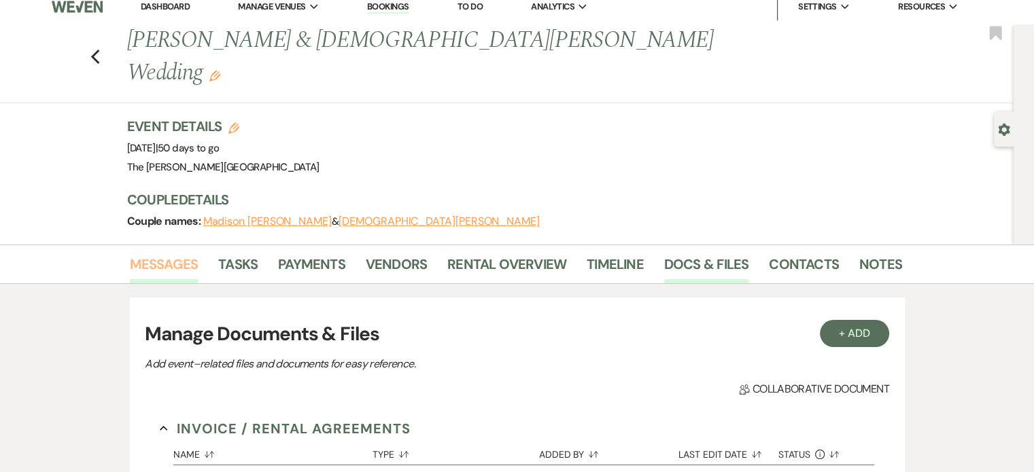
click at [169, 253] on link "Messages" at bounding box center [164, 268] width 69 height 30
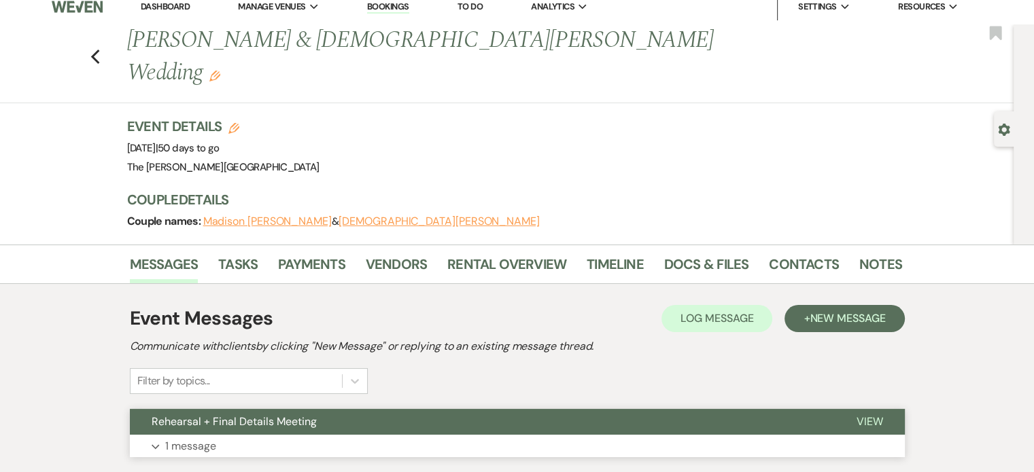
click at [835, 435] on button "Expand 1 message" at bounding box center [517, 446] width 775 height 23
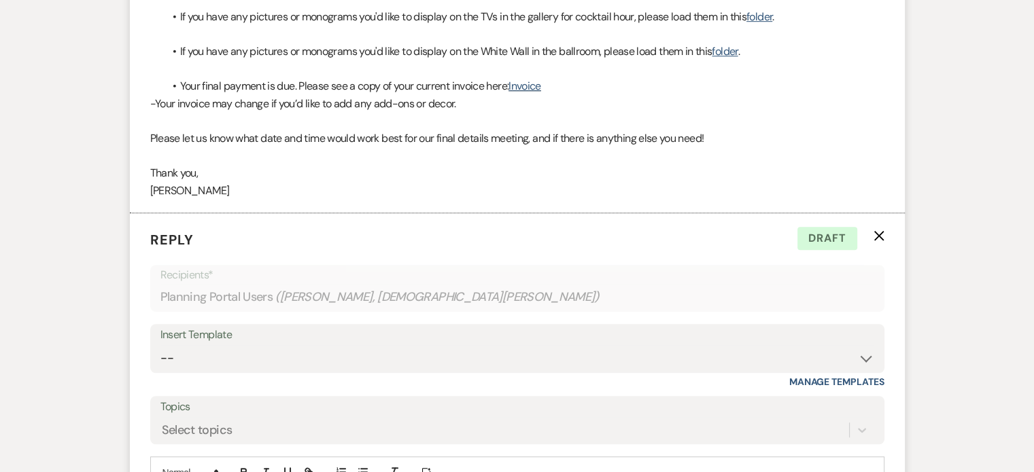
scroll to position [932, 0]
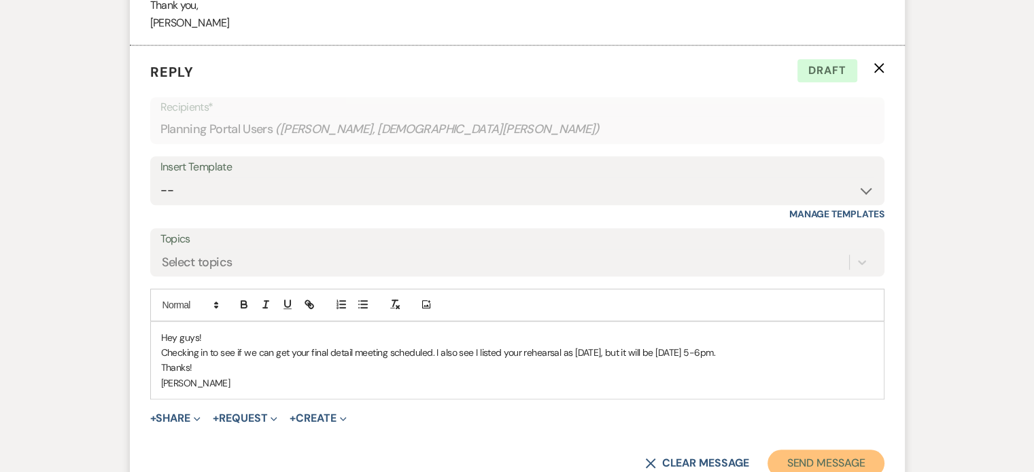
click at [818, 450] on button "Send Message" at bounding box center [825, 463] width 116 height 27
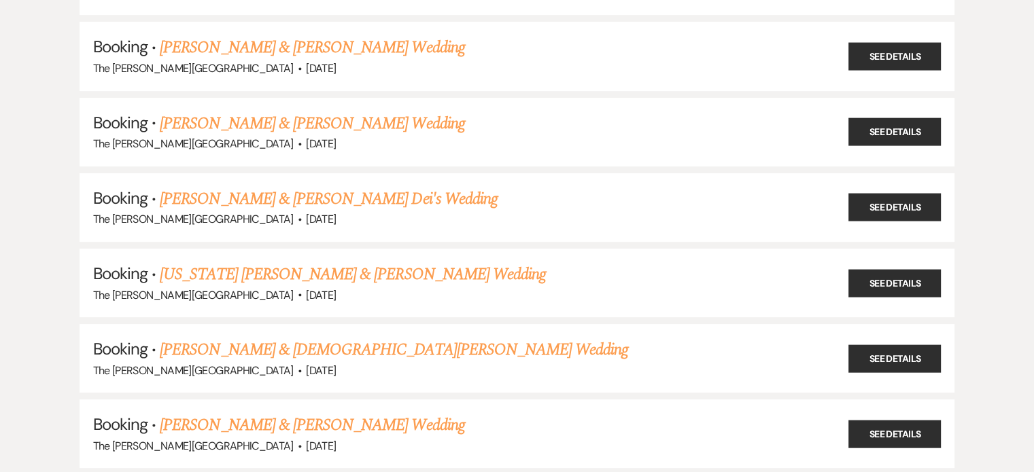
scroll to position [452, 0]
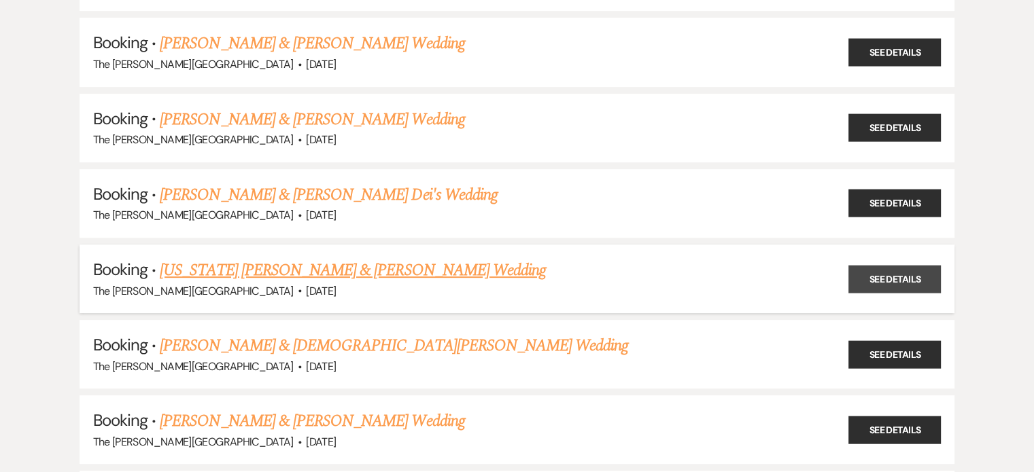
click at [911, 271] on link "See Details" at bounding box center [894, 279] width 92 height 28
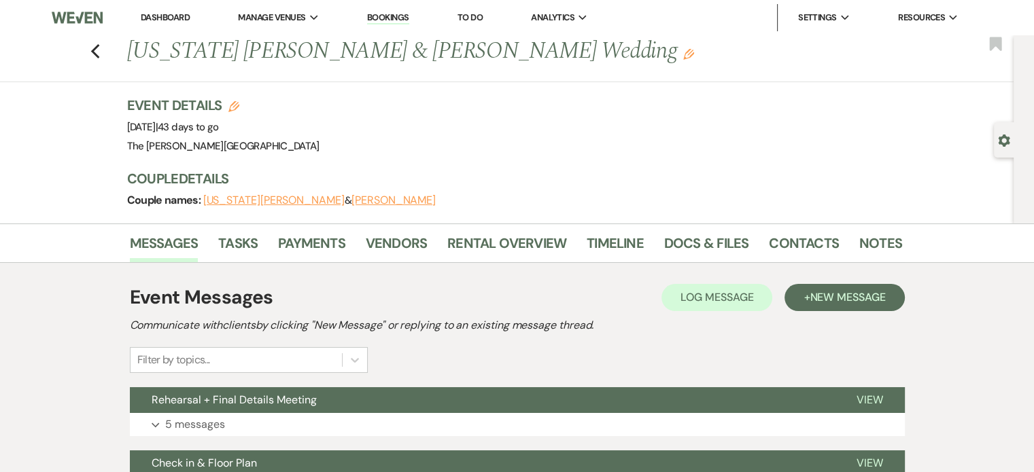
click at [351, 205] on button "[PERSON_NAME]" at bounding box center [393, 200] width 84 height 11
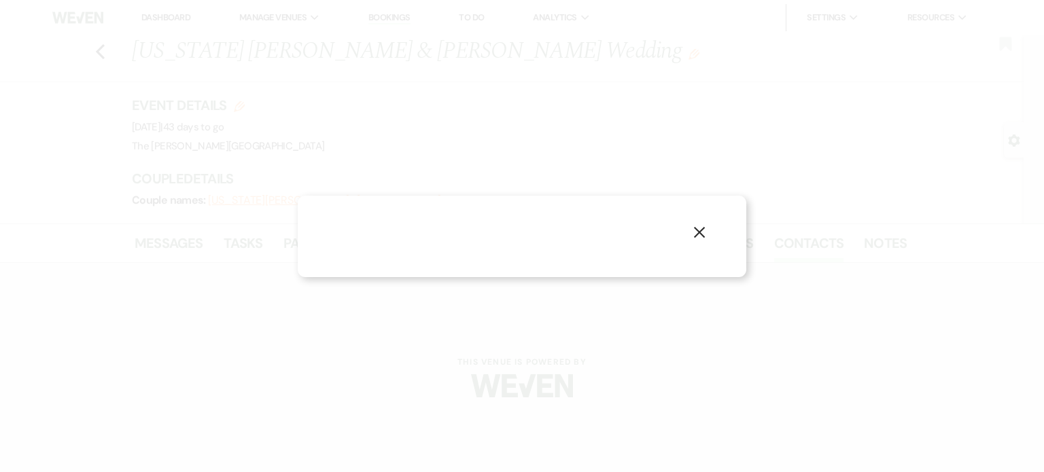
select select "1"
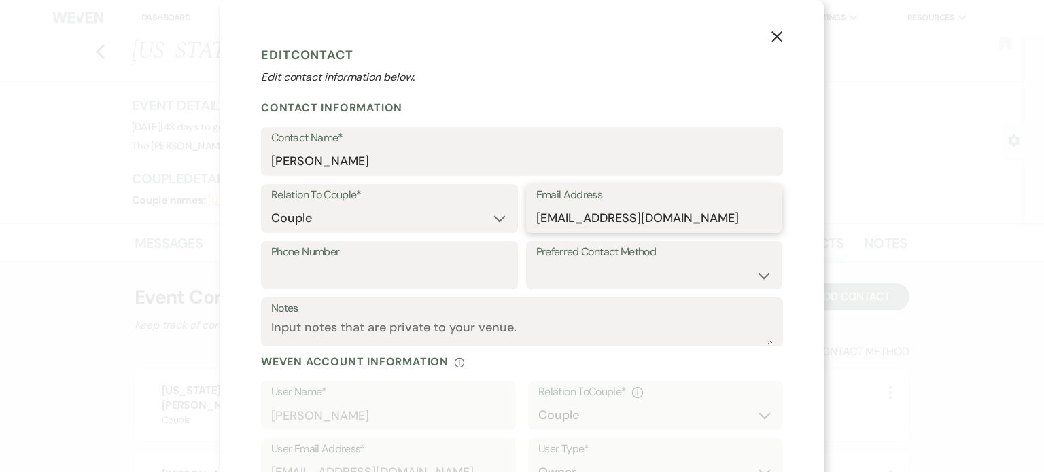
click at [579, 217] on input "[EMAIL_ADDRESS][DOMAIN_NAME]" at bounding box center [654, 218] width 236 height 27
